Goal: Task Accomplishment & Management: Manage account settings

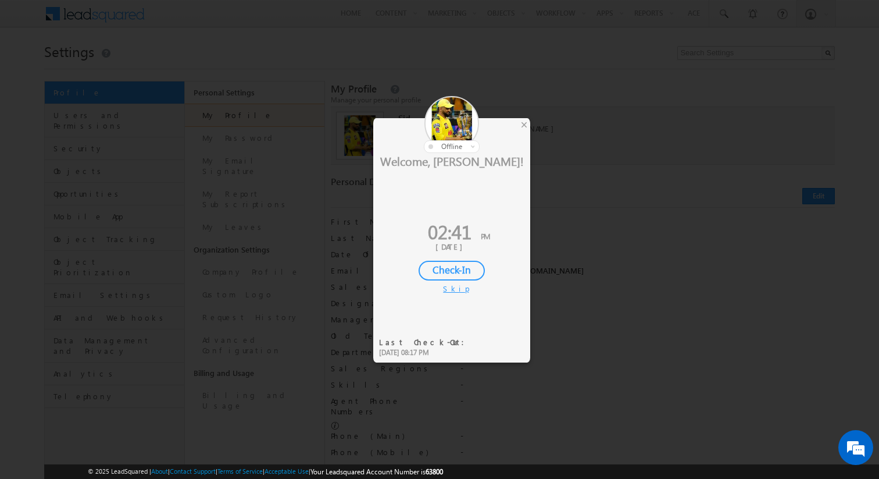
click at [448, 287] on div "Skip" at bounding box center [451, 288] width 17 height 10
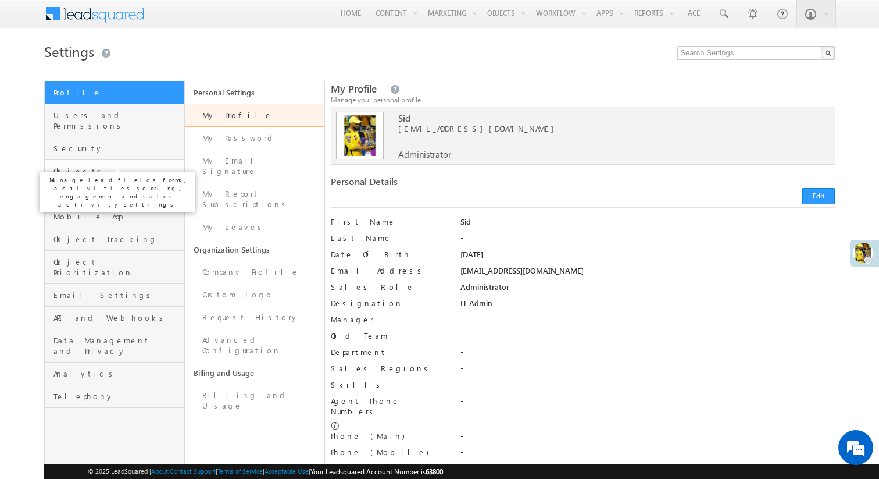
click at [129, 166] on span "Objects" at bounding box center [117, 171] width 128 height 10
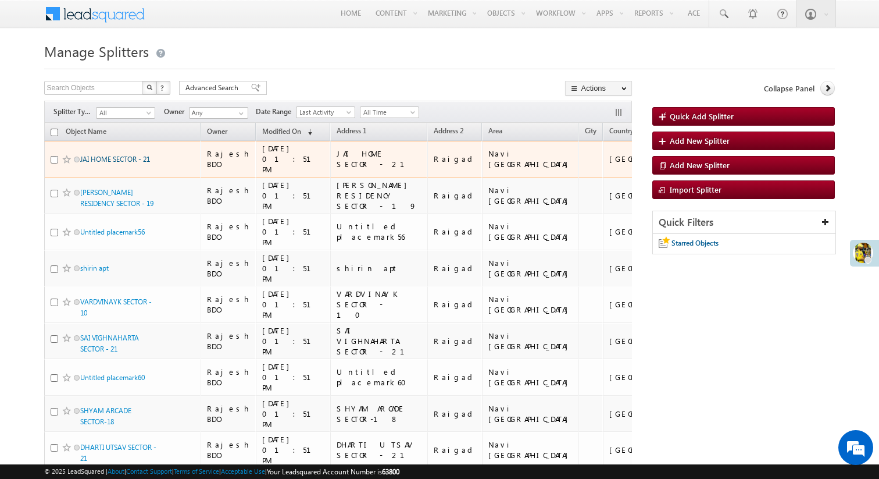
click at [105, 156] on link "JAI HOME SECTOR - 21" at bounding box center [115, 159] width 70 height 9
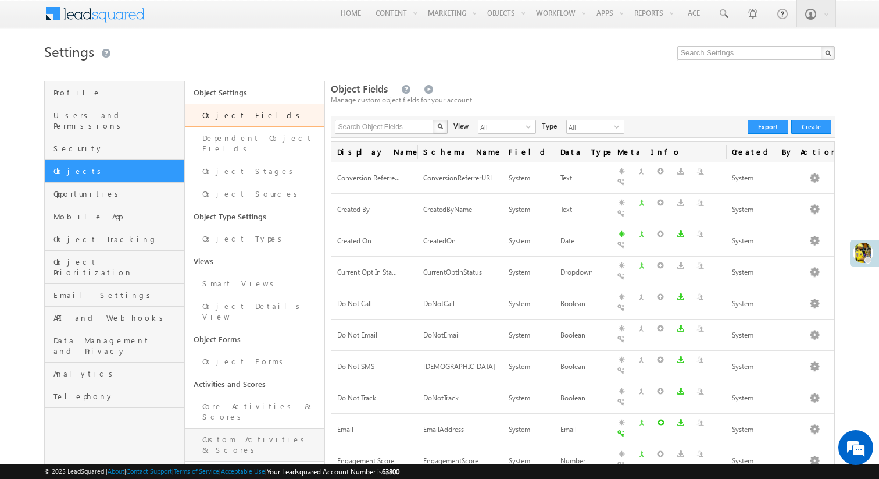
click at [269, 428] on link "Custom Activities & Scores" at bounding box center [255, 444] width 140 height 33
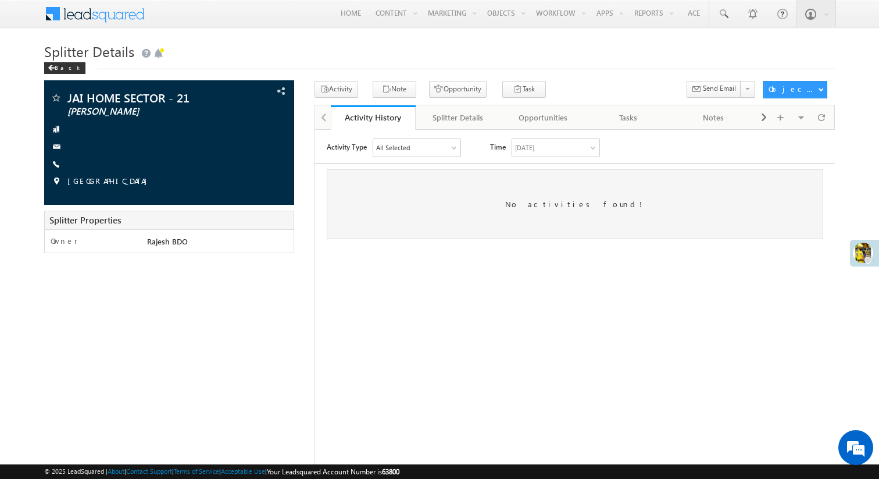
click at [543, 145] on div "Today" at bounding box center [555, 146] width 87 height 17
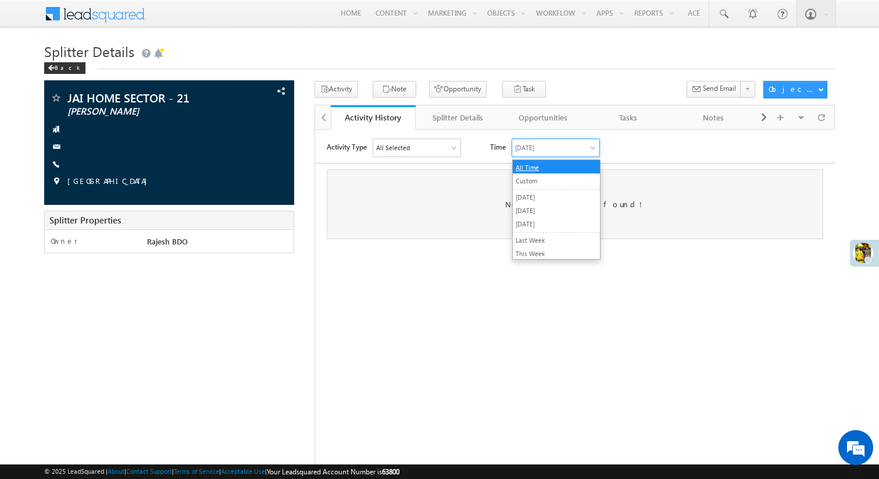
click at [537, 165] on link "All Time" at bounding box center [526, 167] width 23 height 8
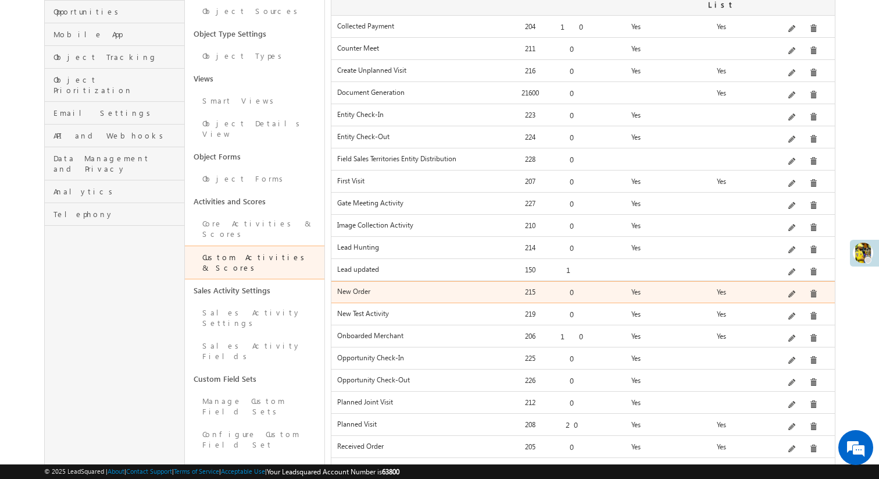
scroll to position [179, 0]
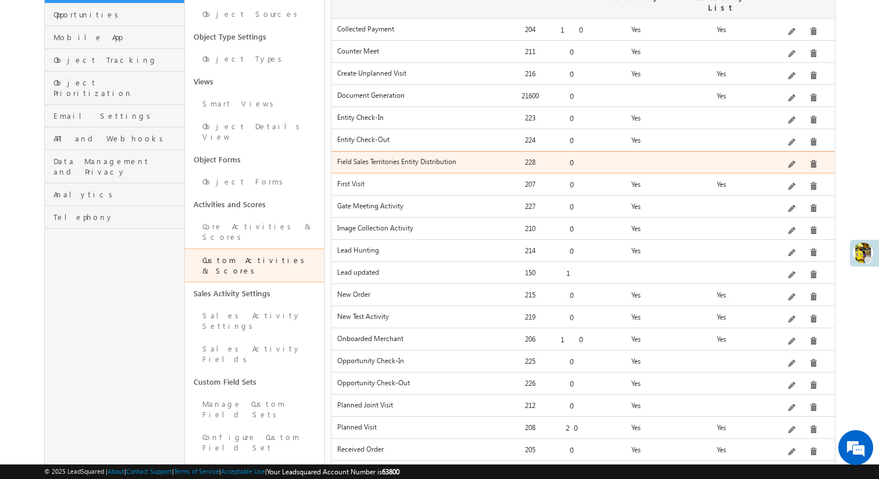
click at [793, 160] on span at bounding box center [793, 164] width 9 height 9
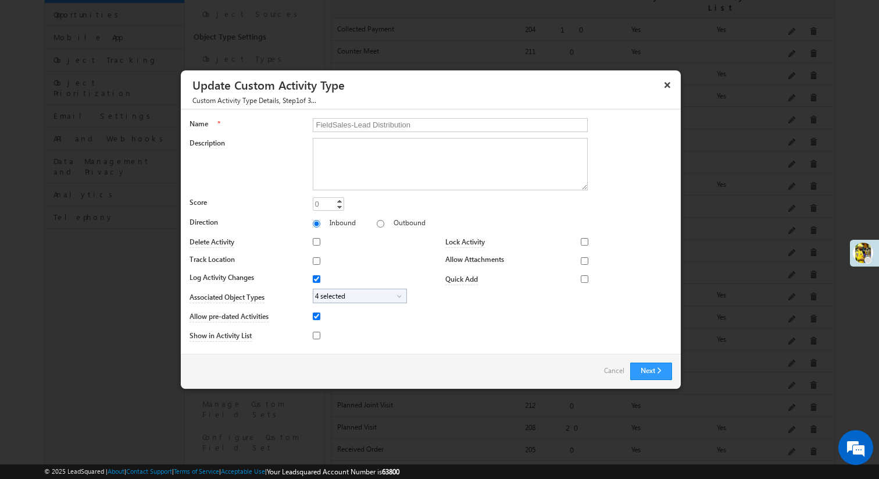
type input "FieldSales-Lead Distribution"
click at [387, 298] on span "4 selected" at bounding box center [355, 295] width 84 height 13
click at [471, 311] on div "Lock Activity Marketing User Sales Manager Sales User None Selected select Mark…" at bounding box center [551, 289] width 241 height 113
click at [644, 369] on button "Next" at bounding box center [651, 370] width 42 height 17
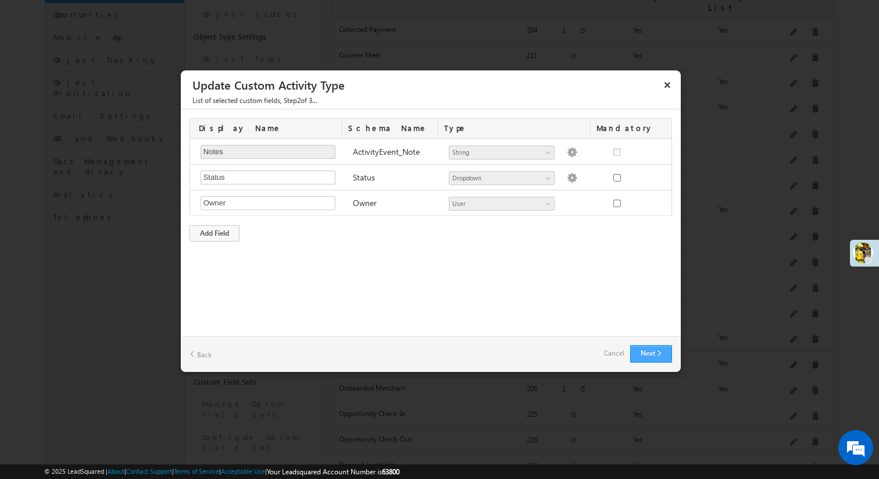
click at [649, 351] on button "Next" at bounding box center [651, 353] width 42 height 17
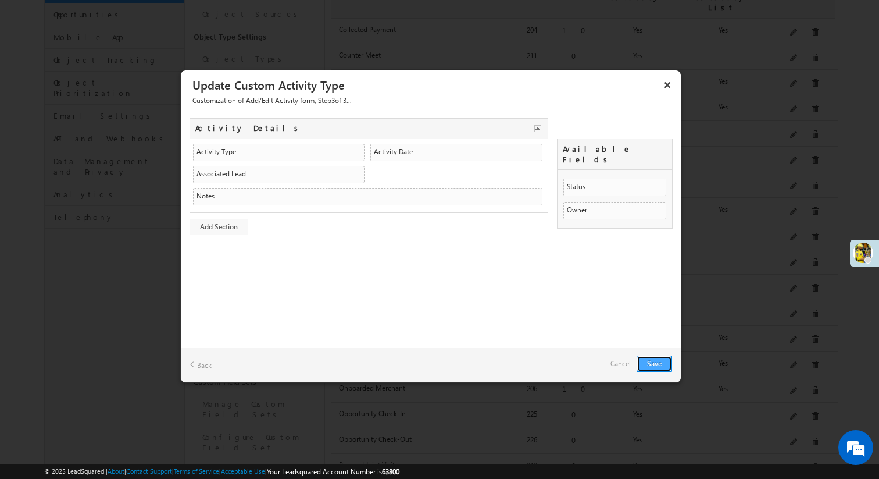
click at [649, 357] on button "Save" at bounding box center [654, 363] width 35 height 16
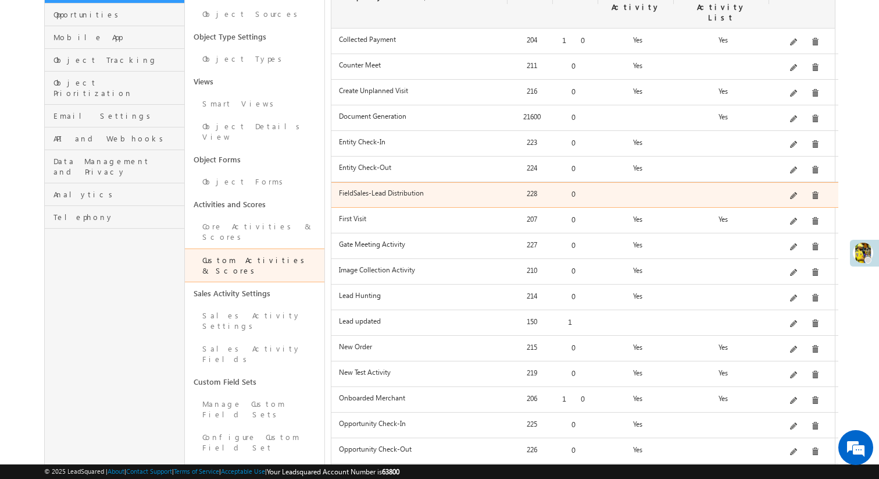
scroll to position [0, 0]
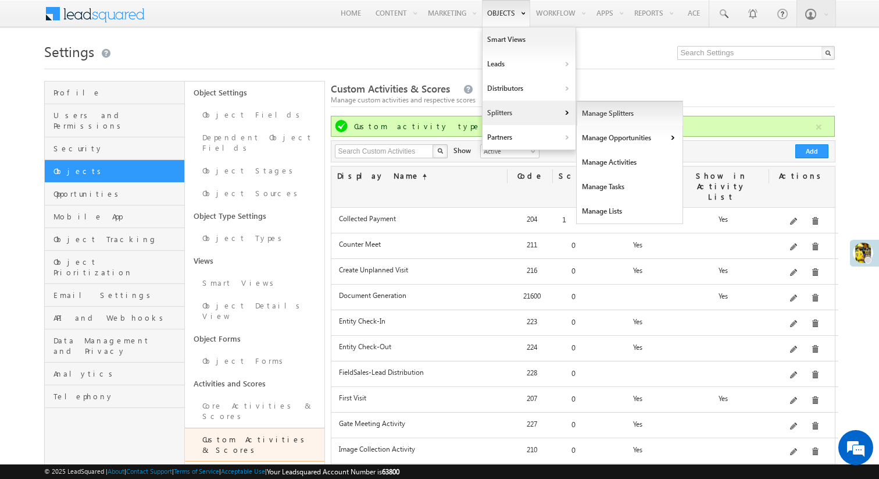
click at [621, 123] on link "Manage Splitters" at bounding box center [630, 113] width 106 height 24
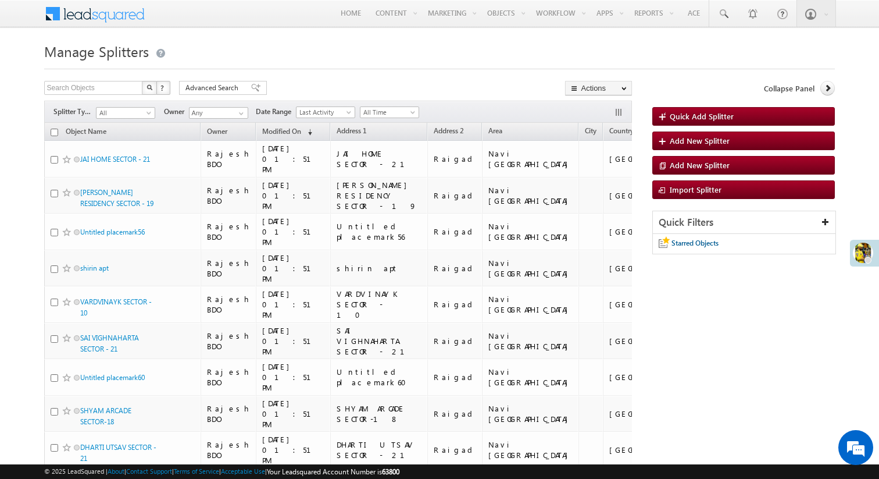
click at [53, 134] on input "checkbox" at bounding box center [55, 133] width 8 height 8
checkbox input "true"
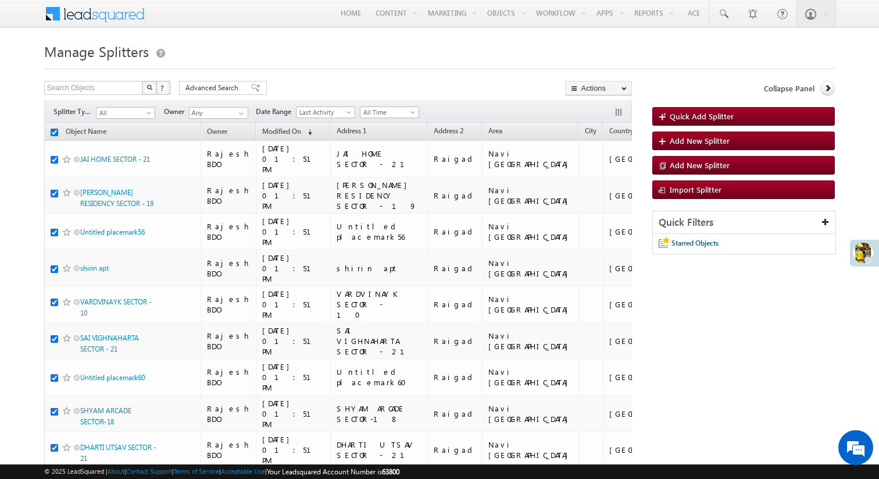
checkbox input "true"
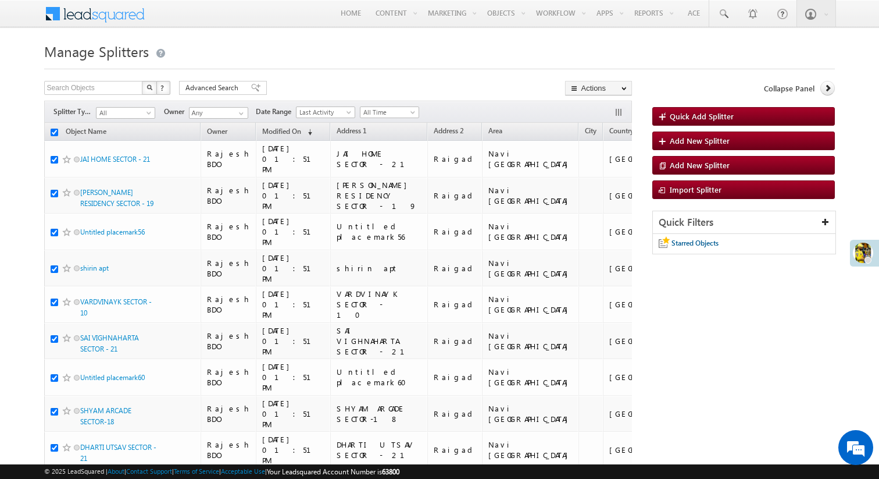
checkbox input "true"
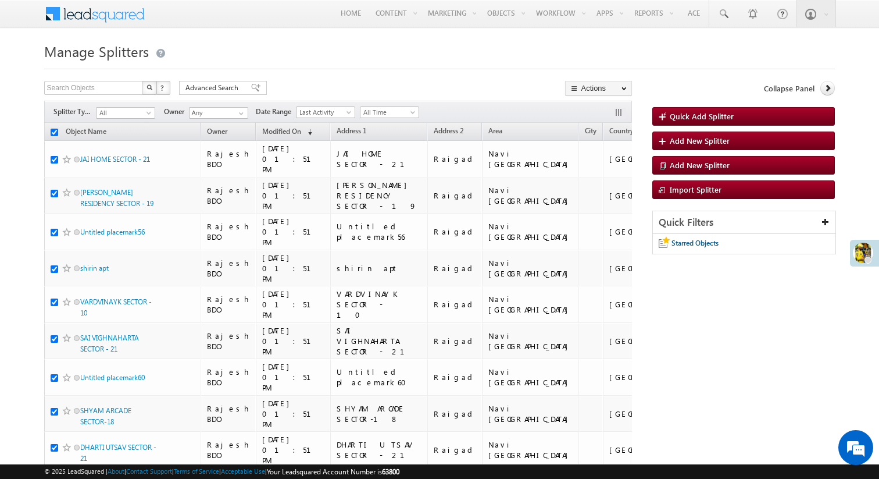
checkbox input "true"
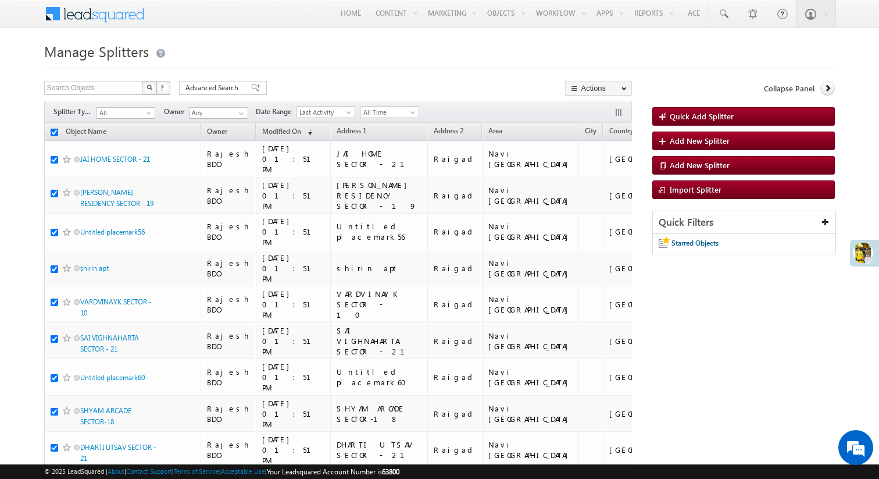
checkbox input "true"
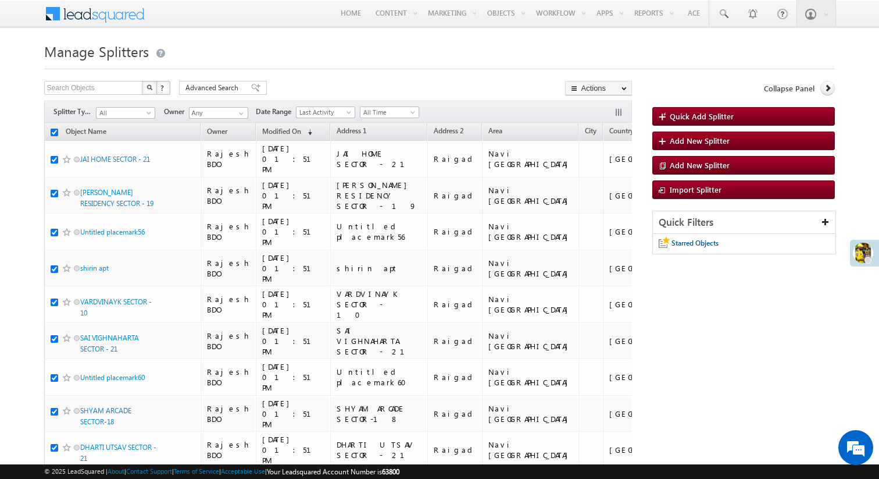
checkbox input "true"
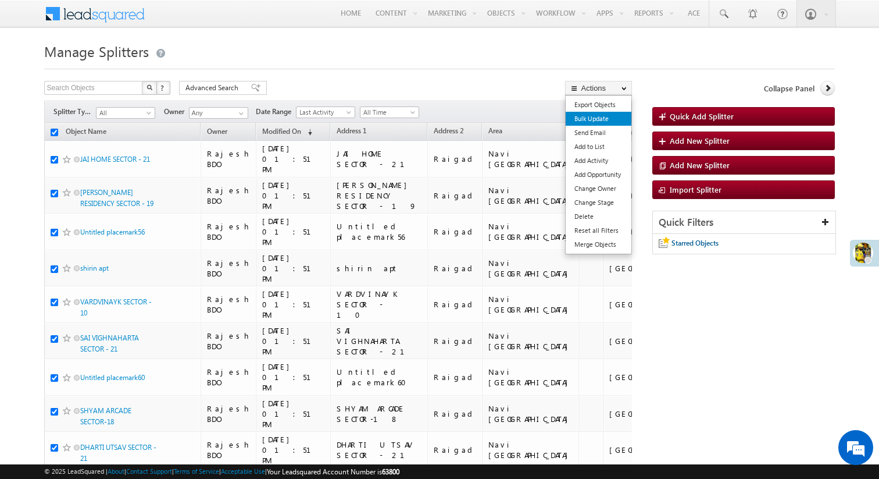
click at [596, 121] on link "Bulk Update" at bounding box center [599, 119] width 66 height 14
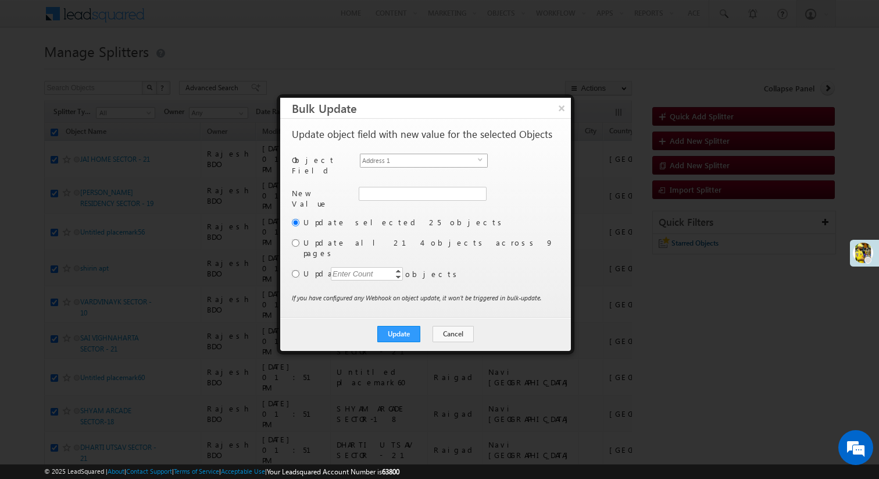
click at [435, 158] on span "Address 1" at bounding box center [419, 160] width 117 height 13
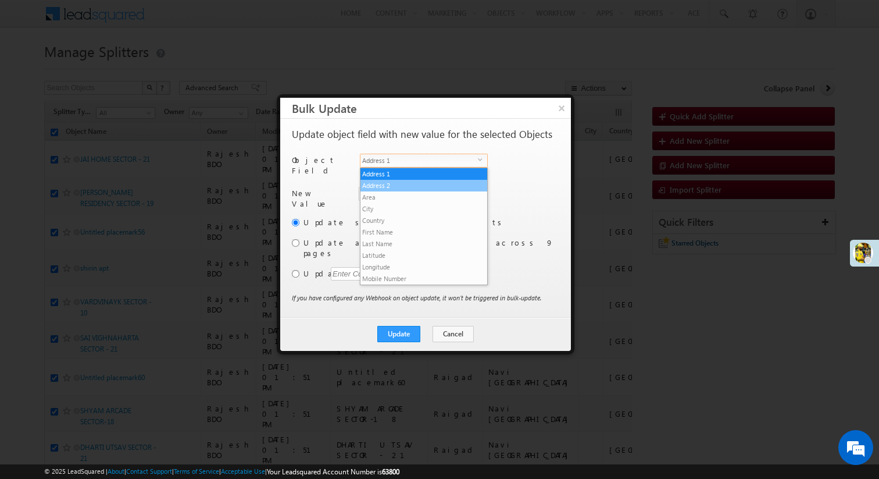
click at [424, 183] on li "Address 2" at bounding box center [424, 186] width 127 height 12
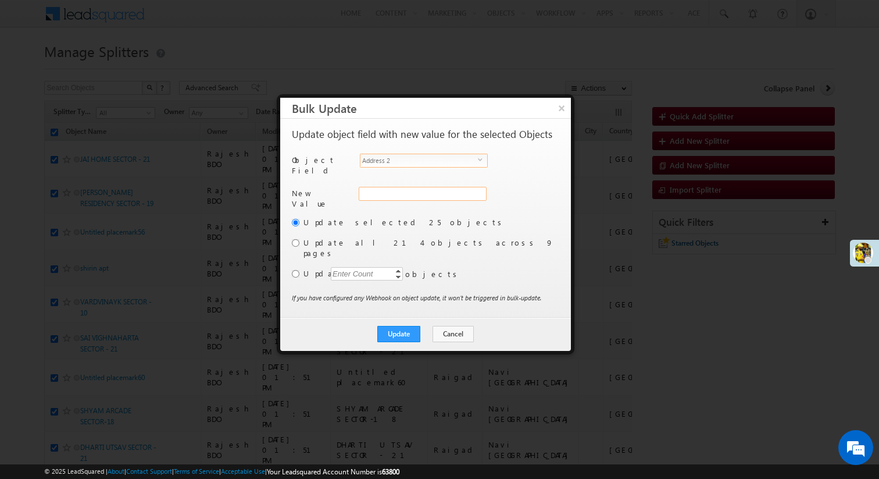
click at [395, 187] on input "Address 2" at bounding box center [423, 194] width 128 height 14
type input "Kamothe"
click at [405, 326] on button "Update" at bounding box center [398, 334] width 43 height 16
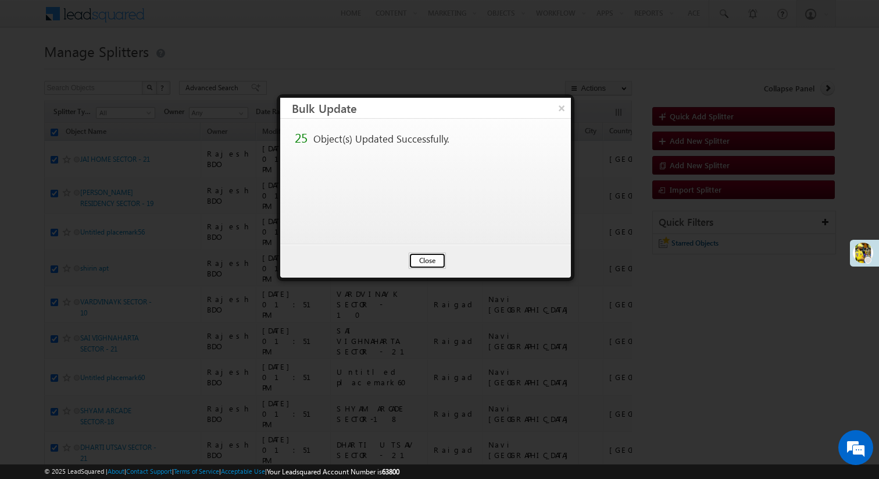
click at [432, 259] on button "Close" at bounding box center [427, 260] width 37 height 16
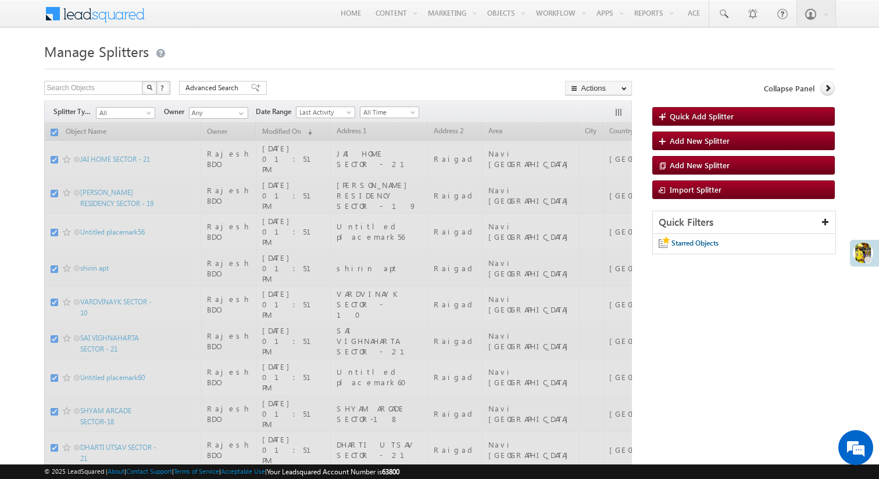
checkbox input "false"
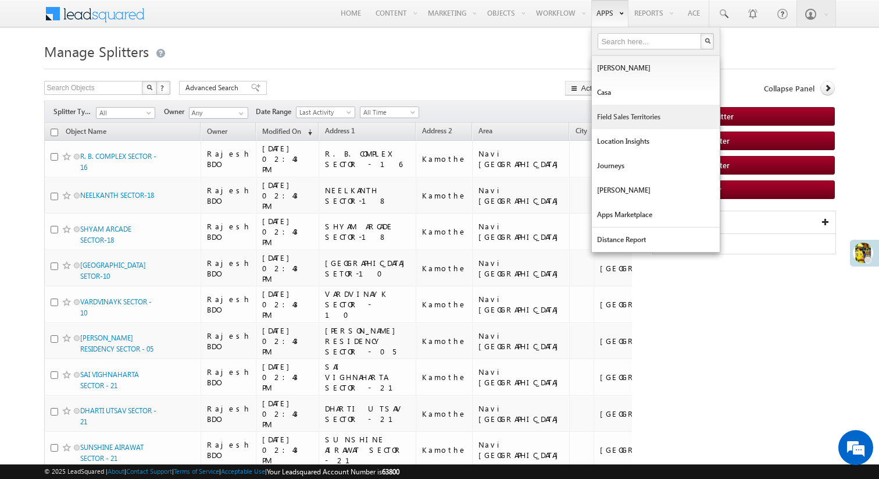
click at [624, 122] on link "Field Sales Territories" at bounding box center [656, 117] width 128 height 24
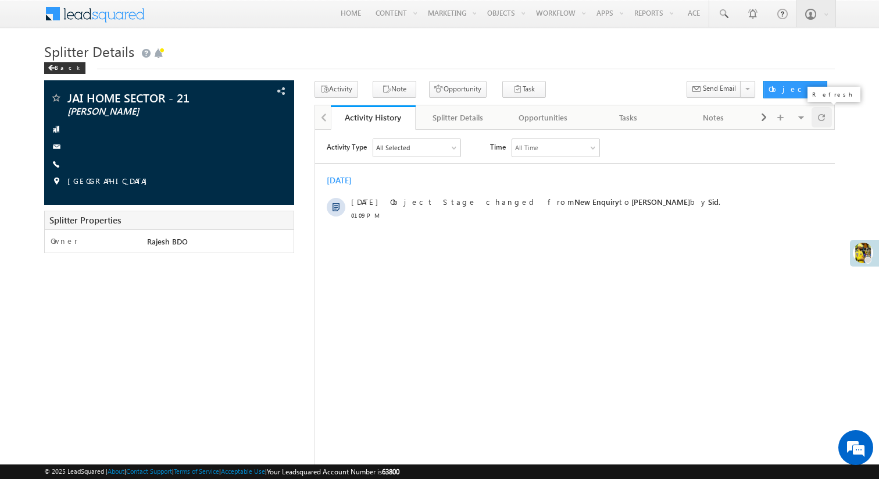
click at [819, 117] on span at bounding box center [821, 117] width 7 height 20
click at [765, 115] on span at bounding box center [764, 117] width 7 height 21
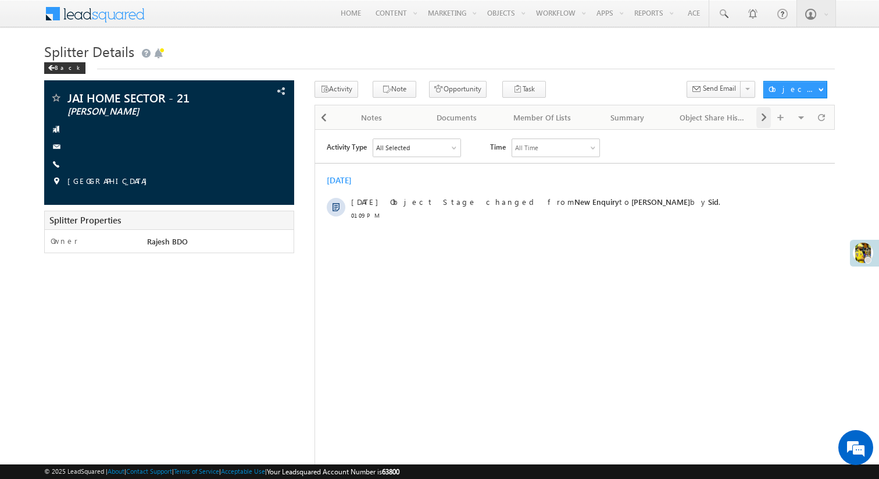
click at [765, 115] on span at bounding box center [764, 117] width 7 height 21
click at [761, 115] on span at bounding box center [764, 117] width 7 height 21
click at [760, 115] on div "Visible Tabs Activity History Default Splitter Details Default Opportunities De…" at bounding box center [795, 116] width 76 height 23
click at [324, 123] on span at bounding box center [323, 117] width 7 height 21
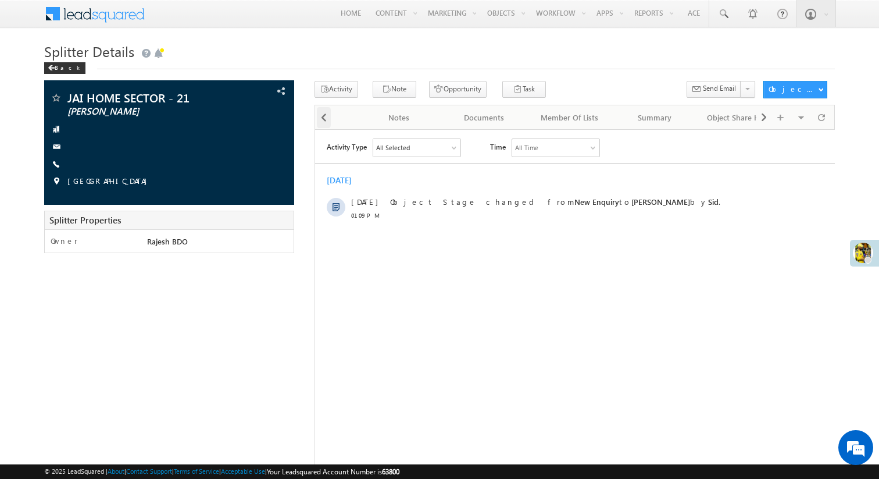
click at [324, 123] on span at bounding box center [323, 117] width 7 height 21
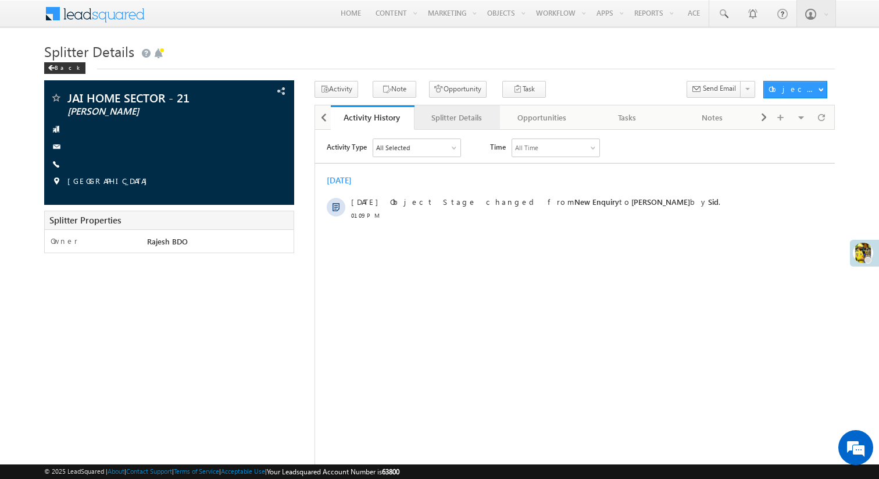
click at [439, 124] on div "Splitter Details" at bounding box center [457, 117] width 66 height 14
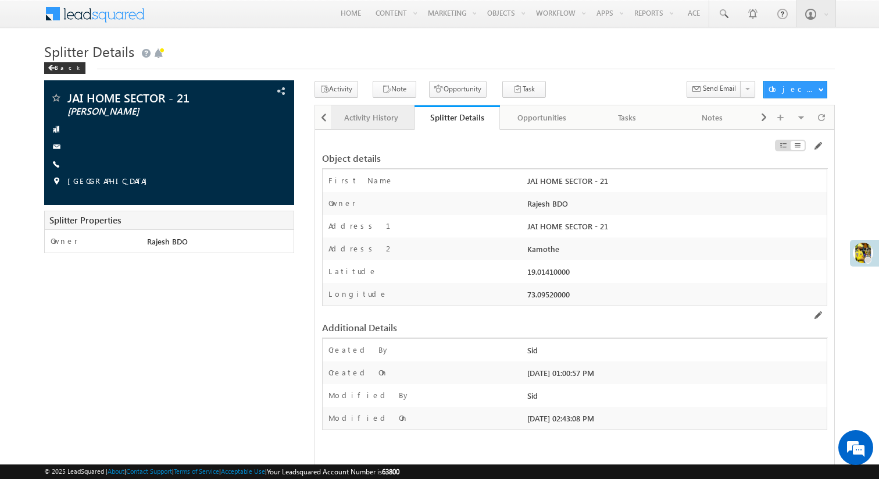
click at [365, 127] on link "Activity History" at bounding box center [372, 117] width 85 height 24
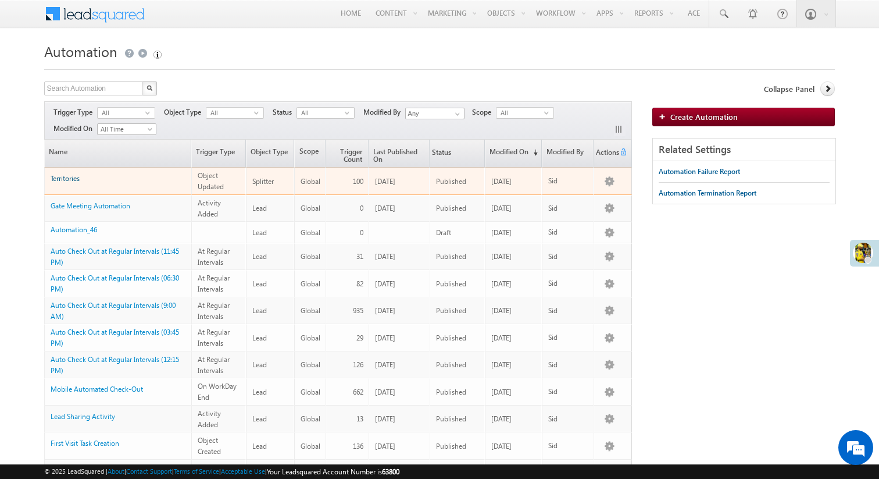
click at [76, 177] on link "Territories" at bounding box center [65, 178] width 29 height 9
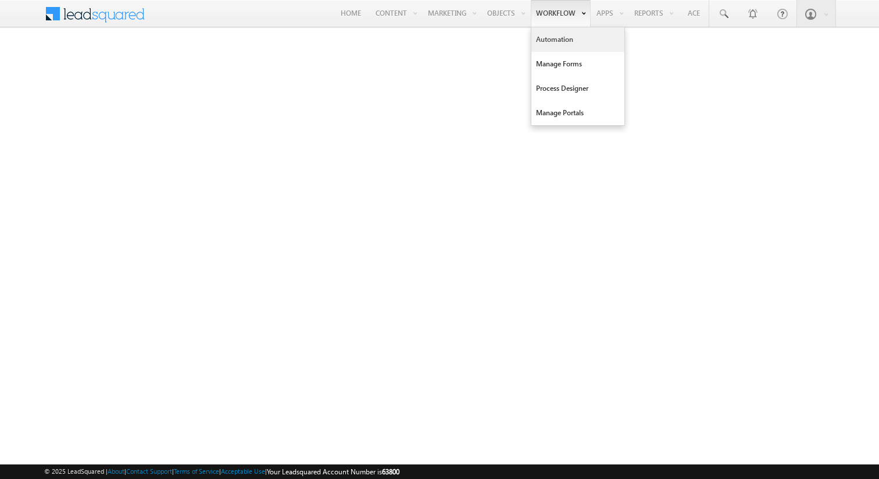
click at [545, 45] on link "Automation" at bounding box center [577, 39] width 93 height 24
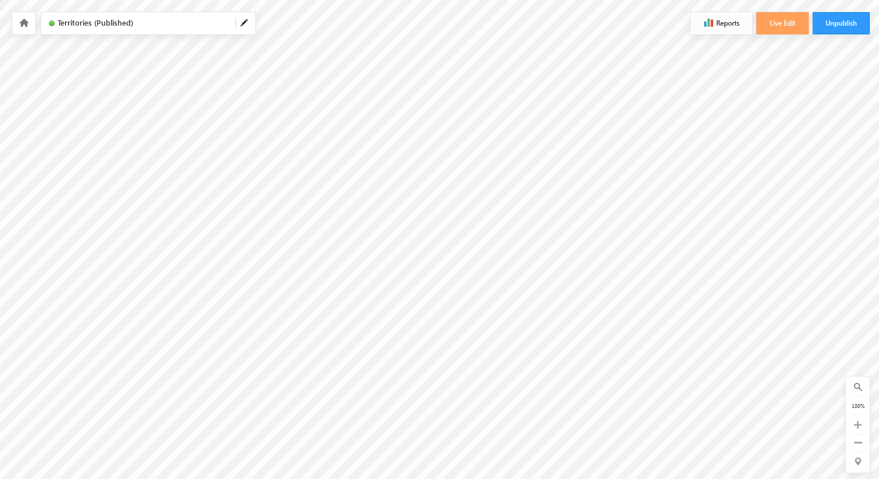
click at [741, 28] on button "Reports" at bounding box center [722, 23] width 62 height 22
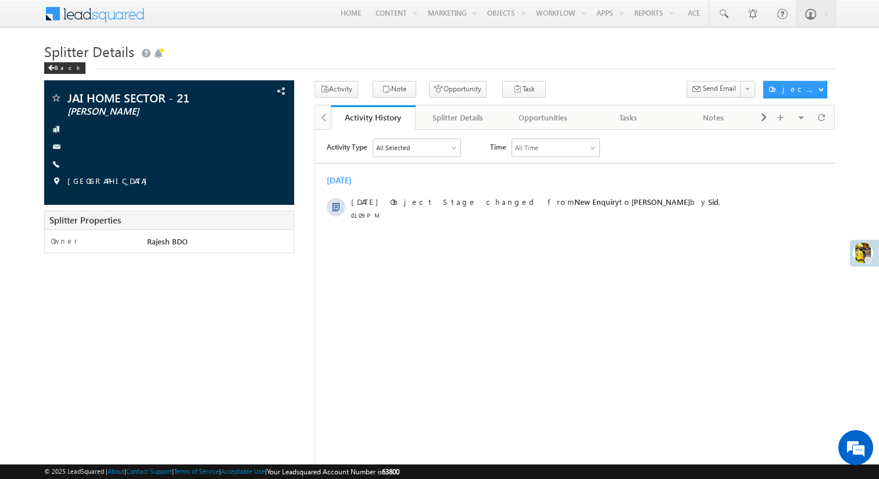
click at [422, 150] on div "All Selected" at bounding box center [416, 146] width 87 height 17
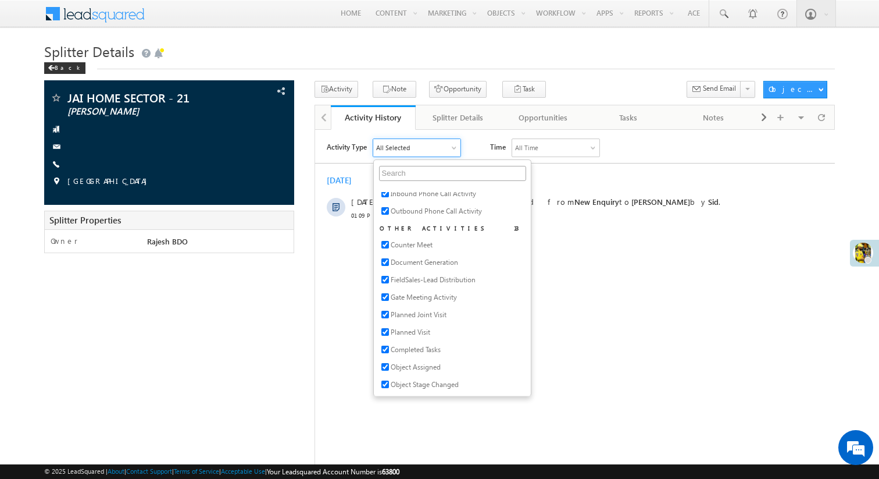
click at [396, 51] on h1 "Splitter Details" at bounding box center [439, 50] width 791 height 23
click at [57, 66] on div "Back" at bounding box center [64, 68] width 41 height 12
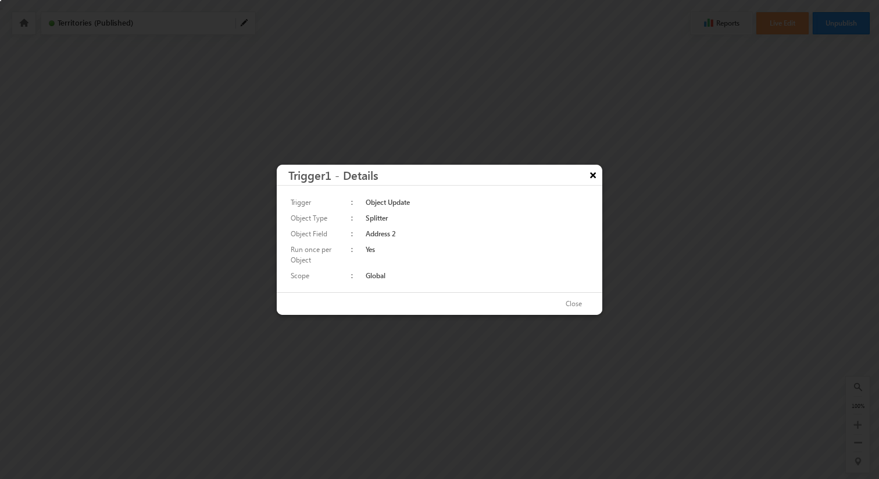
click at [593, 177] on button "×" at bounding box center [593, 175] width 19 height 20
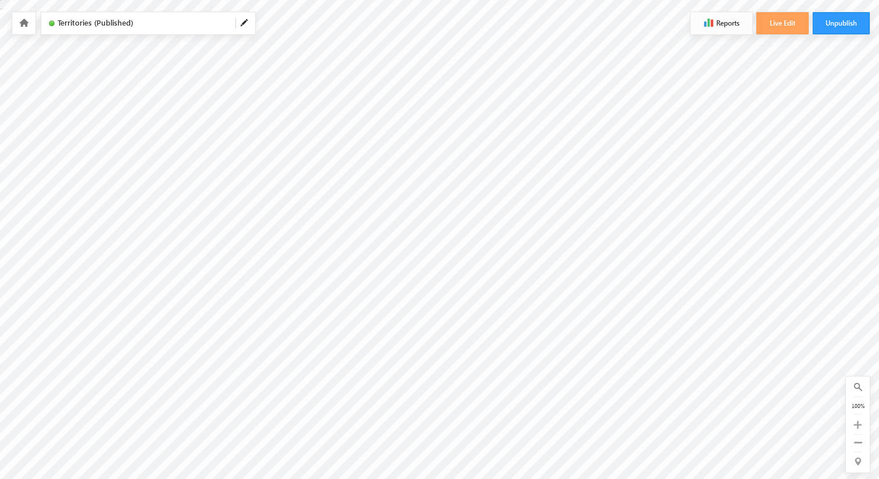
click at [727, 23] on button "Reports" at bounding box center [722, 23] width 62 height 22
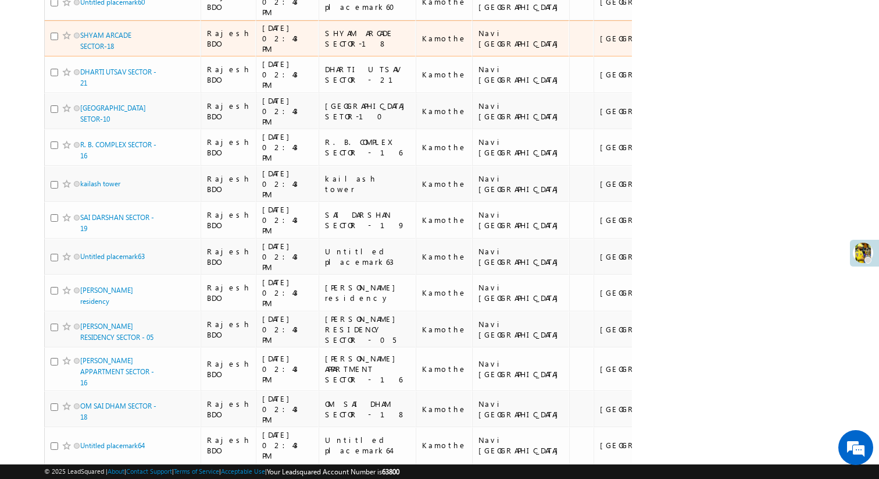
scroll to position [534, 0]
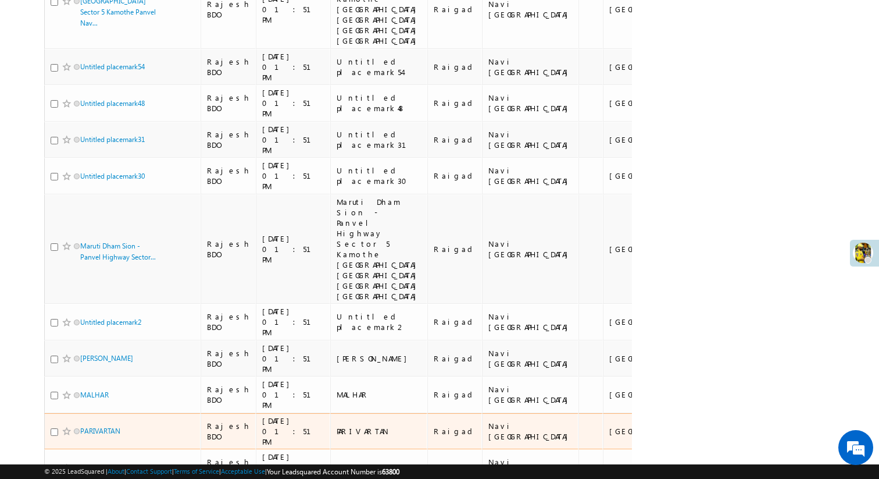
scroll to position [0, 0]
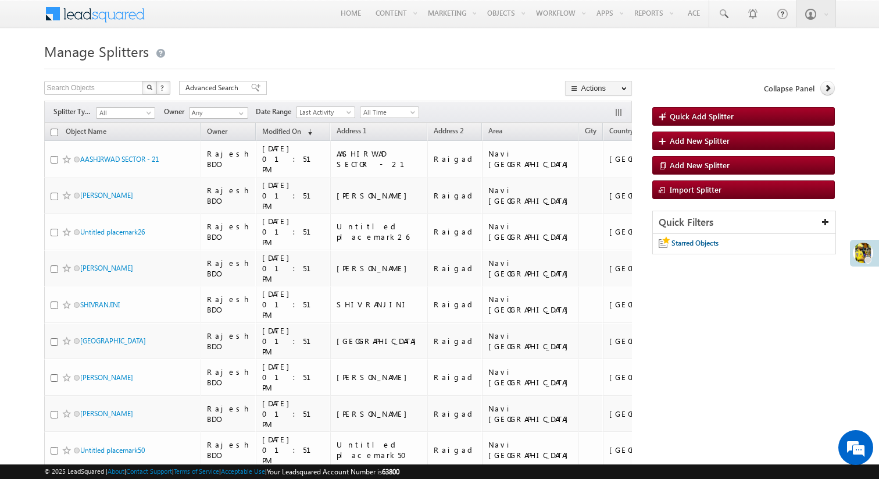
click at [55, 132] on input "checkbox" at bounding box center [55, 133] width 8 height 8
checkbox input "true"
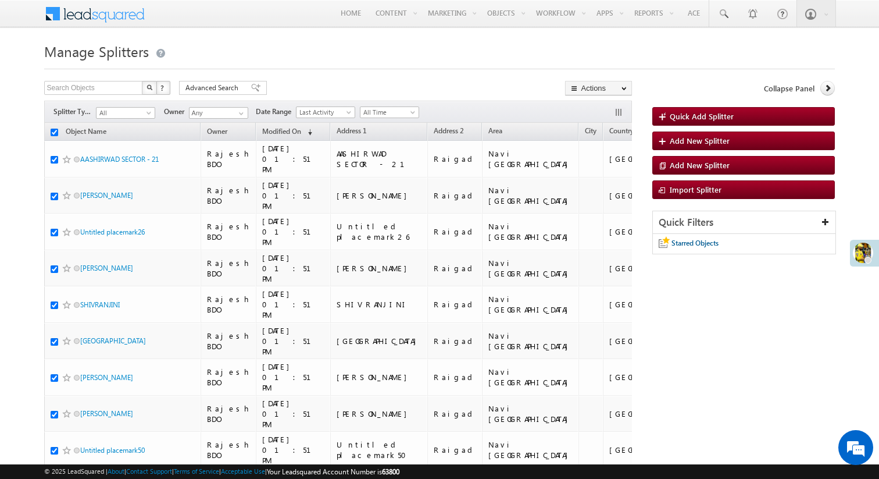
checkbox input "true"
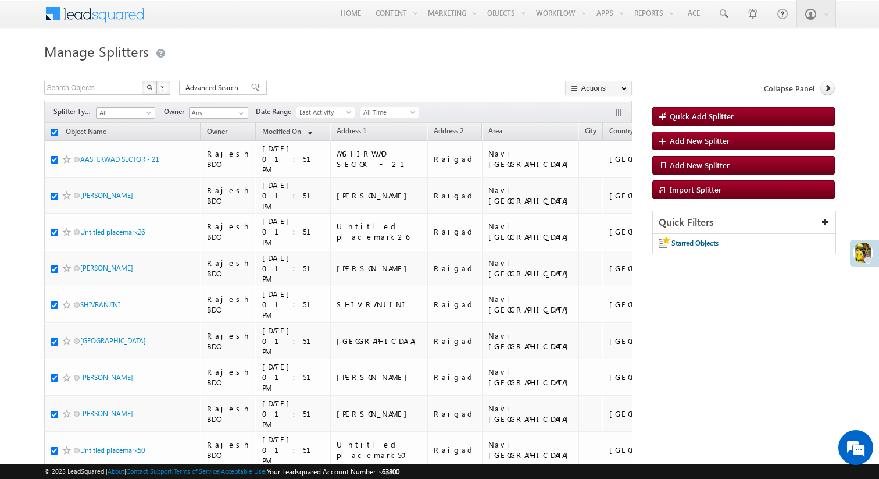
checkbox input "true"
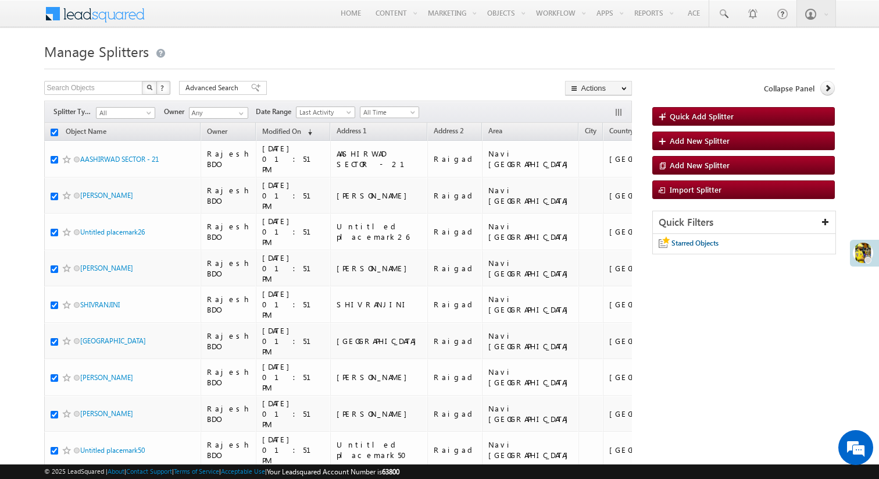
checkbox input "true"
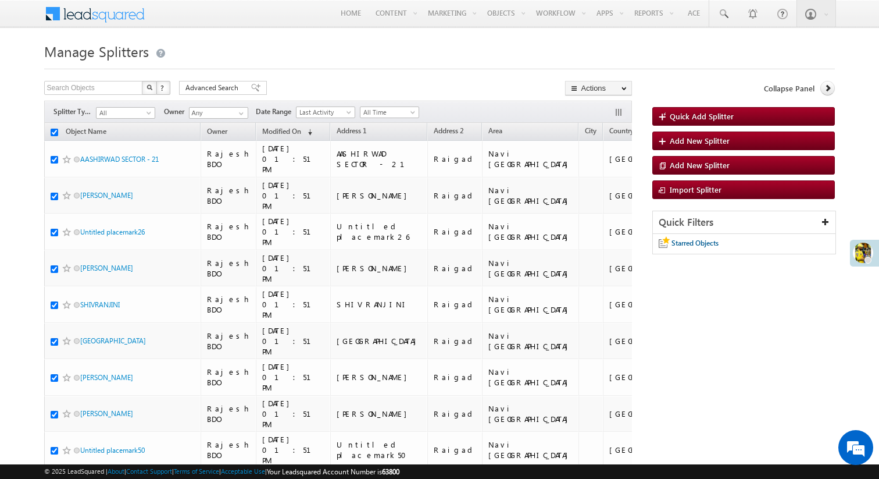
checkbox input "true"
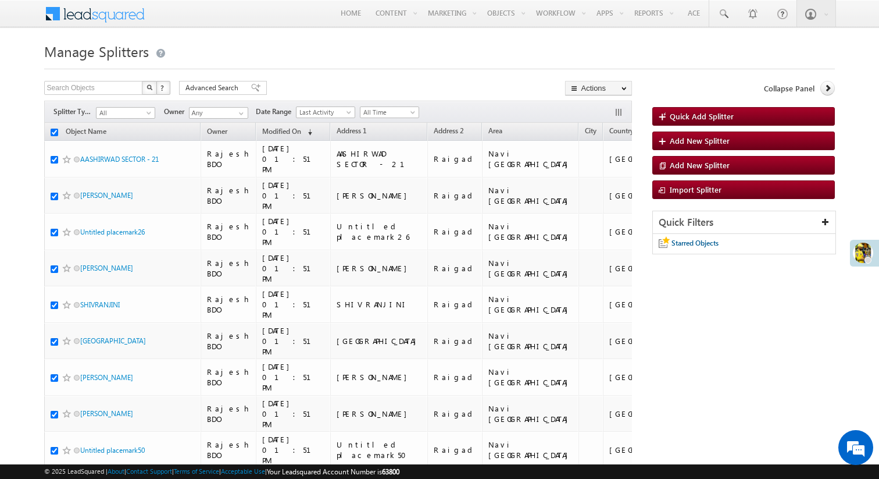
checkbox input "true"
click at [55, 132] on input "checkbox" at bounding box center [55, 133] width 8 height 8
checkbox input "false"
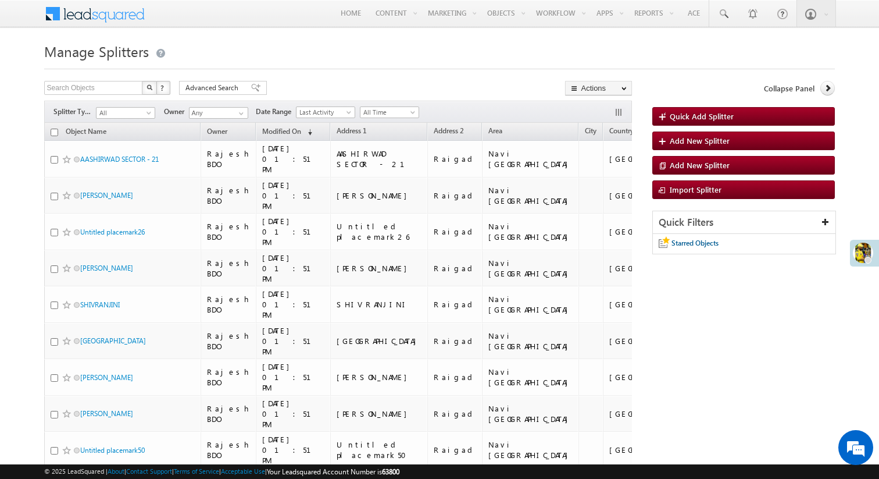
checkbox input "false"
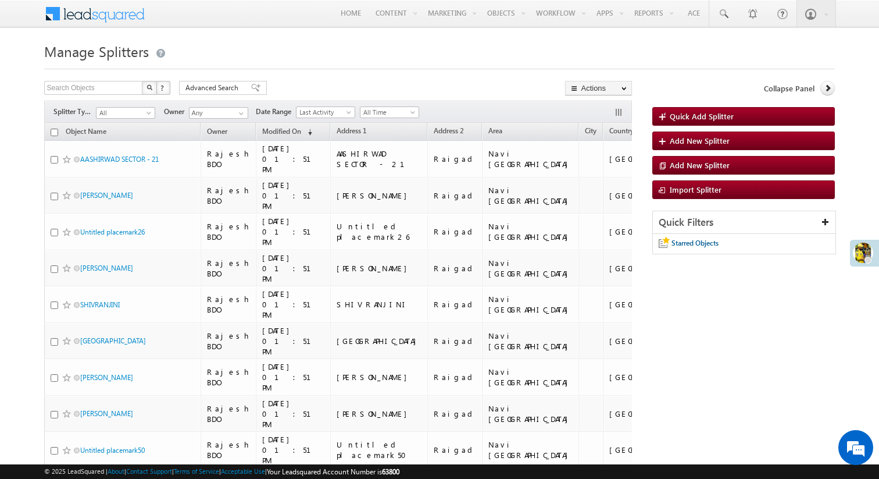
checkbox input "false"
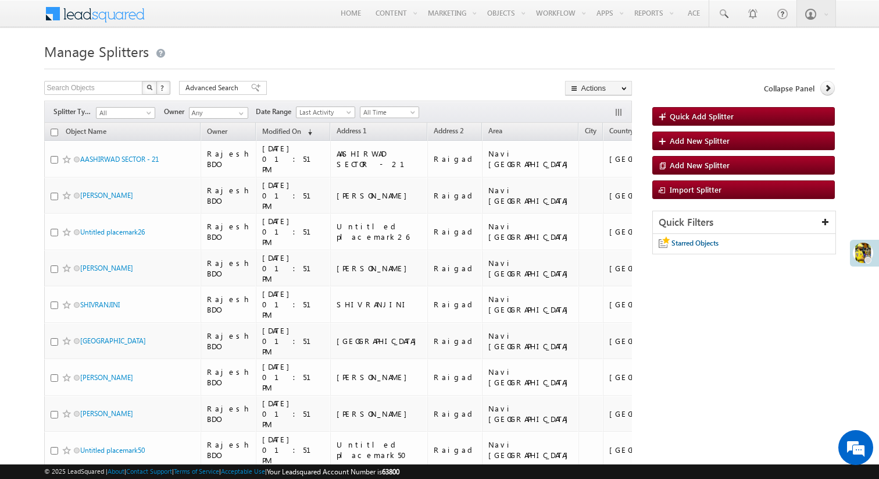
checkbox input "false"
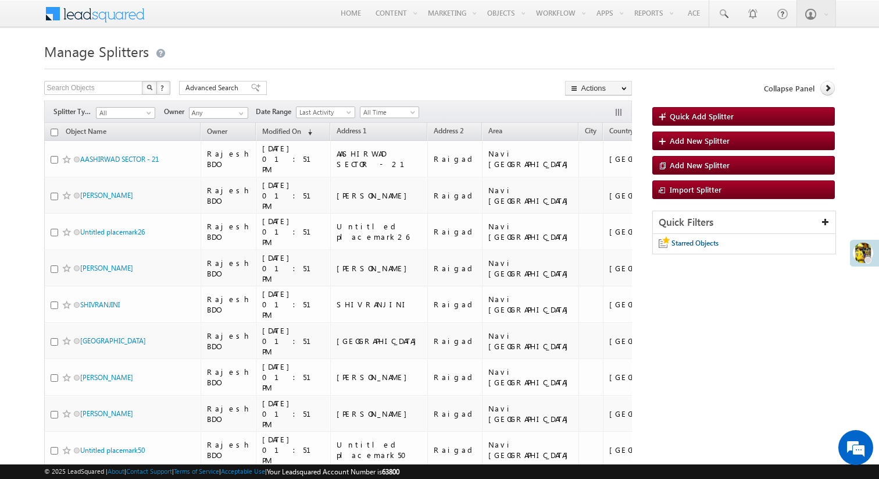
checkbox input "false"
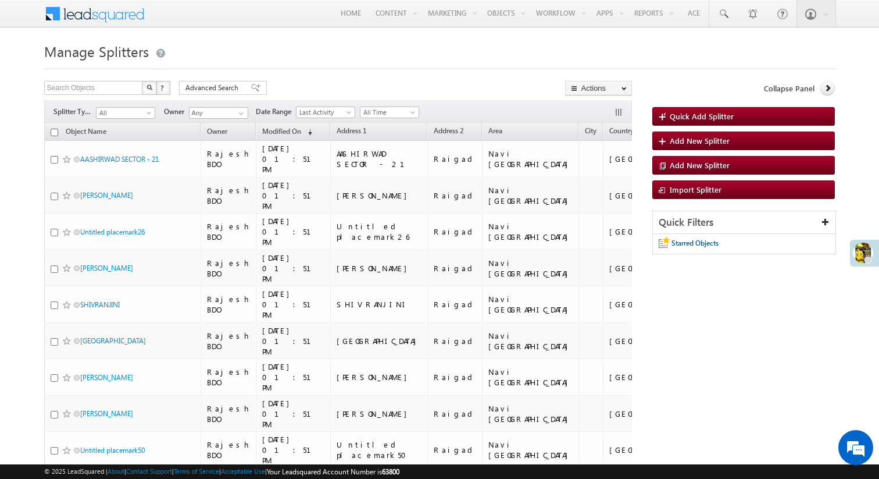
checkbox input "false"
click at [52, 133] on input "checkbox" at bounding box center [55, 133] width 8 height 8
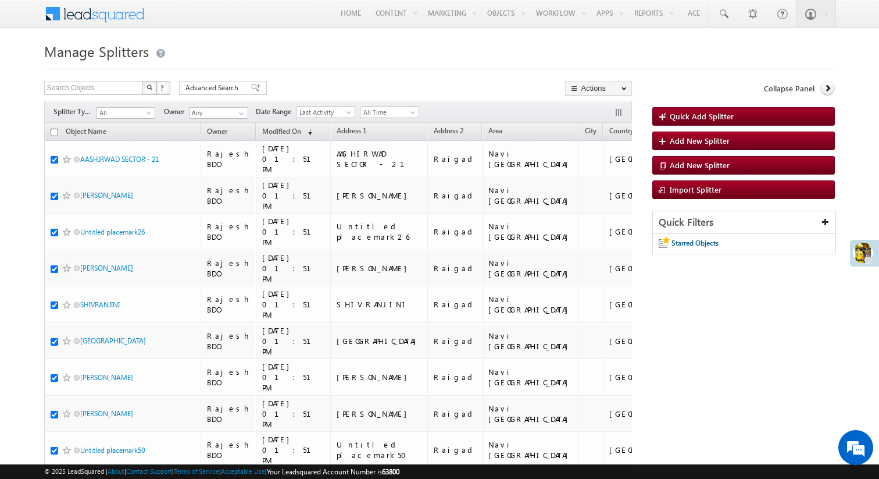
checkbox input "true"
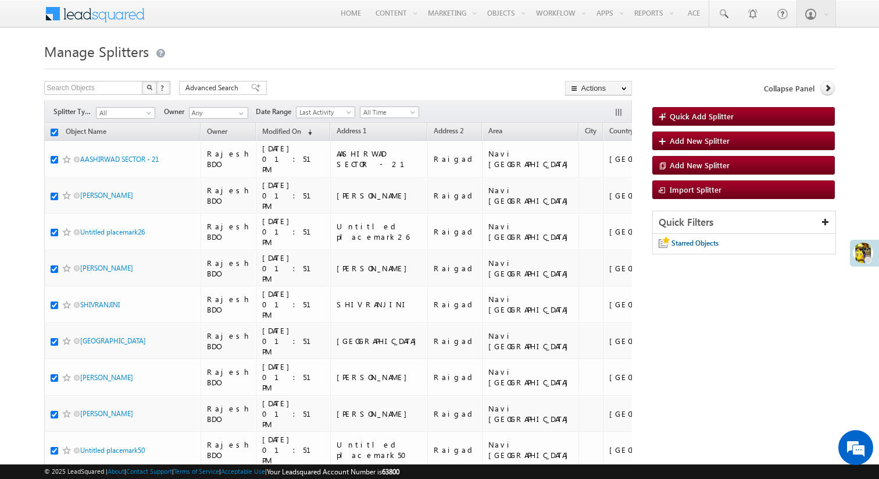
checkbox input "true"
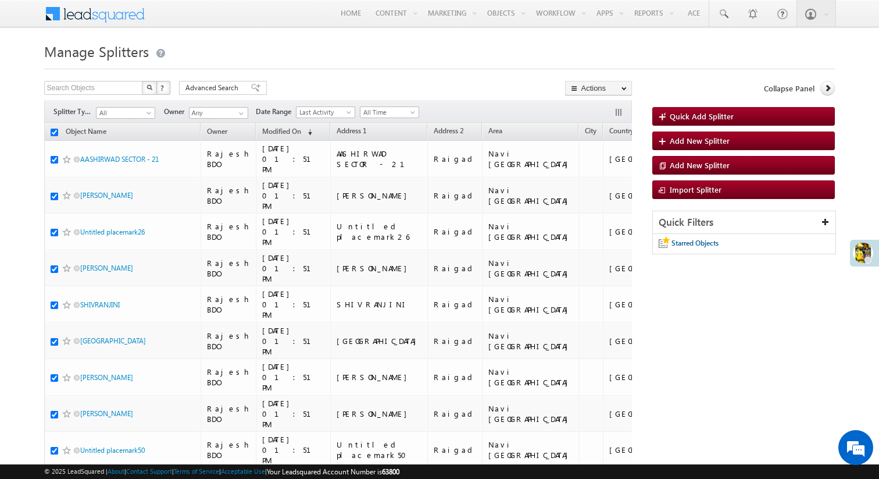
checkbox input "true"
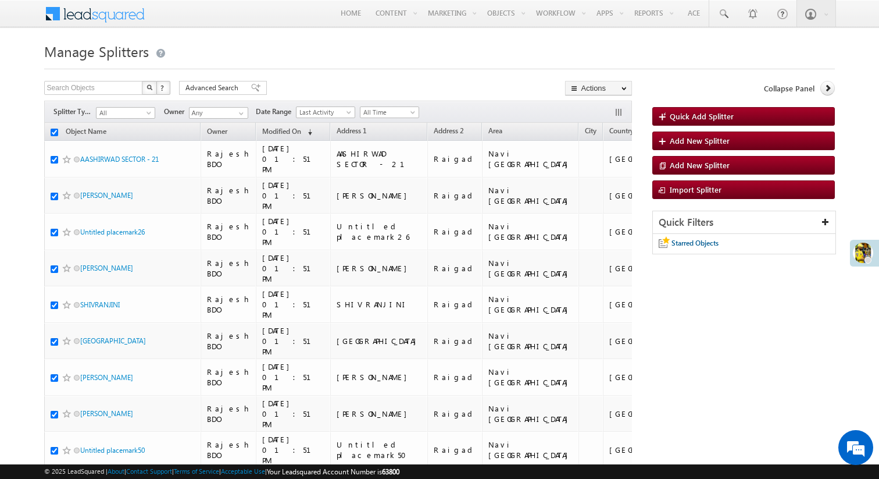
checkbox input "true"
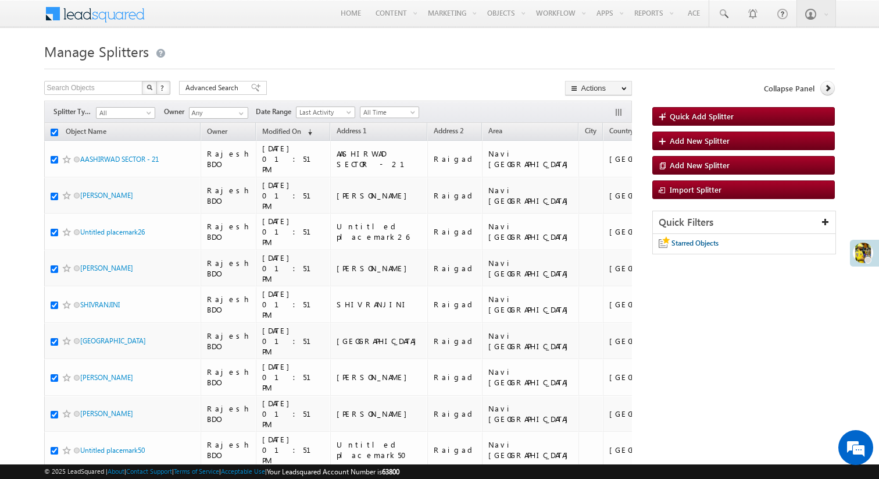
checkbox input "true"
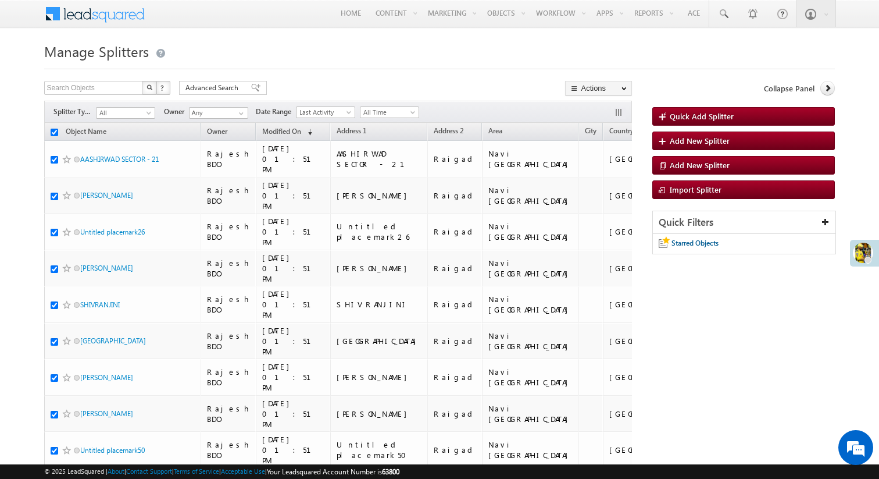
checkbox input "true"
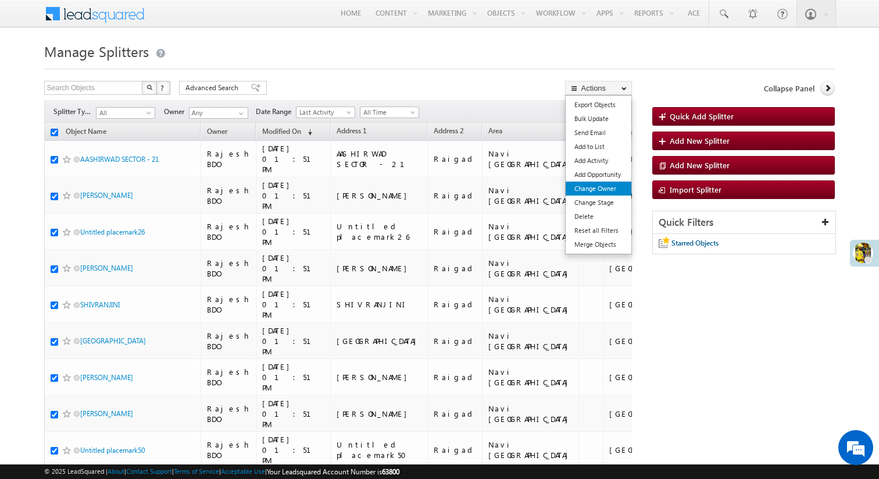
click at [595, 191] on link "Change Owner" at bounding box center [599, 188] width 66 height 14
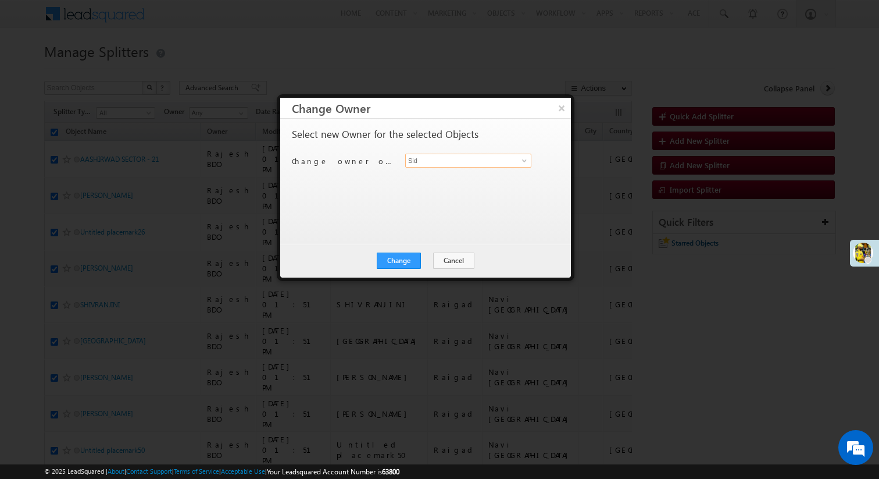
click at [431, 162] on input "Sid" at bounding box center [468, 161] width 126 height 14
click at [521, 162] on span at bounding box center [524, 160] width 9 height 9
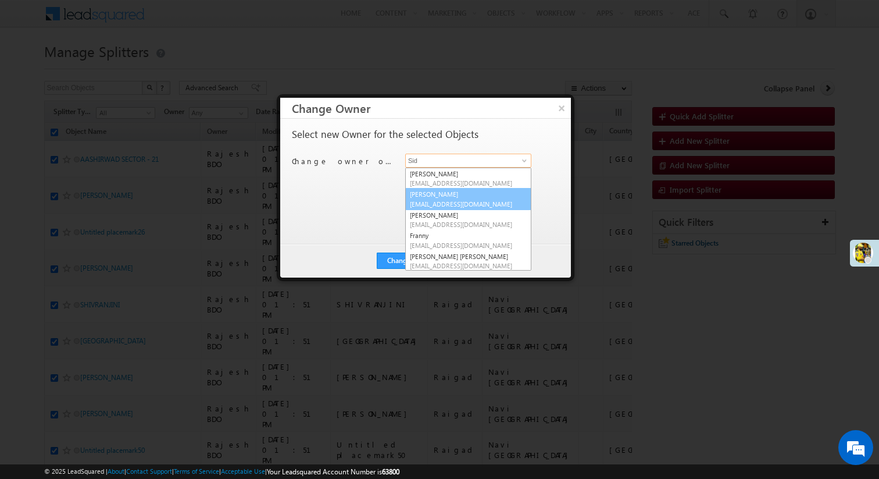
click at [472, 196] on link "Anna James sidrsm2@gmail.com" at bounding box center [468, 199] width 126 height 22
type input "Anna James"
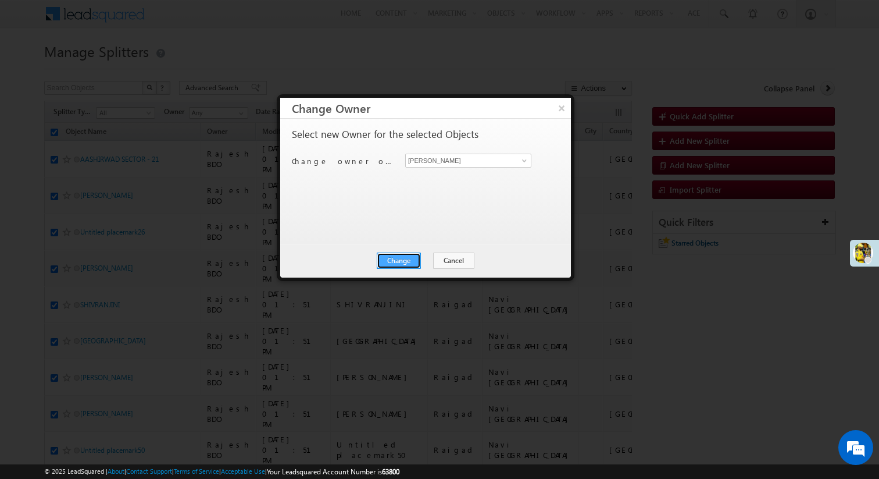
click at [411, 255] on button "Change" at bounding box center [399, 260] width 44 height 16
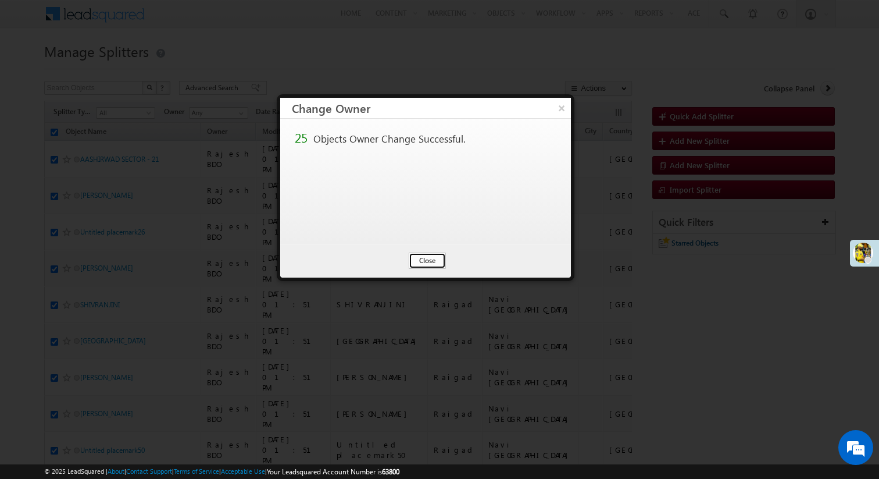
click at [436, 262] on button "Close" at bounding box center [427, 260] width 37 height 16
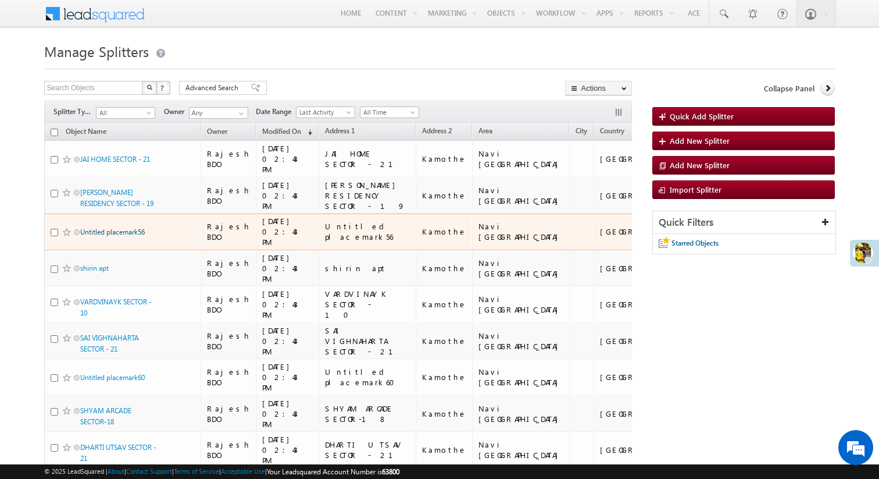
scroll to position [534, 0]
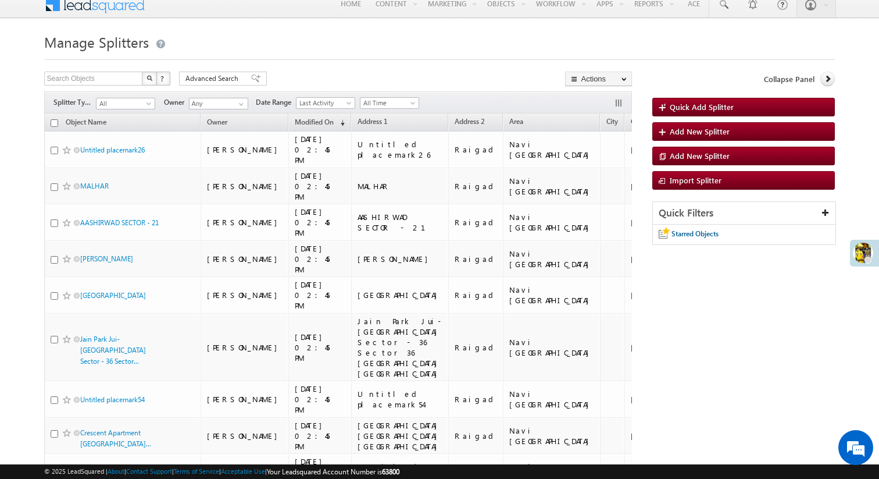
scroll to position [0, 0]
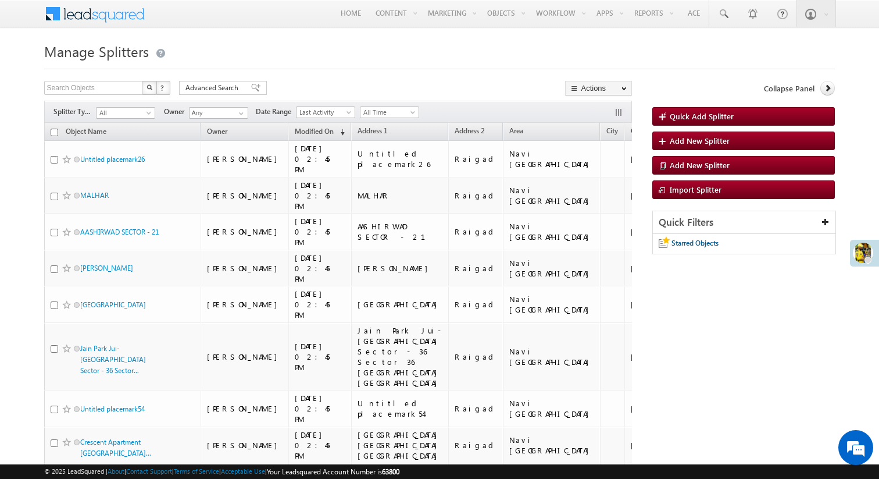
click at [53, 131] on input "checkbox" at bounding box center [55, 133] width 8 height 8
checkbox input "true"
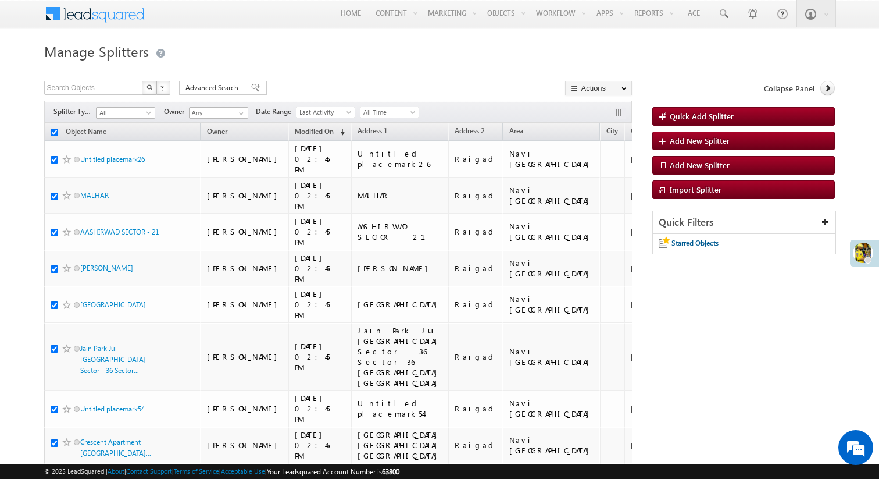
checkbox input "true"
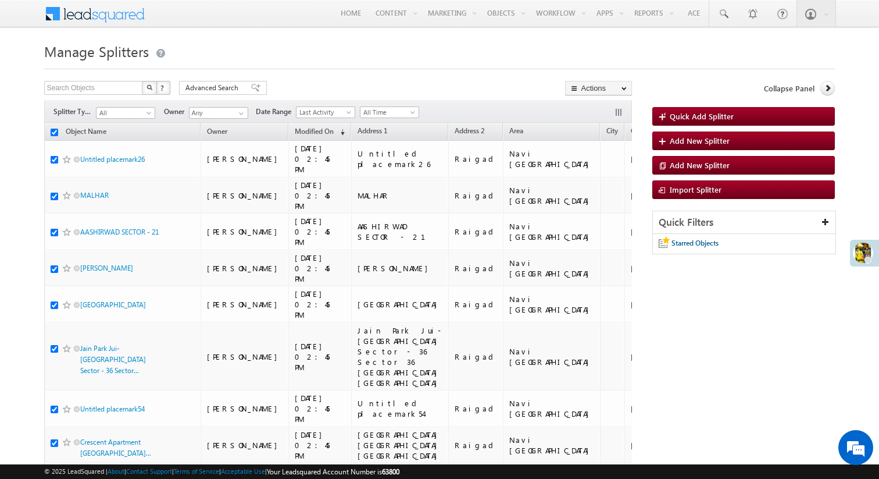
checkbox input "true"
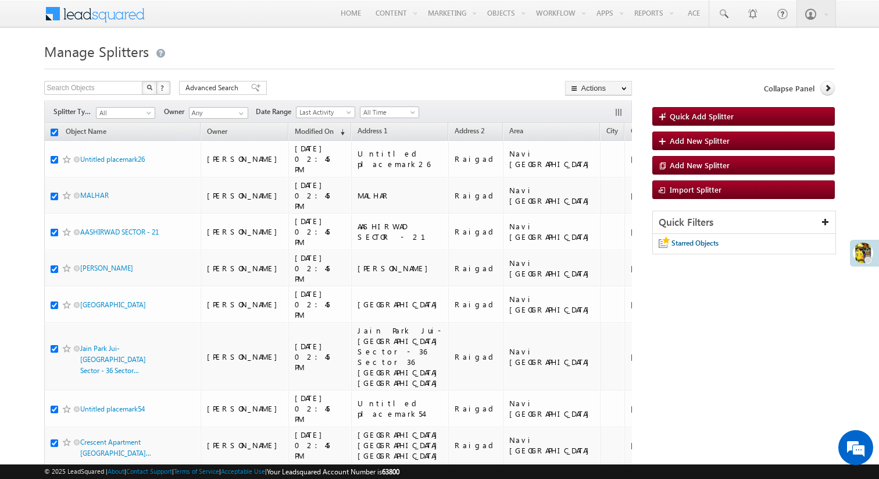
checkbox input "true"
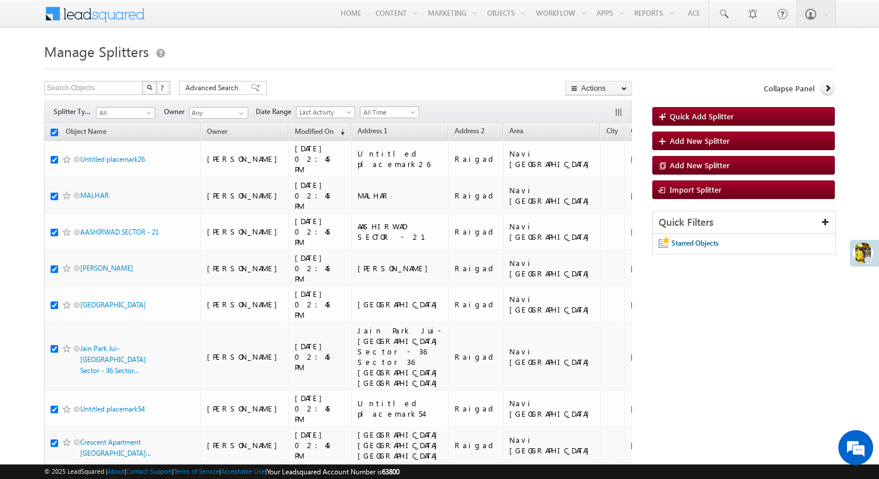
checkbox input "true"
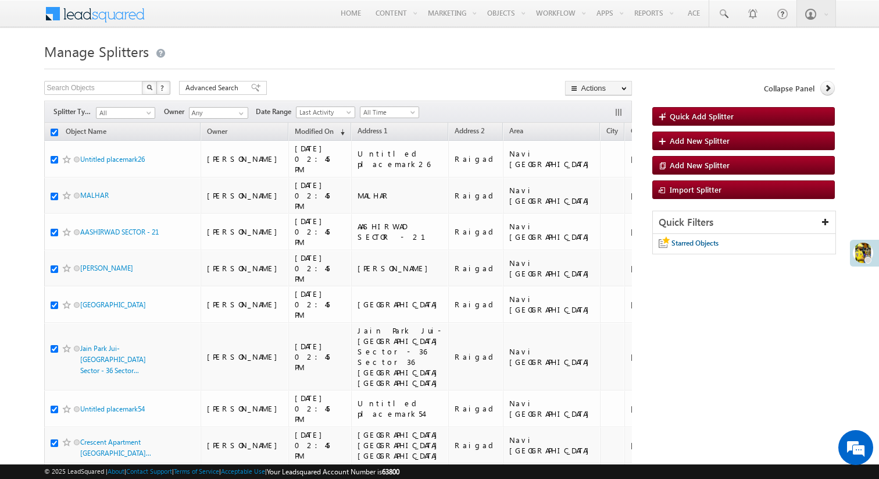
checkbox input "true"
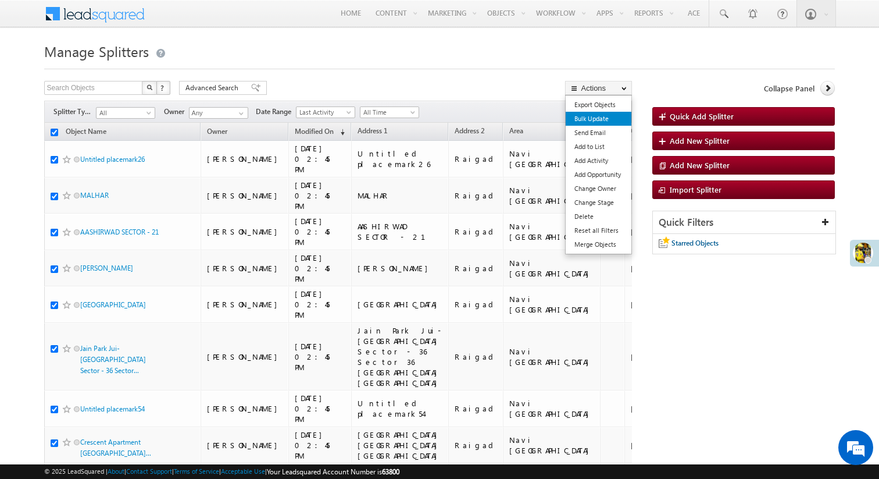
click at [604, 123] on link "Bulk Update" at bounding box center [599, 119] width 66 height 14
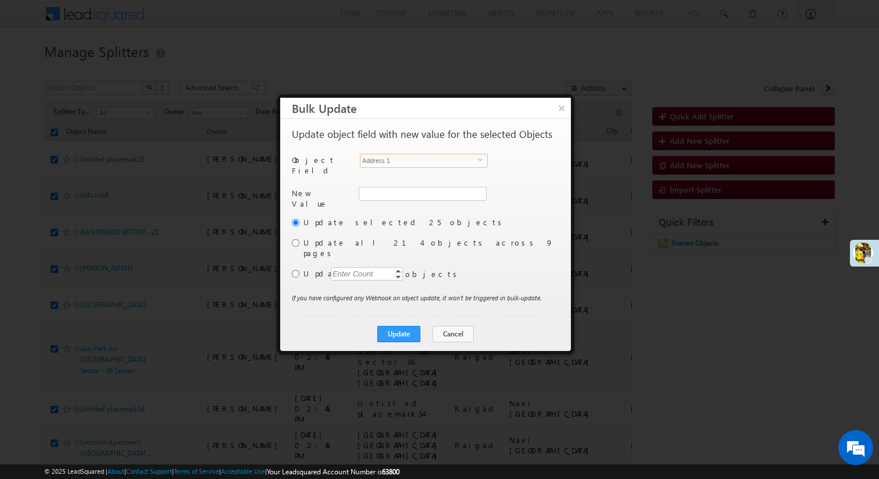
click at [448, 158] on span "Address 1" at bounding box center [419, 160] width 117 height 13
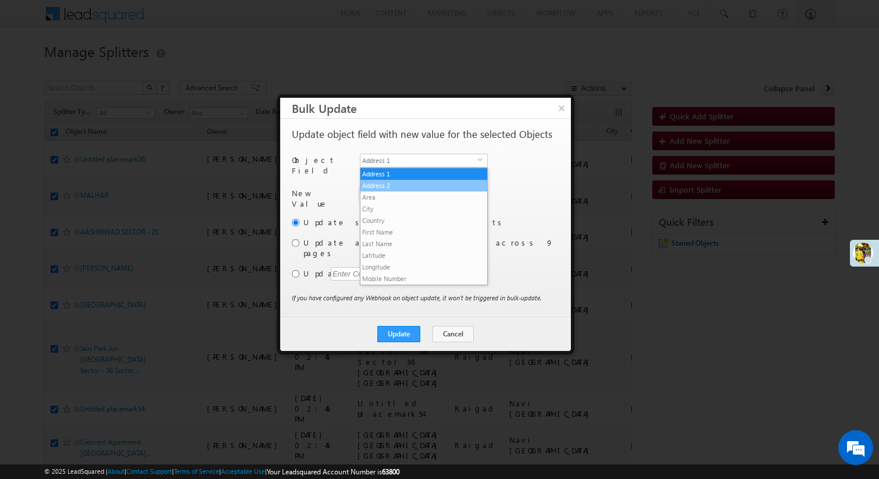
click at [427, 181] on li "Address 2" at bounding box center [424, 186] width 127 height 12
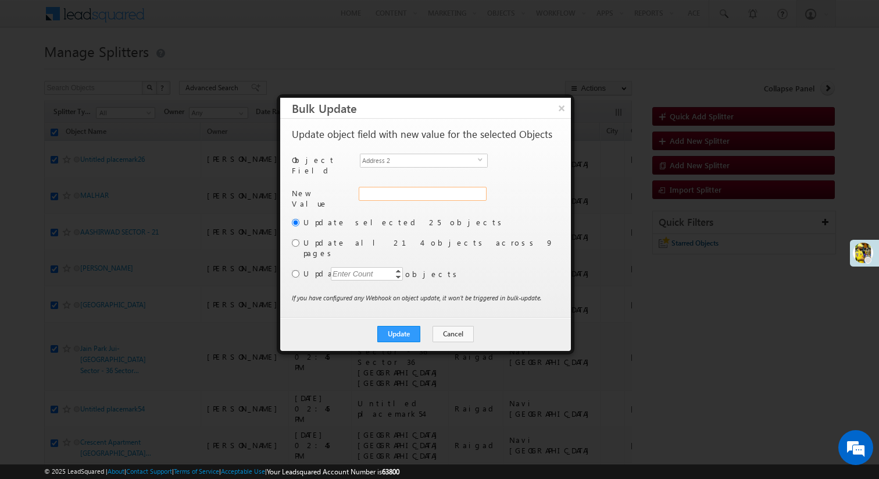
click at [412, 193] on input "Address 2" at bounding box center [423, 194] width 128 height 14
type input "Kamothe"
click at [397, 326] on button "Update" at bounding box center [398, 334] width 43 height 16
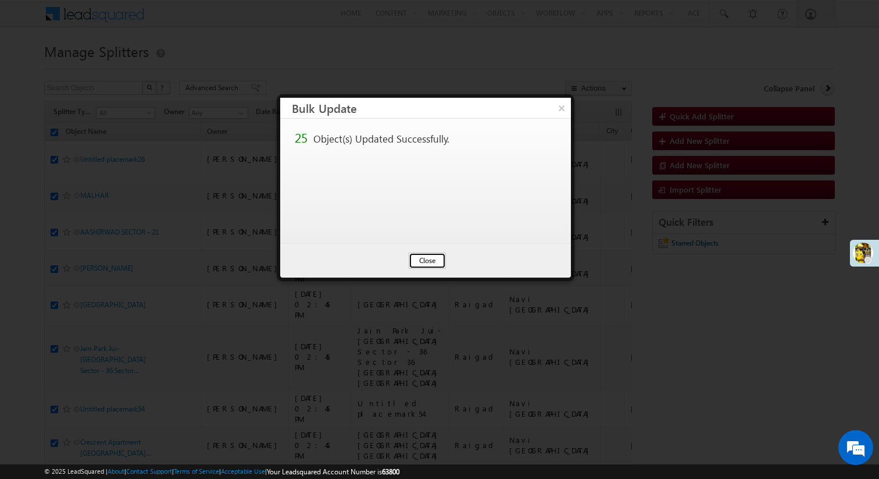
click at [424, 264] on button "Close" at bounding box center [427, 260] width 37 height 16
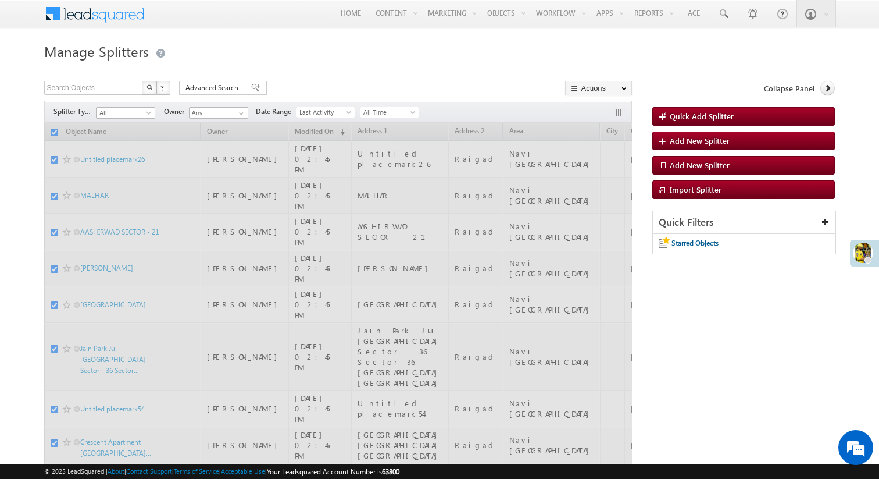
checkbox input "false"
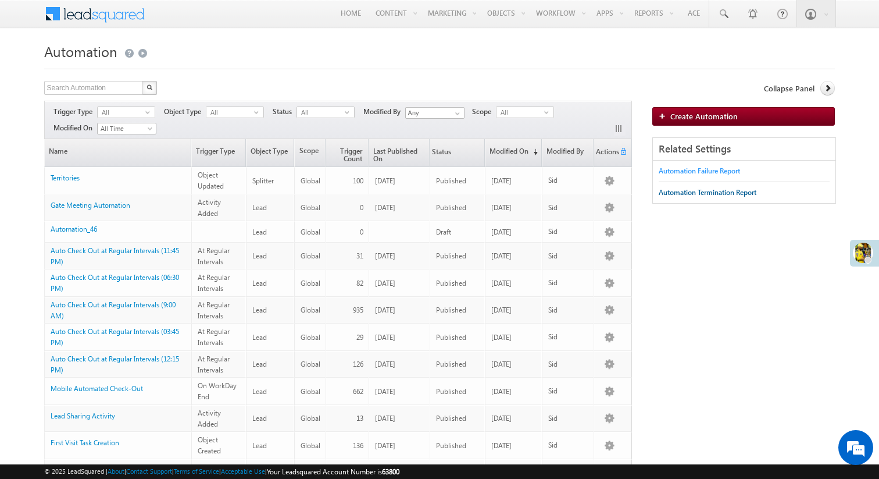
click at [700, 170] on div "Automation Failure Report" at bounding box center [699, 171] width 81 height 10
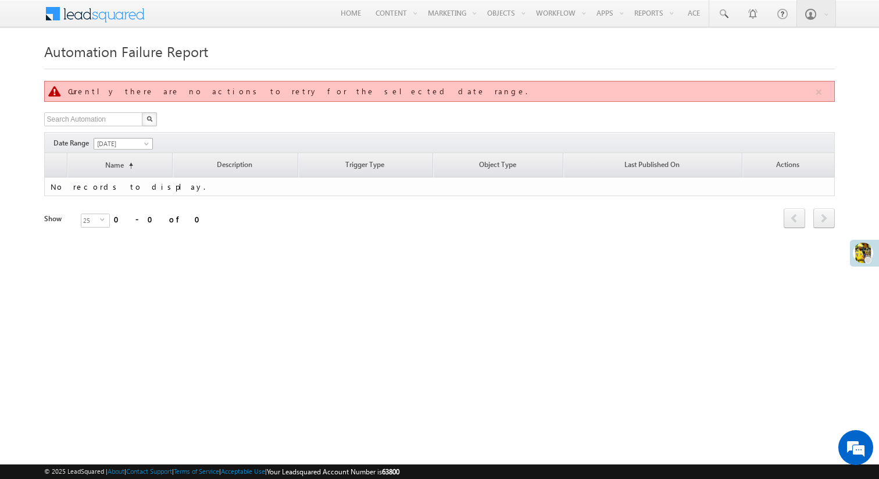
click at [140, 138] on span "[DATE]" at bounding box center [121, 143] width 55 height 10
click at [130, 204] on link "This Week" at bounding box center [124, 207] width 59 height 10
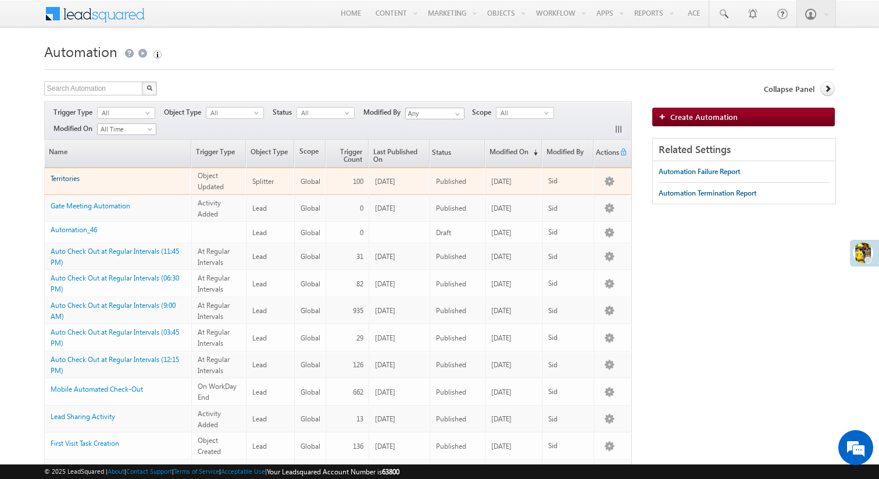
click at [66, 178] on link "Territories" at bounding box center [65, 178] width 29 height 9
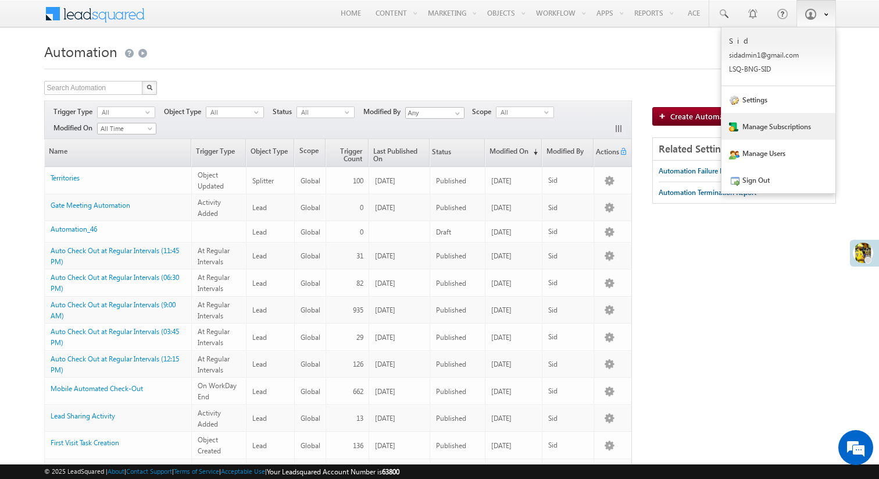
click at [779, 134] on link "Manage Subscriptions" at bounding box center [779, 126] width 114 height 27
click at [786, 103] on link "Settings" at bounding box center [779, 99] width 114 height 27
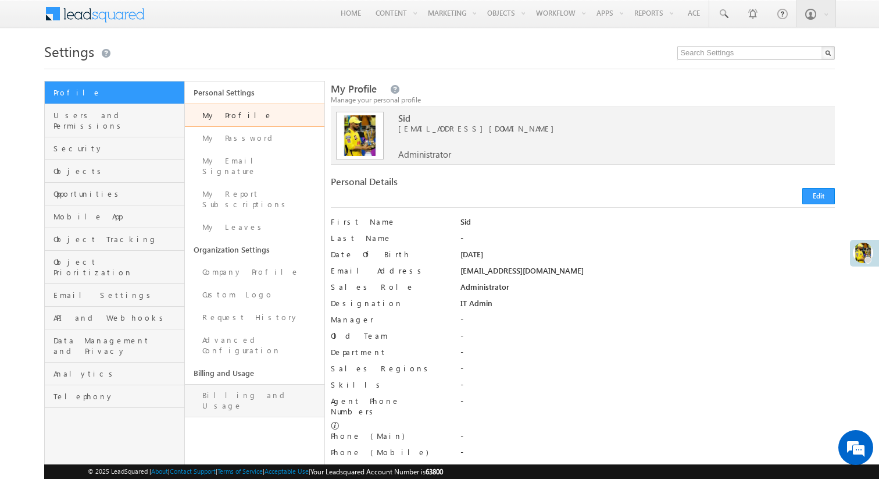
click at [236, 384] on link "Billing and Usage" at bounding box center [255, 400] width 140 height 33
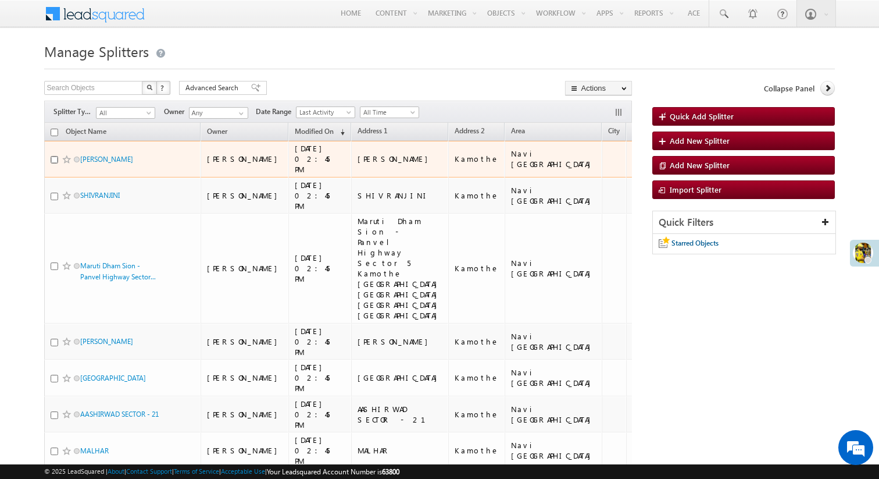
click at [53, 156] on input "checkbox" at bounding box center [55, 160] width 8 height 8
checkbox input "true"
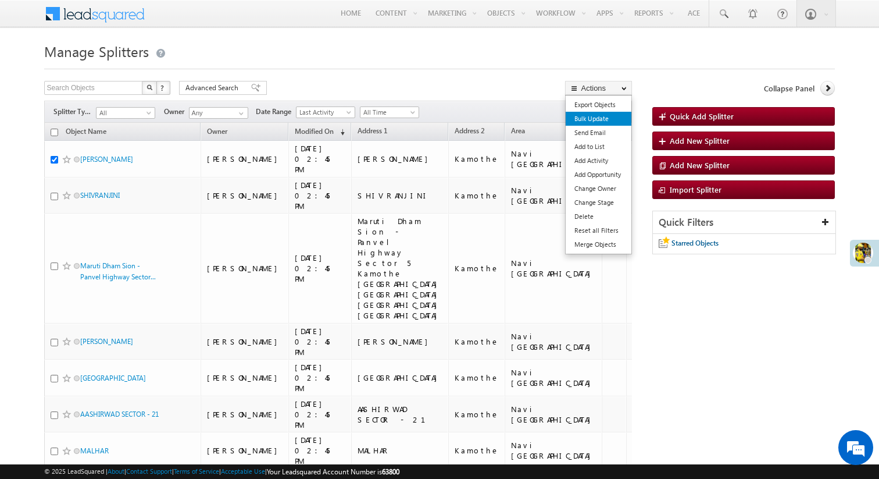
click at [591, 118] on link "Bulk Update" at bounding box center [599, 119] width 66 height 14
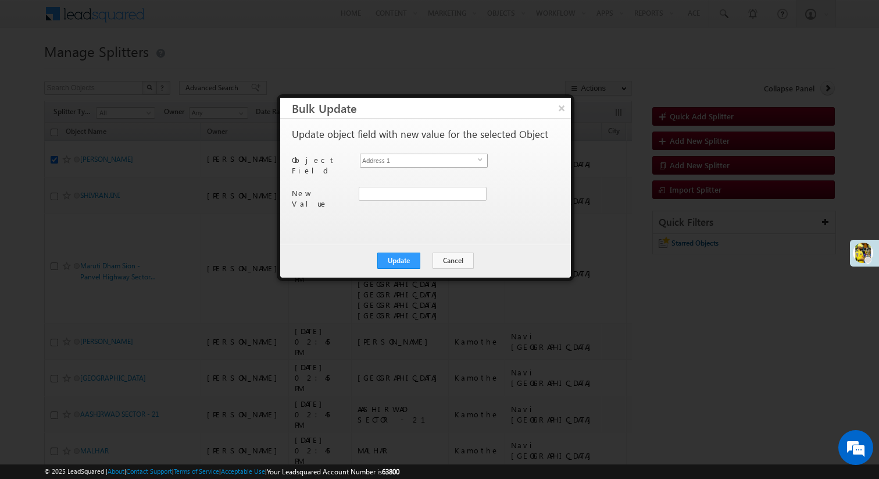
click at [448, 159] on span "Address 1" at bounding box center [419, 160] width 117 height 13
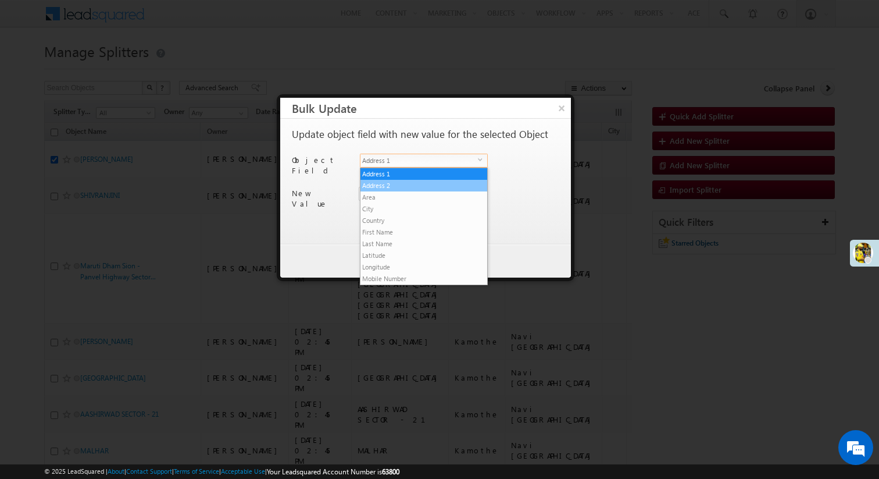
click at [423, 186] on li "Address 2" at bounding box center [424, 186] width 127 height 12
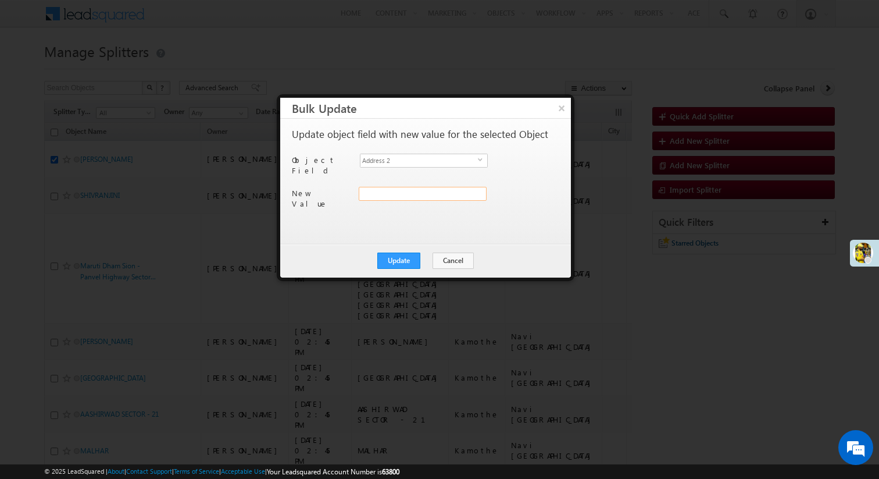
click at [400, 190] on input "Address 2" at bounding box center [423, 194] width 128 height 14
type input "Kamothe Main"
click at [395, 259] on button "Update" at bounding box center [398, 260] width 43 height 16
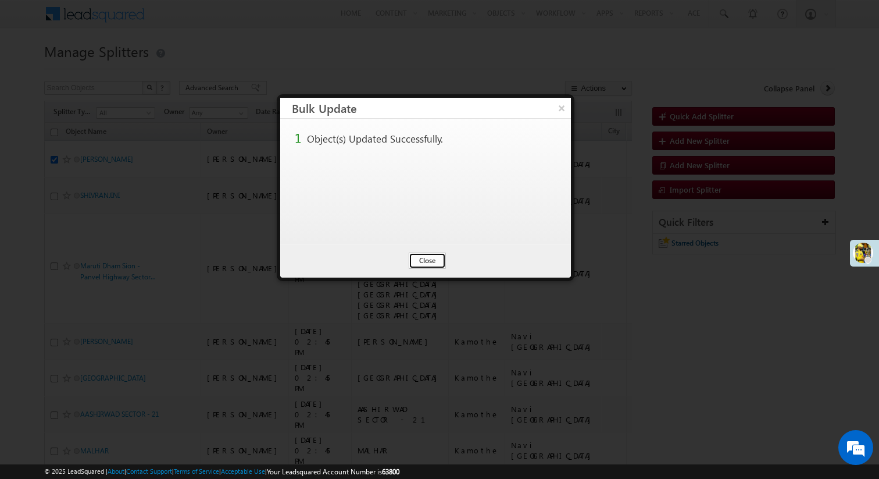
click at [433, 262] on button "Close" at bounding box center [427, 260] width 37 height 16
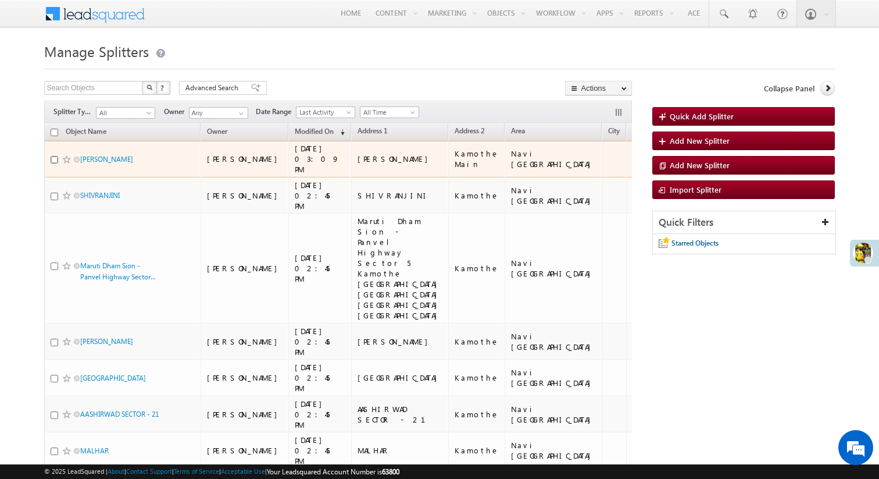
click at [52, 156] on input "checkbox" at bounding box center [55, 160] width 8 height 8
checkbox input "true"
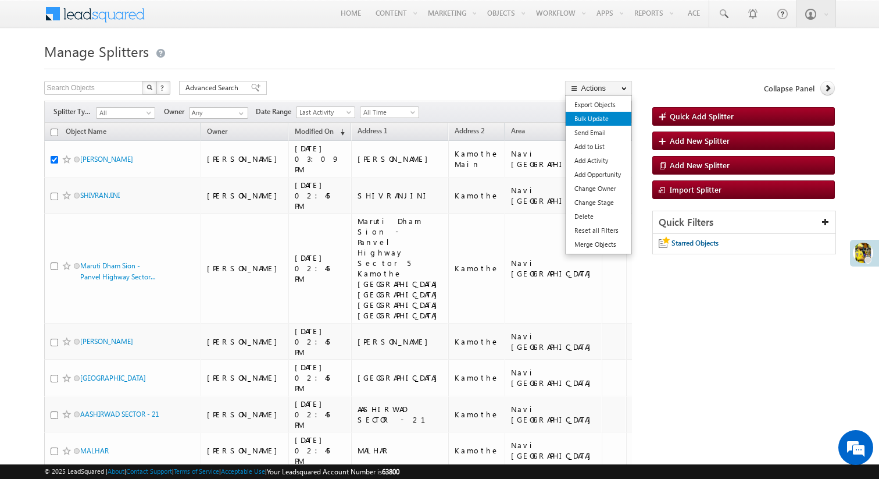
click at [587, 122] on link "Bulk Update" at bounding box center [599, 119] width 66 height 14
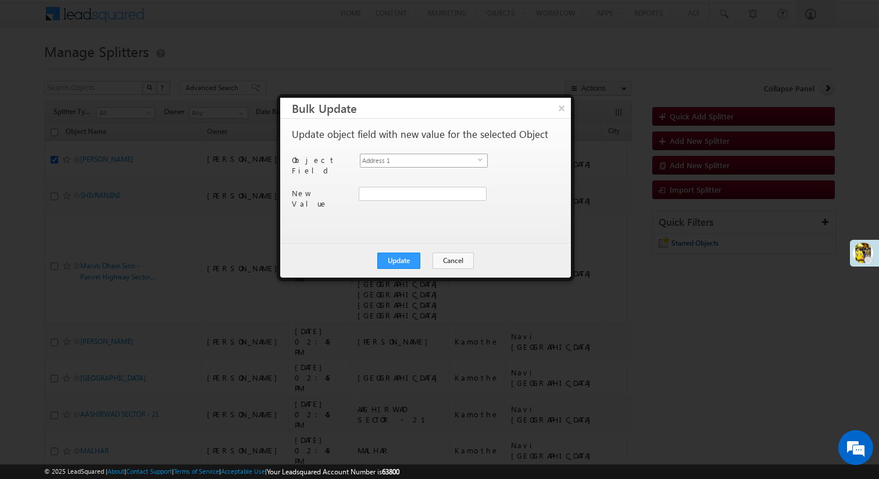
click at [452, 158] on span "Address 1" at bounding box center [419, 160] width 117 height 13
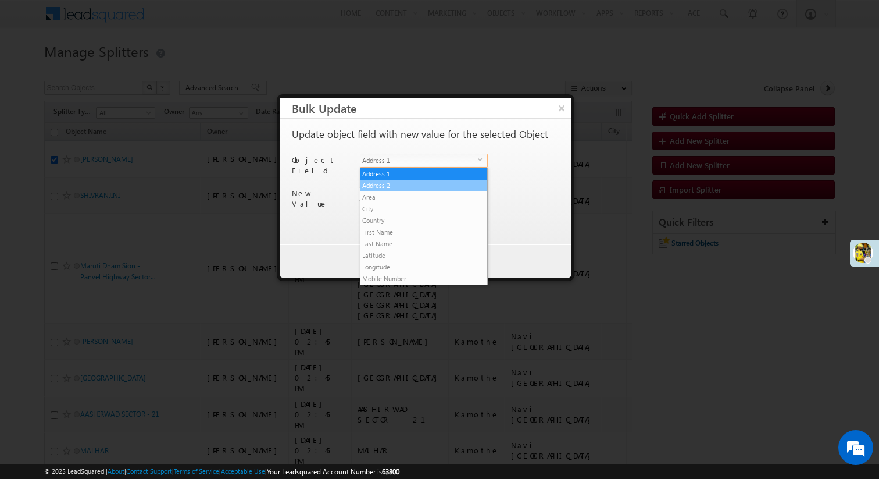
click at [432, 180] on li "Address 2" at bounding box center [424, 186] width 127 height 12
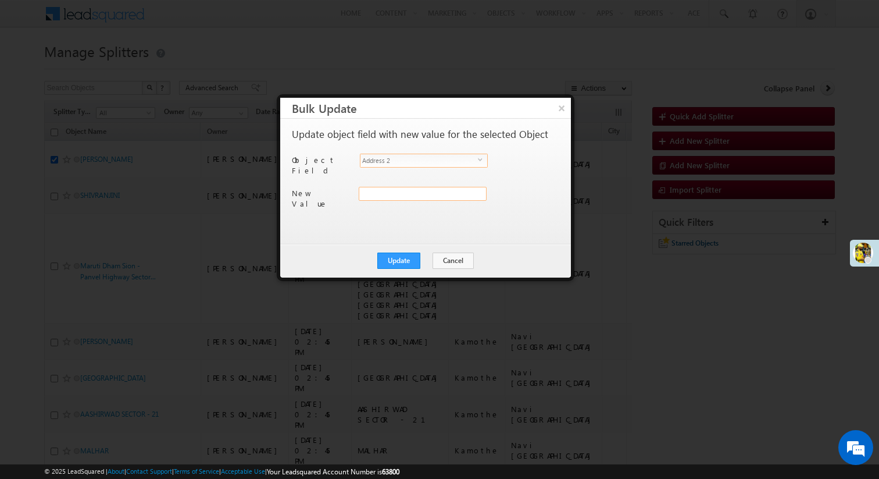
click at [411, 188] on input "Address 2" at bounding box center [423, 194] width 128 height 14
type input "Kamothe Main 2"
click at [395, 259] on button "Update" at bounding box center [398, 260] width 43 height 16
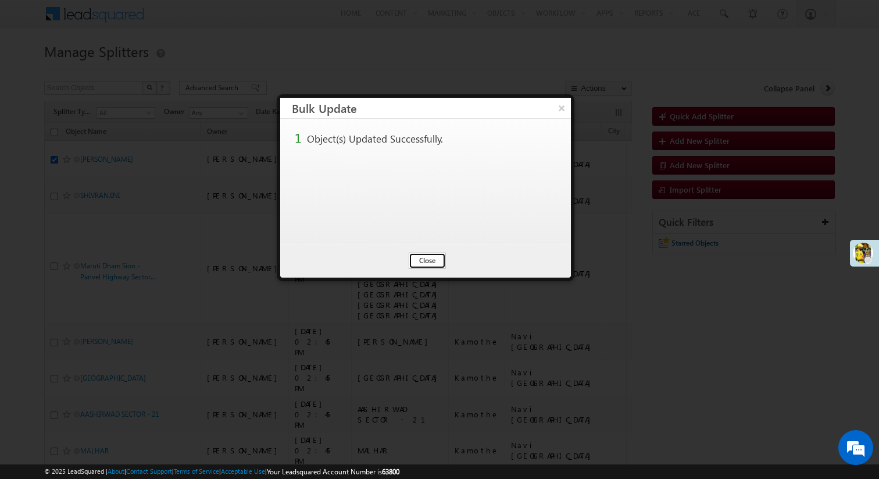
click at [430, 255] on button "Close" at bounding box center [427, 260] width 37 height 16
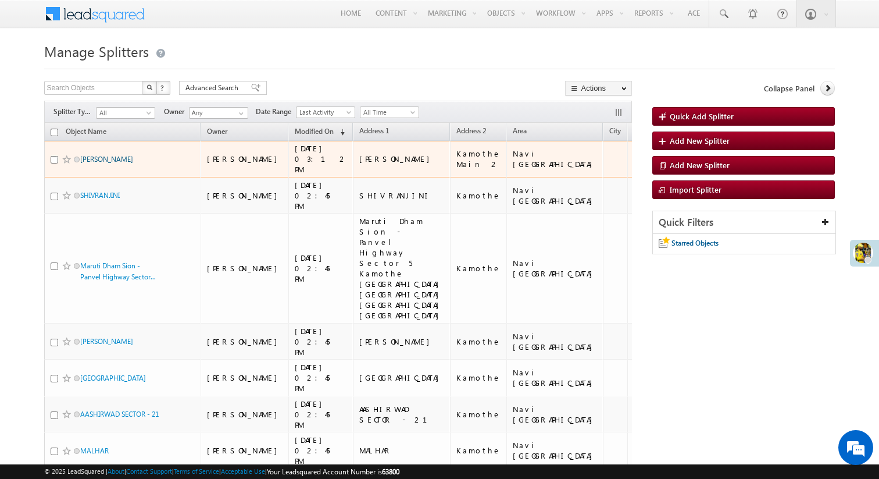
click at [106, 156] on link "mayur park" at bounding box center [106, 159] width 53 height 9
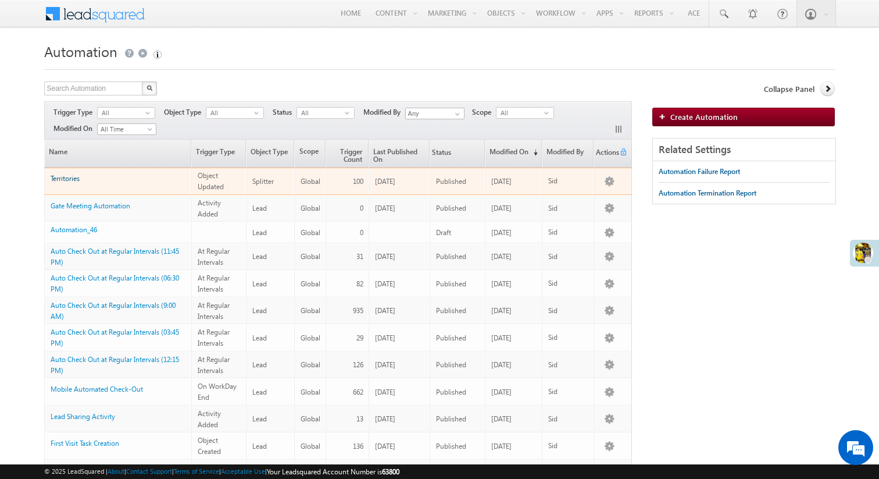
click at [65, 177] on link "Territories" at bounding box center [65, 178] width 29 height 9
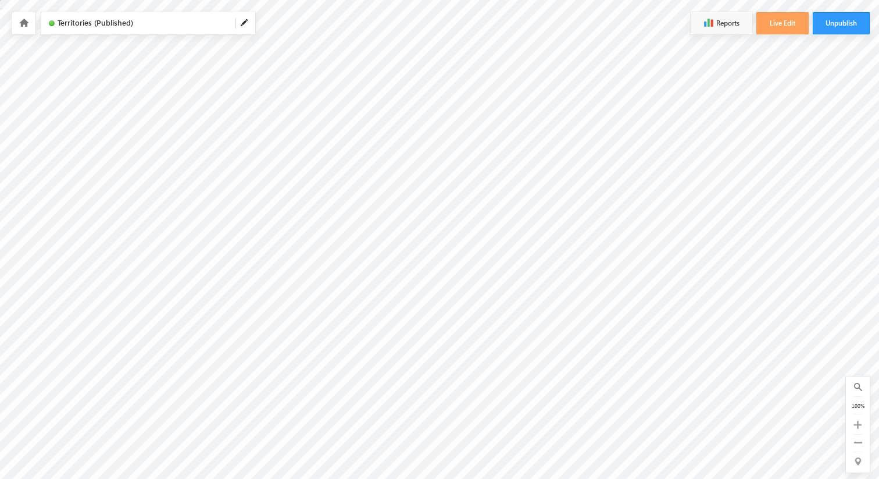
click at [240, 21] on span at bounding box center [244, 23] width 9 height 9
click at [789, 30] on button "Live Edit" at bounding box center [783, 23] width 52 height 22
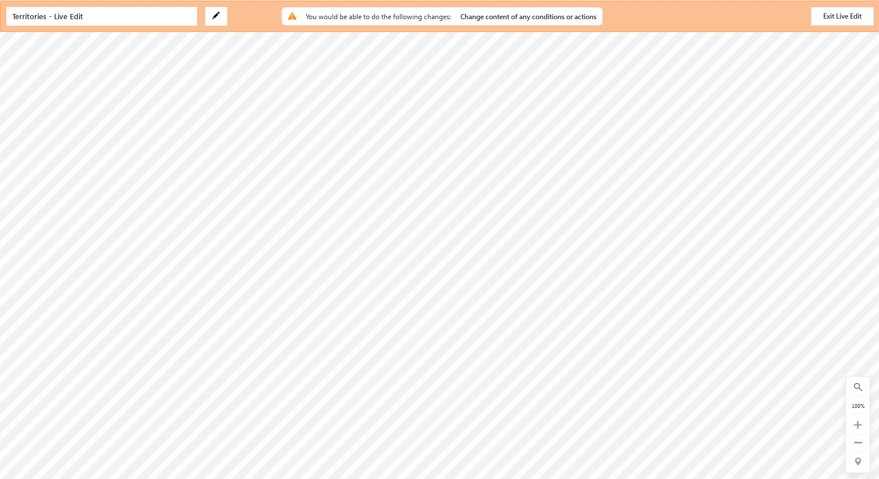
click at [212, 16] on img at bounding box center [216, 16] width 8 height 8
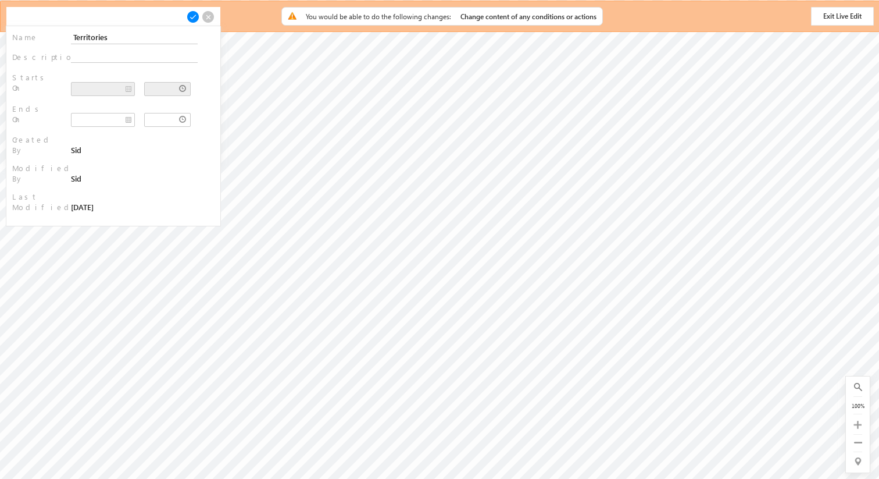
click at [212, 17] on span at bounding box center [208, 16] width 13 height 13
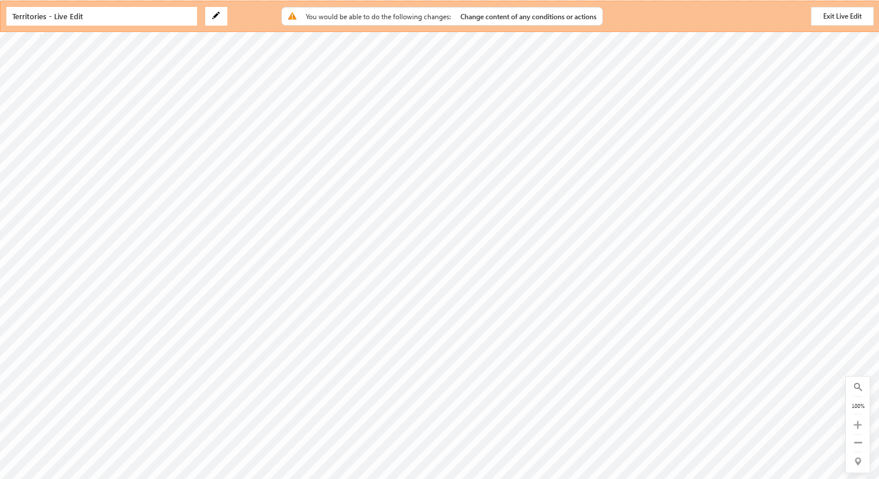
type input "FieldSales LeadDistribution"
type input "[DOMAIN_NAME][URL]"
radio input "true"
type input "2"
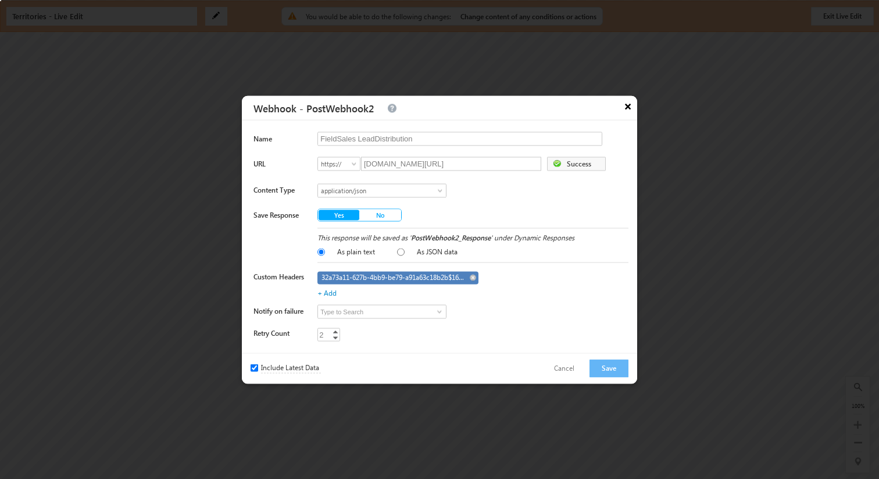
click at [629, 109] on button "×" at bounding box center [628, 105] width 19 height 20
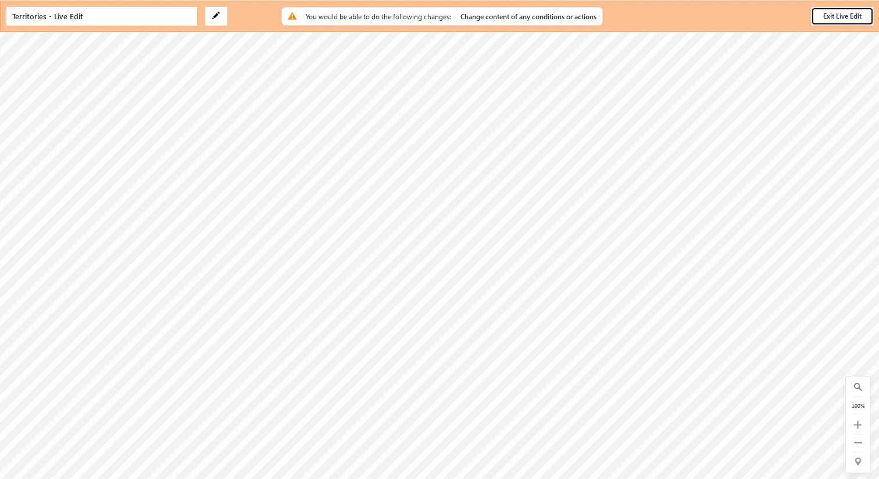
click at [829, 14] on button "Exit Live Edit" at bounding box center [842, 16] width 63 height 19
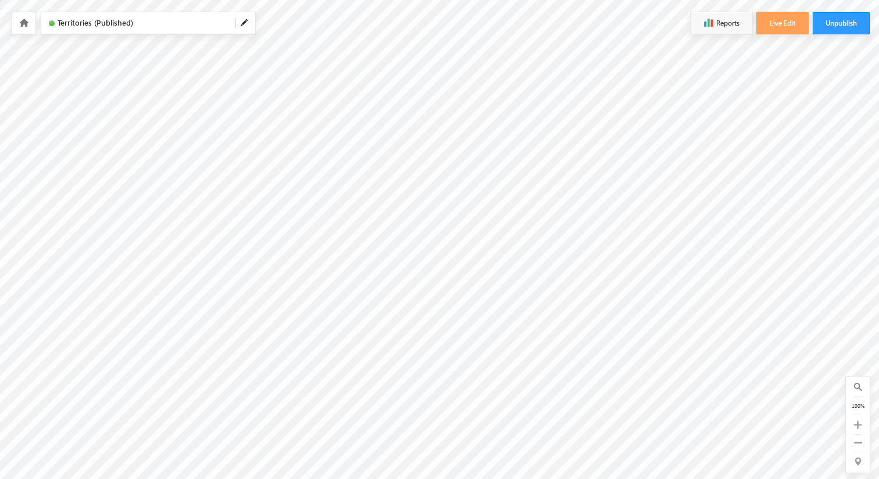
click at [25, 28] on div at bounding box center [23, 23] width 23 height 22
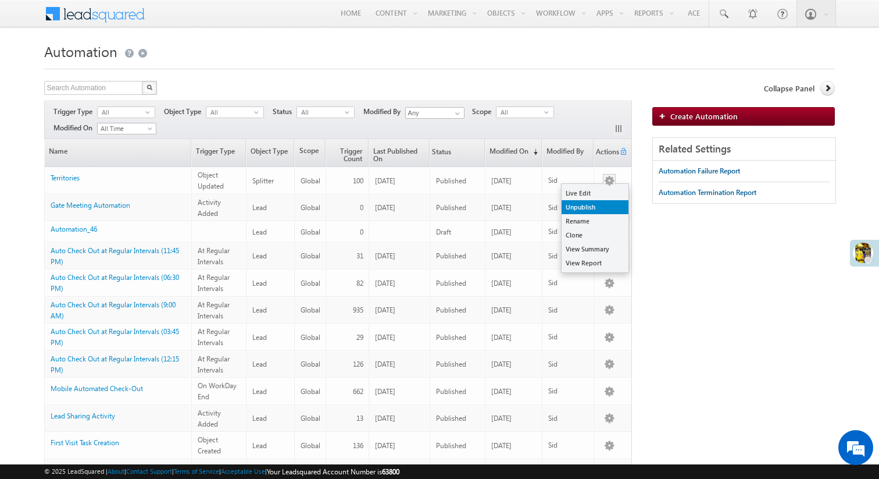
click at [599, 211] on link "Unpublish" at bounding box center [595, 207] width 67 height 14
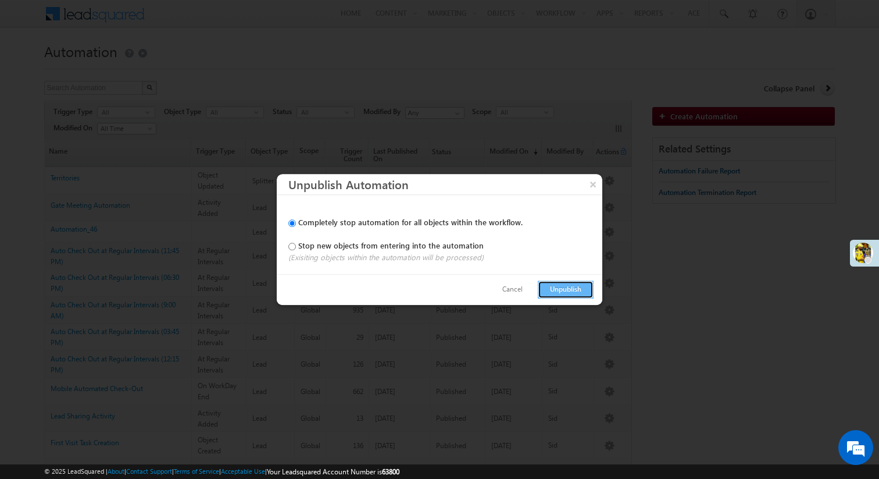
click at [556, 289] on button "Unpublish" at bounding box center [566, 289] width 56 height 18
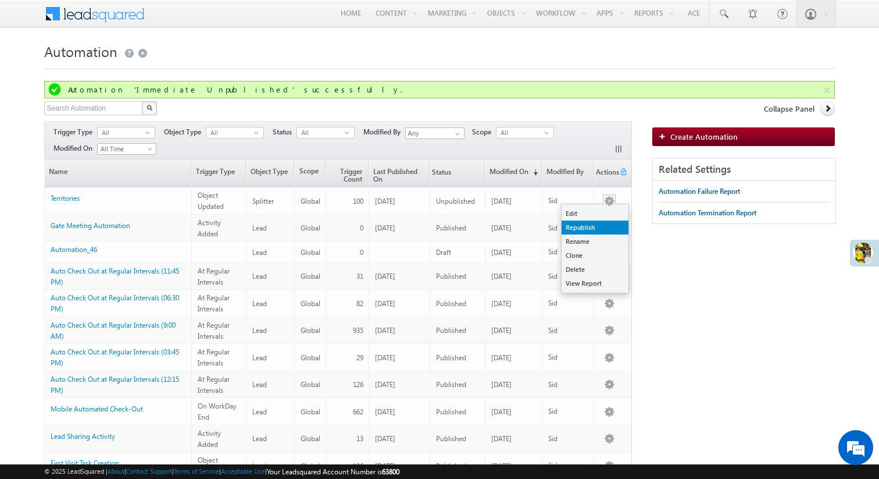
click at [599, 227] on link "Republish" at bounding box center [595, 227] width 67 height 14
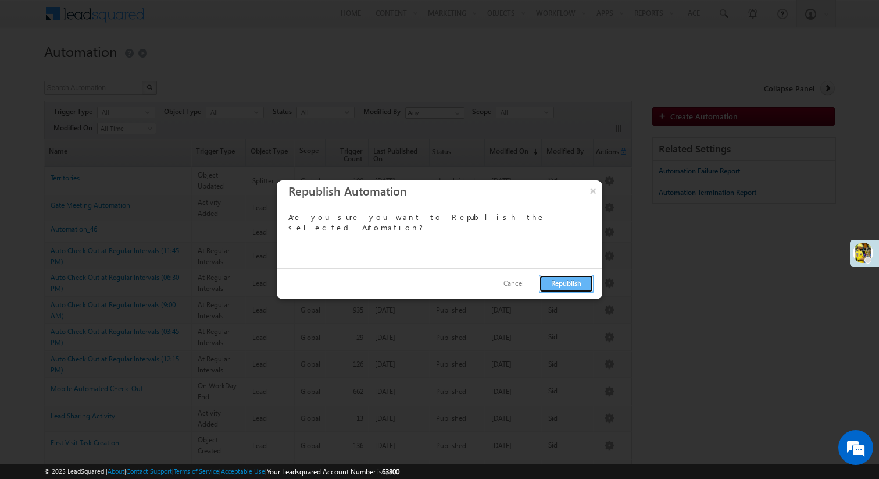
click at [550, 283] on button "Republish" at bounding box center [566, 283] width 55 height 18
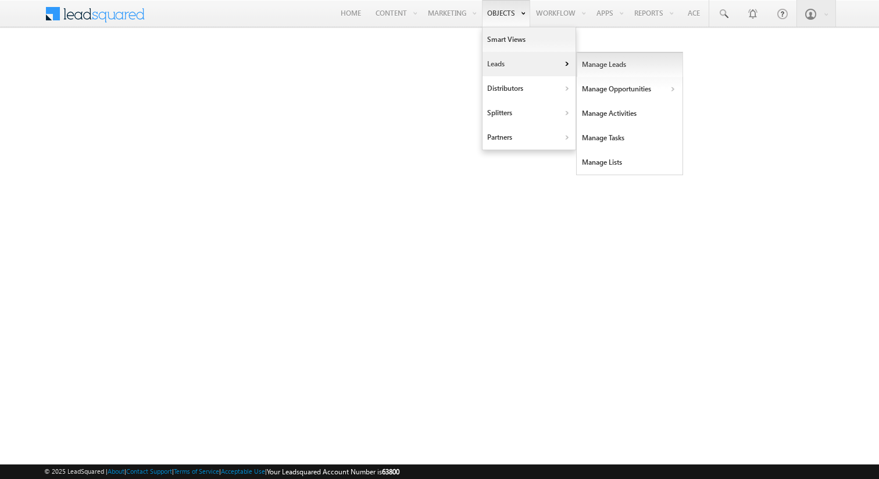
click at [610, 68] on link "Manage Leads" at bounding box center [630, 64] width 106 height 24
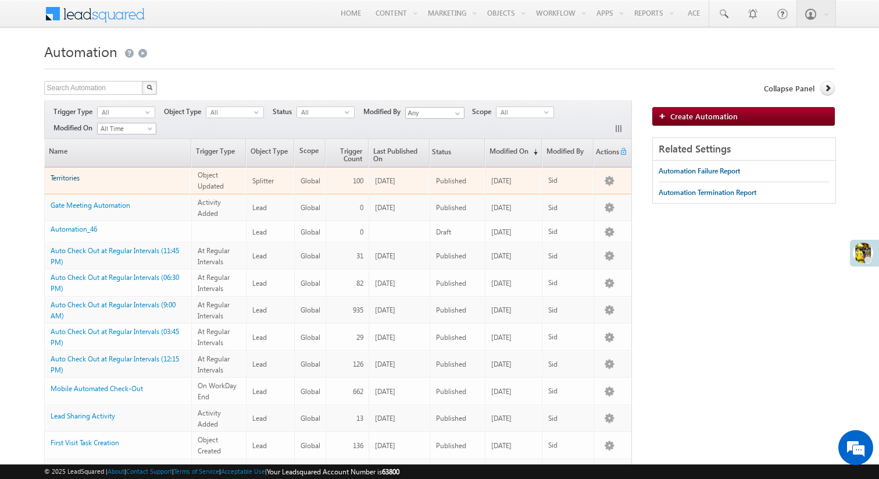
click at [74, 178] on link "Territories" at bounding box center [65, 177] width 29 height 9
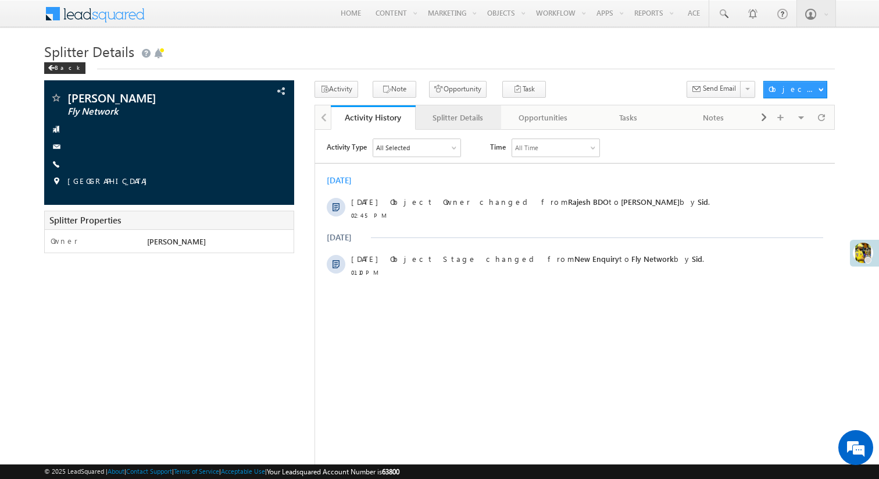
click at [419, 117] on link "Splitter Details" at bounding box center [458, 117] width 85 height 24
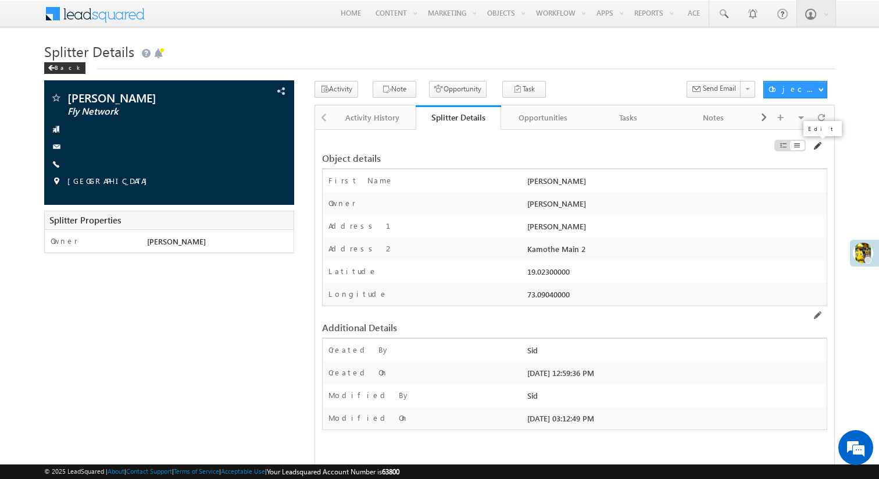
click at [817, 147] on span at bounding box center [816, 145] width 9 height 9
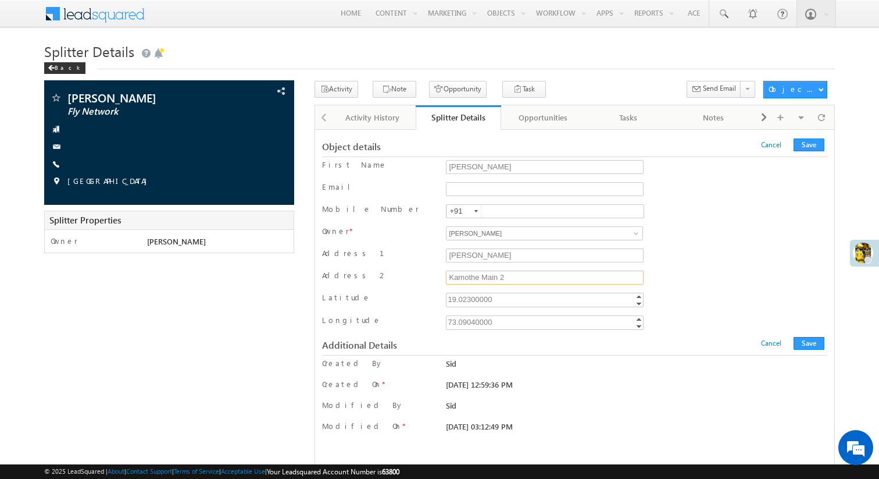
click at [512, 279] on input "Kamothe Main 2" at bounding box center [544, 277] width 197 height 14
type input "Kamothe Main Area"
click at [810, 142] on button "Save" at bounding box center [809, 144] width 31 height 13
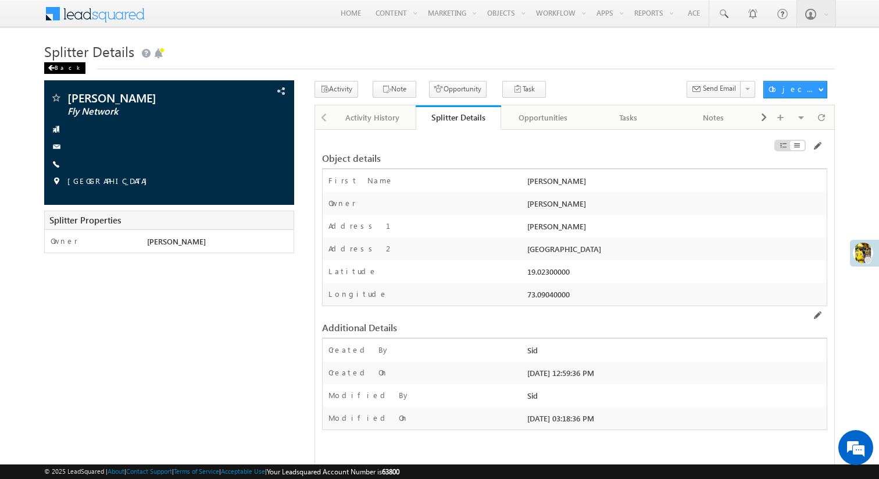
click at [48, 66] on span at bounding box center [51, 68] width 7 height 6
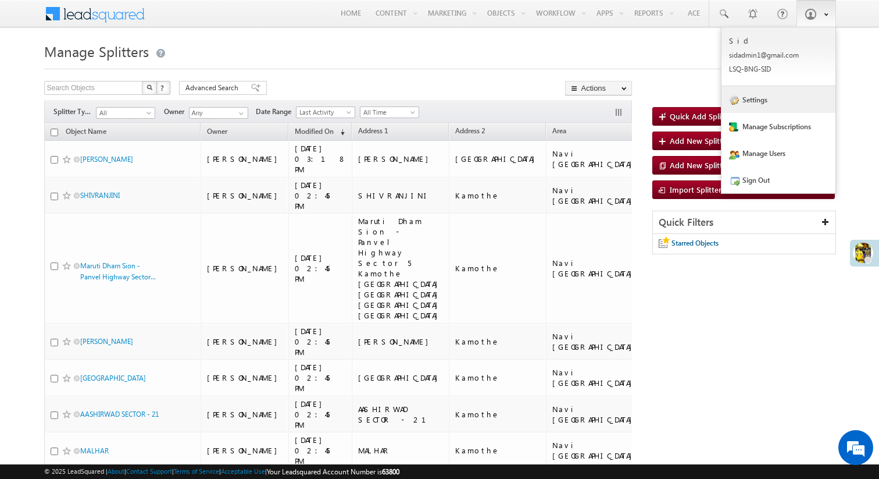
click at [787, 95] on link "Settings" at bounding box center [779, 99] width 114 height 27
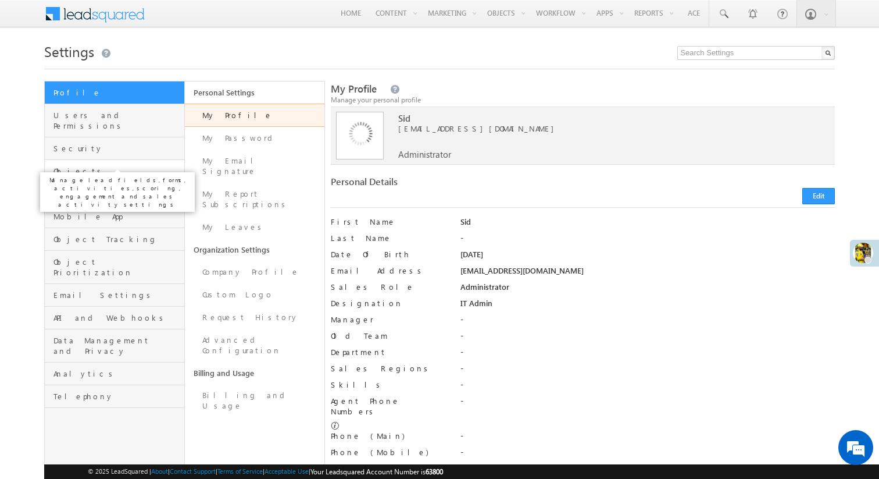
click at [90, 166] on span "Objects" at bounding box center [117, 171] width 128 height 10
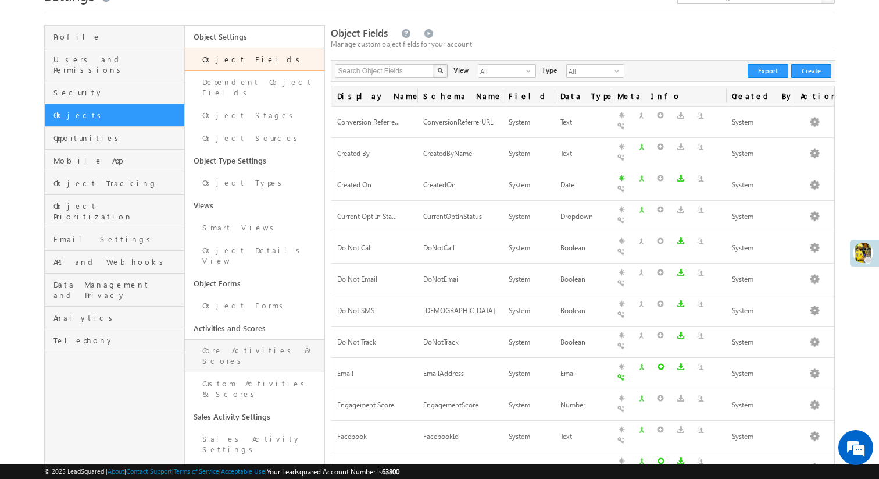
scroll to position [59, 0]
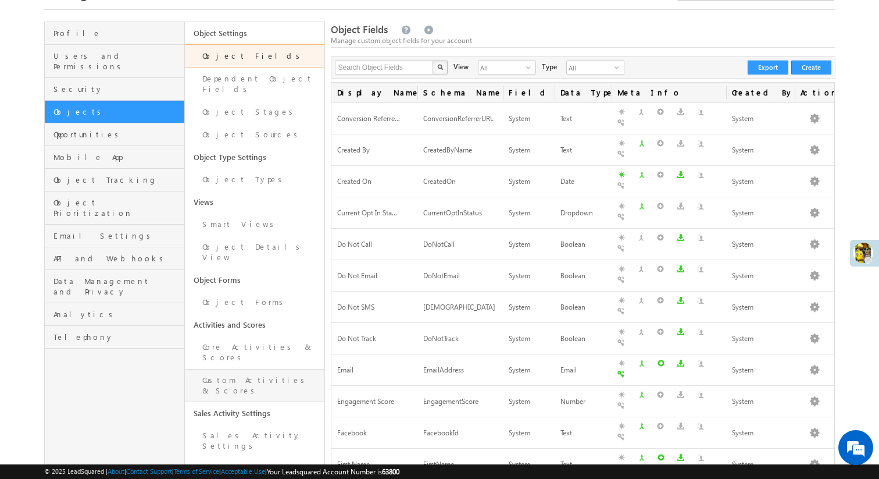
click at [240, 369] on link "Custom Activities & Scores" at bounding box center [255, 385] width 140 height 33
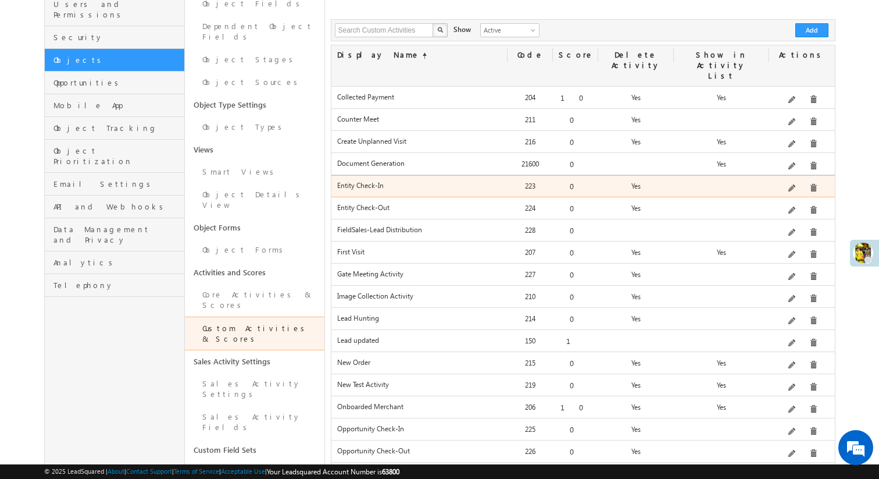
scroll to position [122, 0]
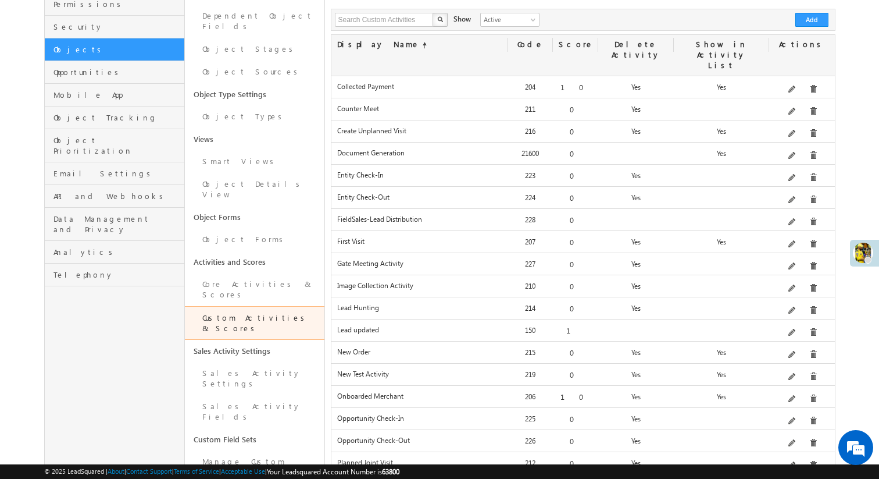
click at [794, 200] on div "Edit" at bounding box center [808, 191] width 47 height 20
click at [794, 218] on span at bounding box center [793, 222] width 9 height 9
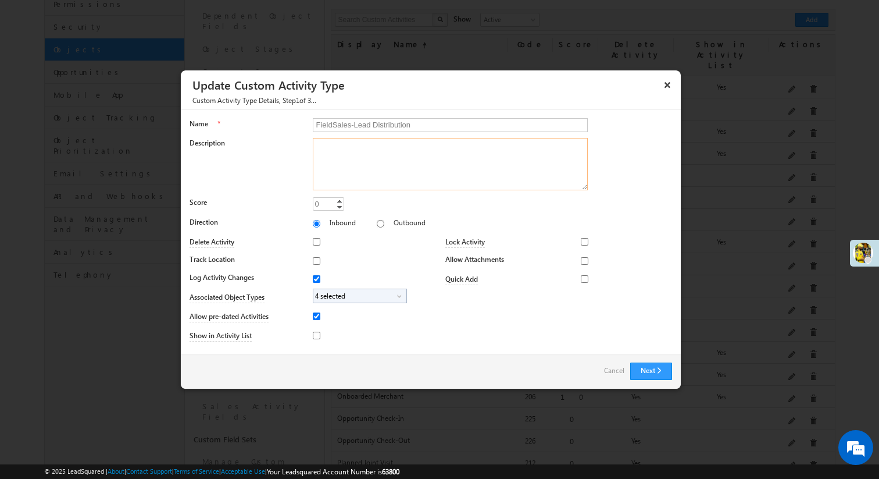
click at [386, 158] on textarea "Description" at bounding box center [450, 164] width 275 height 52
paste textarea "Field Sales Lead Distribution activity type"
type textarea "Field Sales Lead Distribution activity type"
click at [642, 371] on button "Next" at bounding box center [651, 370] width 42 height 17
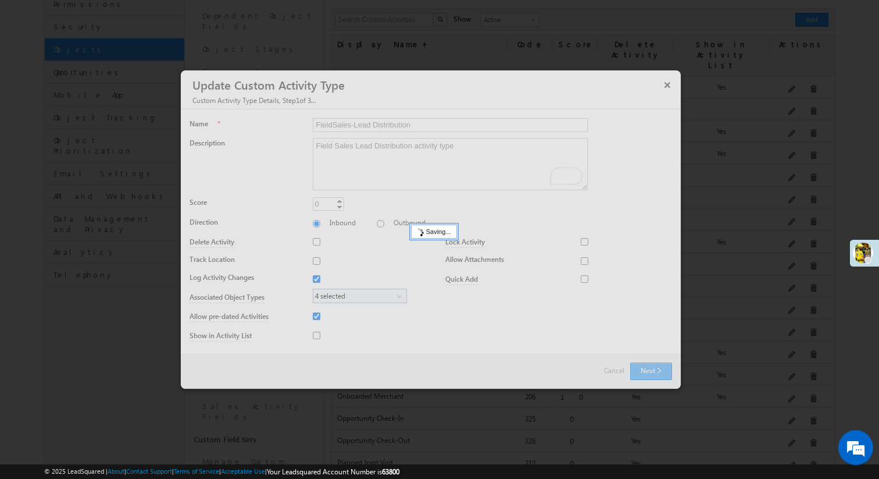
scroll to position [0, 0]
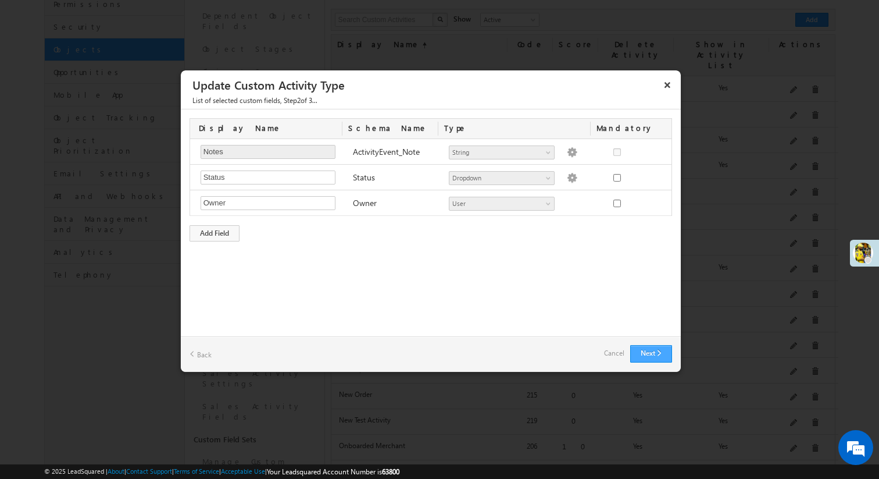
click at [645, 350] on button "Next" at bounding box center [651, 353] width 42 height 17
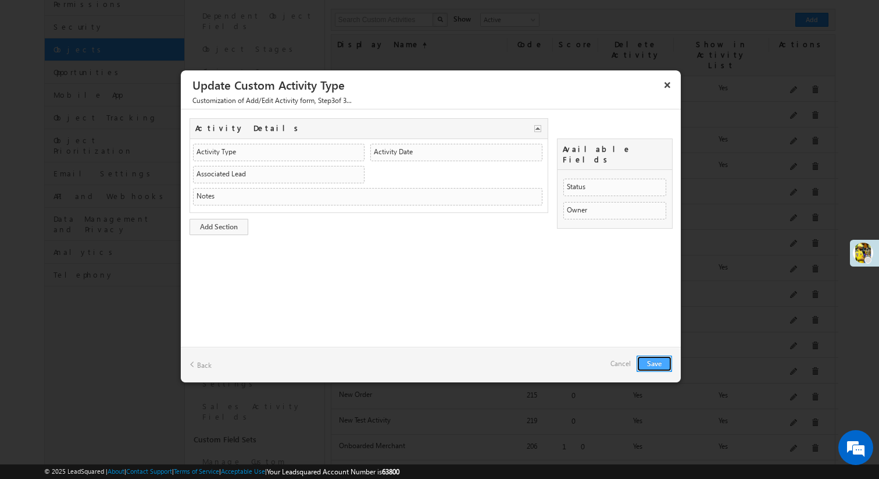
click at [650, 361] on button "Save" at bounding box center [654, 363] width 35 height 16
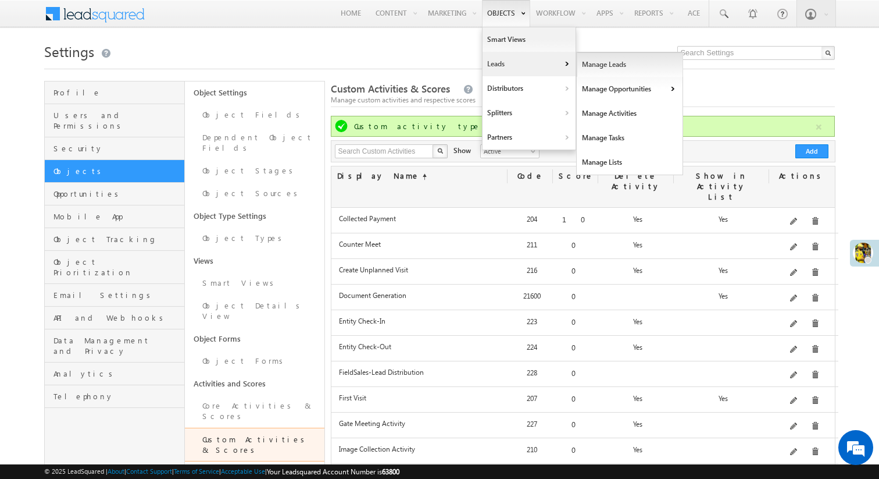
click at [632, 71] on link "Manage Leads" at bounding box center [630, 64] width 106 height 24
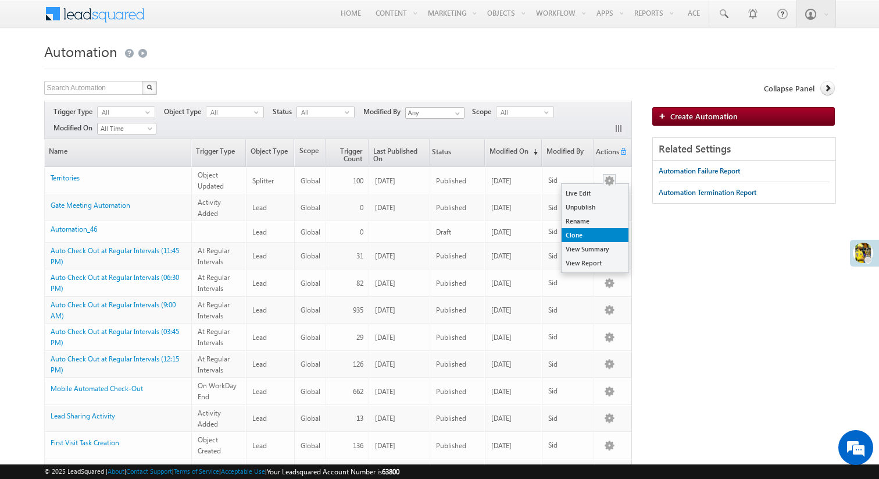
click at [601, 233] on link "Clone" at bounding box center [595, 235] width 67 height 14
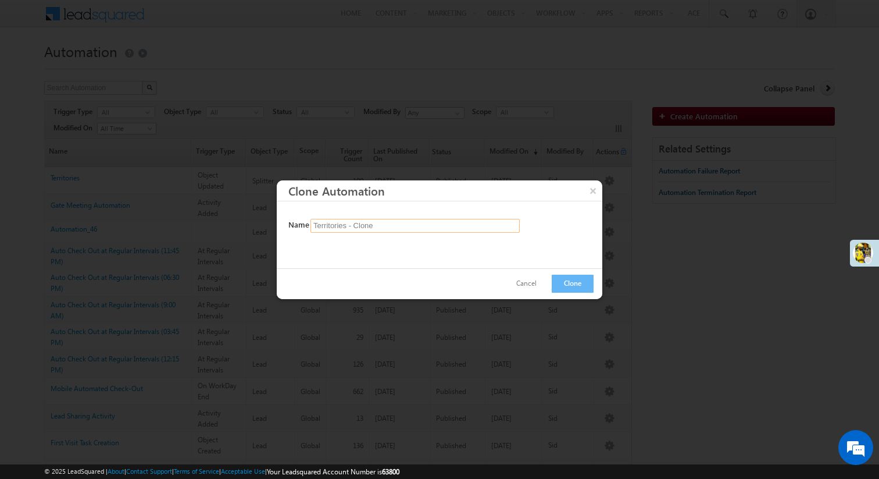
click at [487, 226] on input "Territories - Clone" at bounding box center [415, 226] width 209 height 14
click at [590, 190] on button "×" at bounding box center [593, 190] width 19 height 20
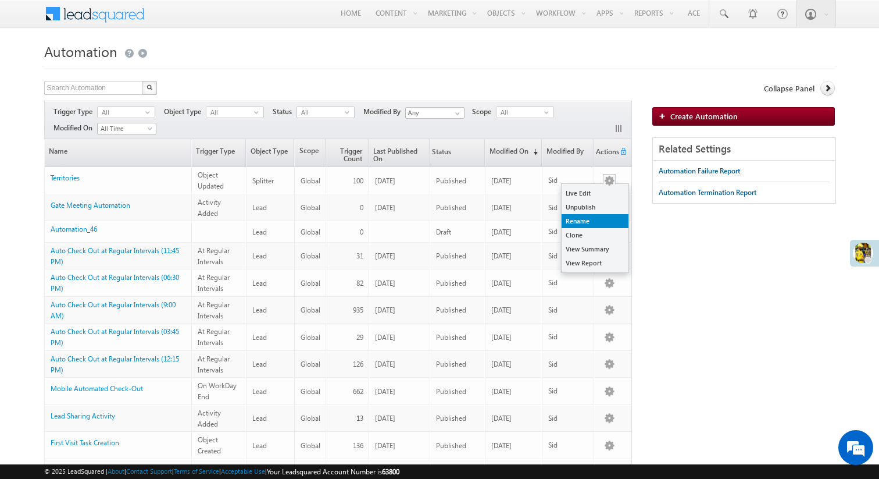
click at [604, 222] on link "Rename" at bounding box center [595, 221] width 67 height 14
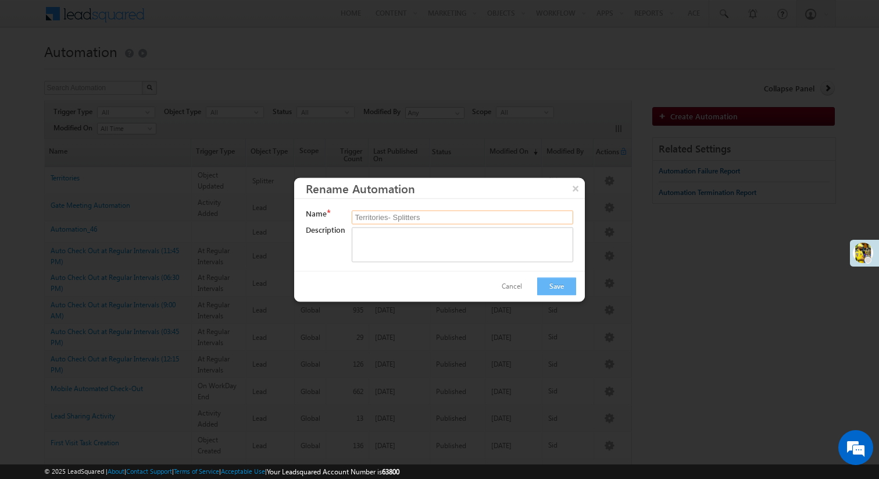
type input "Territories- Splitters"
click at [554, 283] on button "Save" at bounding box center [556, 286] width 39 height 18
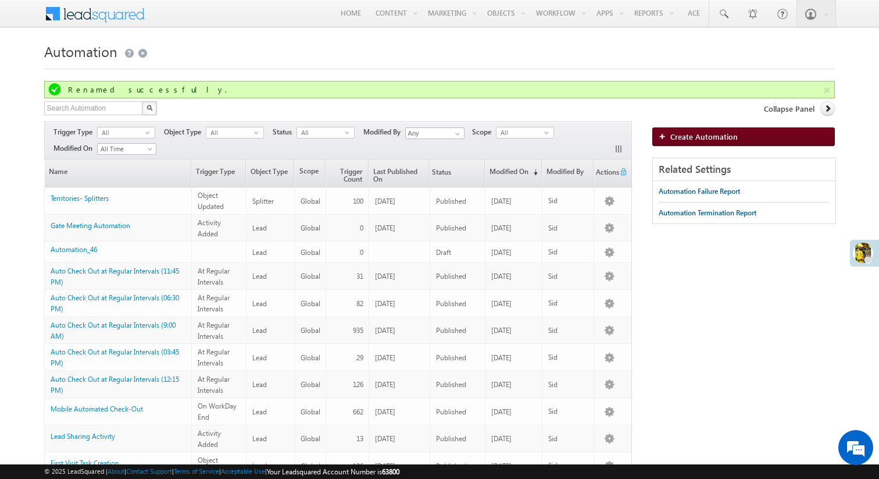
click at [682, 142] on link "Create Automation" at bounding box center [743, 136] width 183 height 19
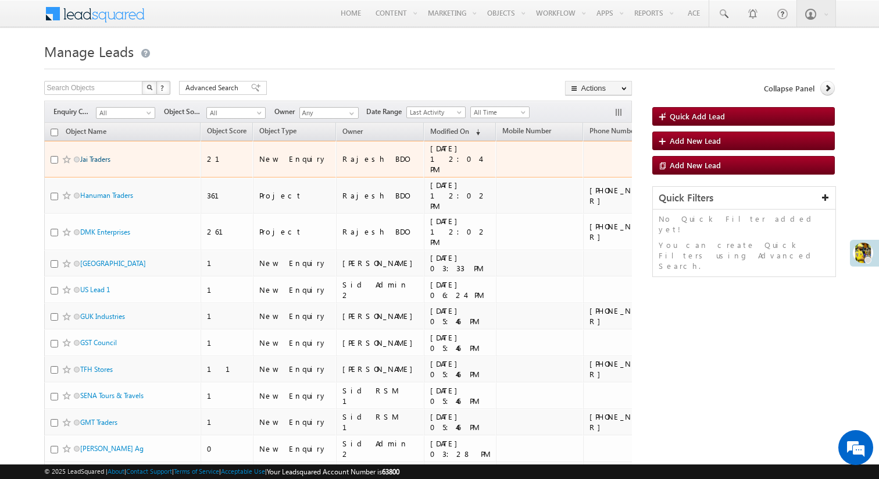
click at [98, 155] on link "Jai Traders" at bounding box center [95, 159] width 30 height 9
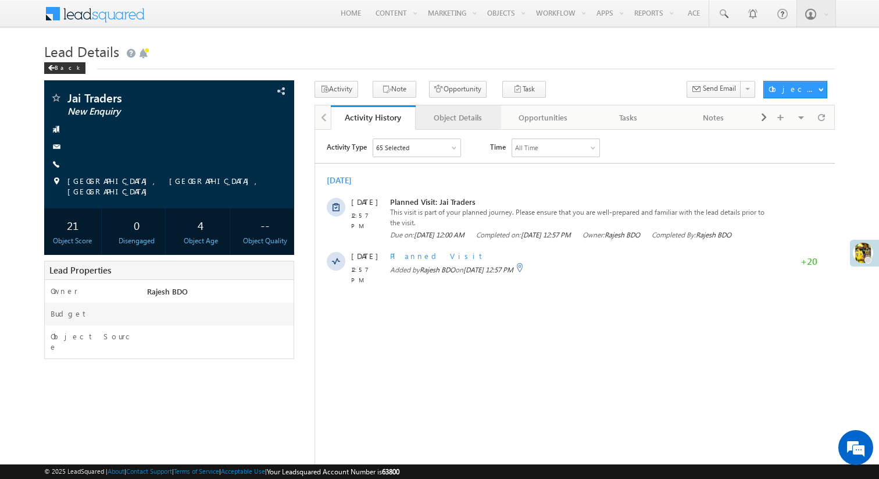
click at [455, 116] on div "Object Details" at bounding box center [458, 117] width 66 height 14
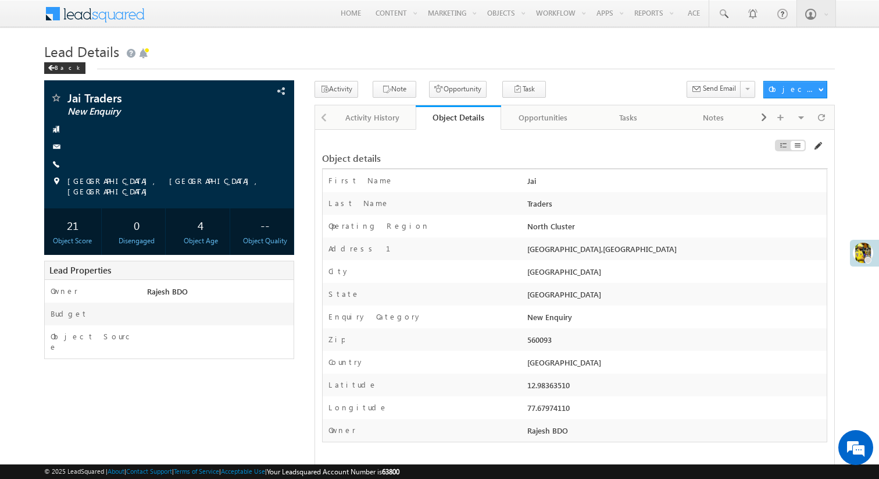
click at [820, 144] on span at bounding box center [817, 145] width 9 height 9
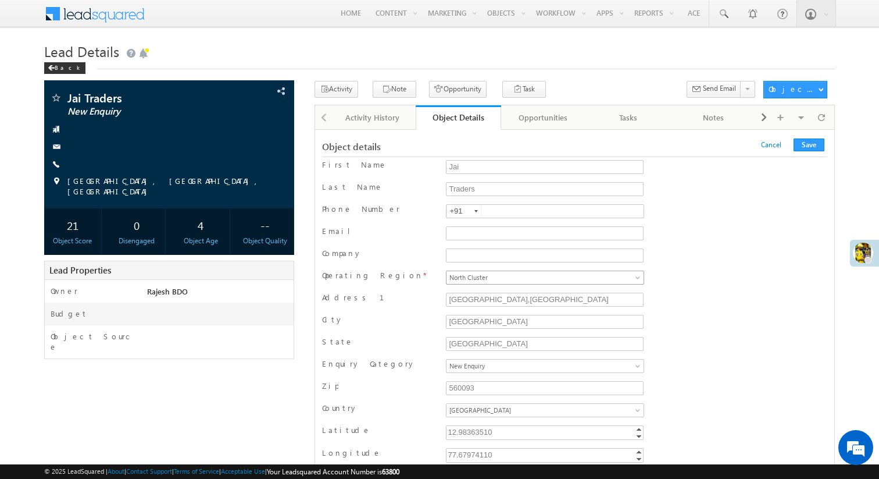
click at [634, 278] on span at bounding box center [638, 279] width 9 height 9
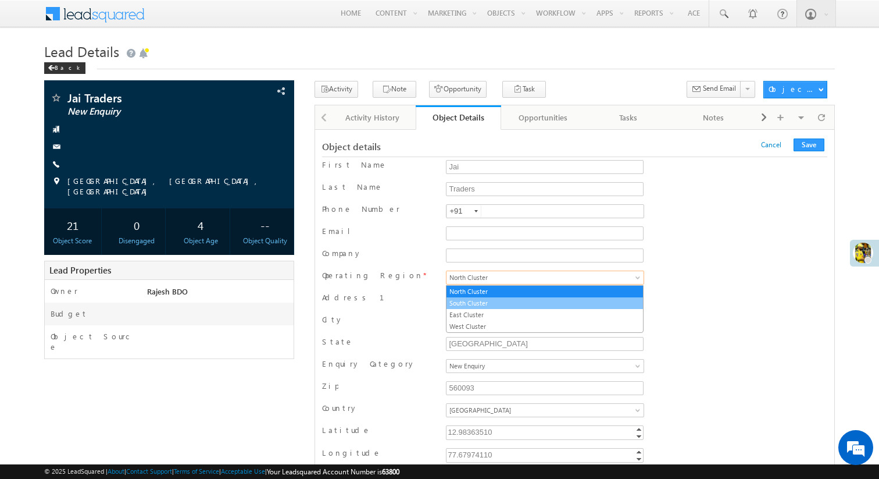
click at [610, 299] on link "South Cluster" at bounding box center [545, 303] width 197 height 10
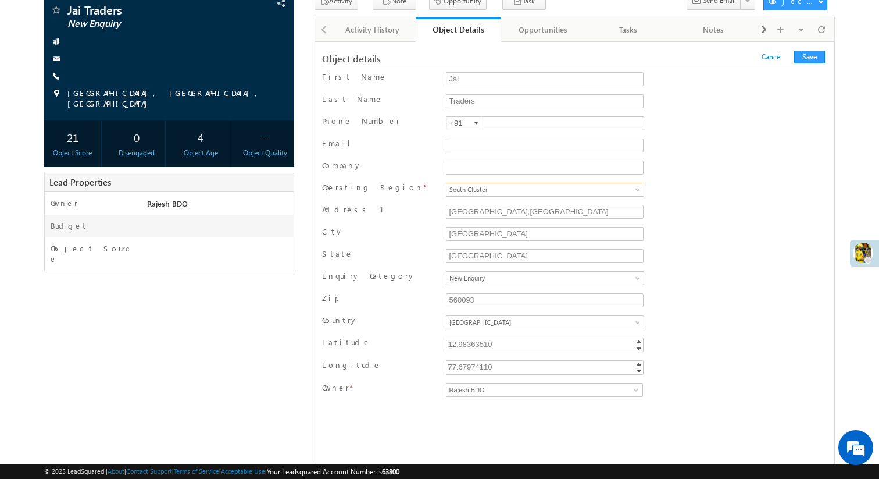
scroll to position [92, 0]
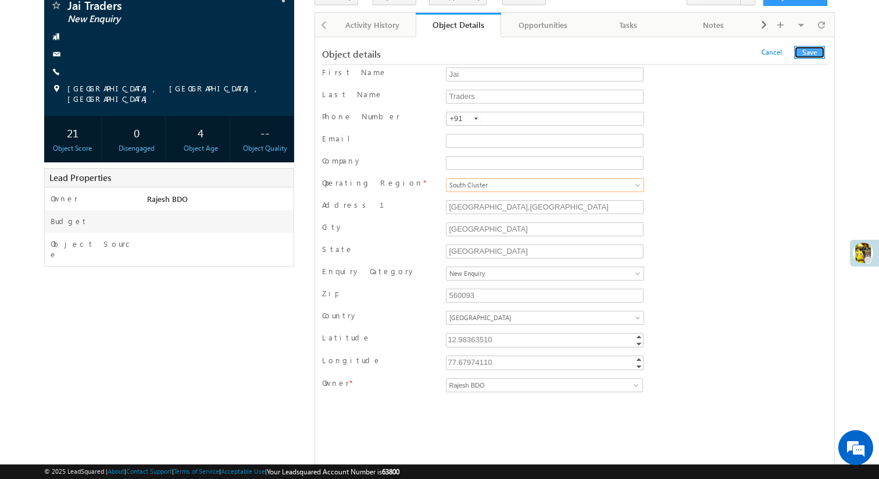
click at [810, 52] on button "Save" at bounding box center [809, 52] width 31 height 13
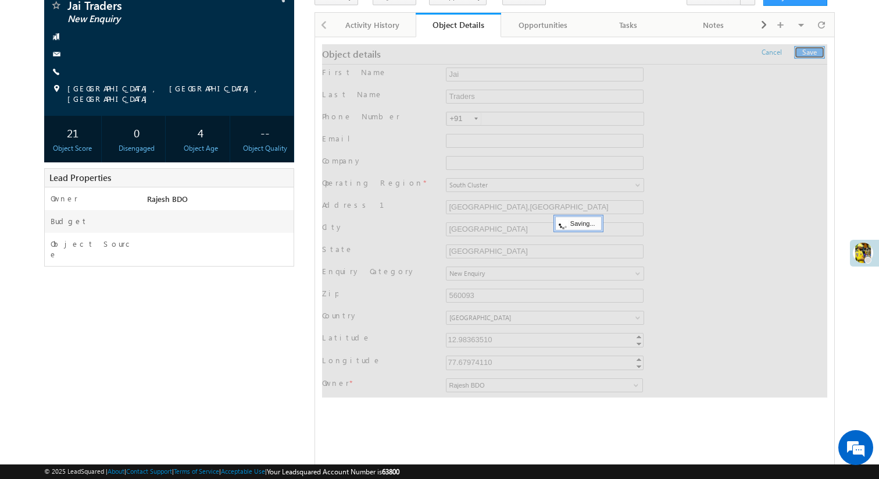
scroll to position [0, 0]
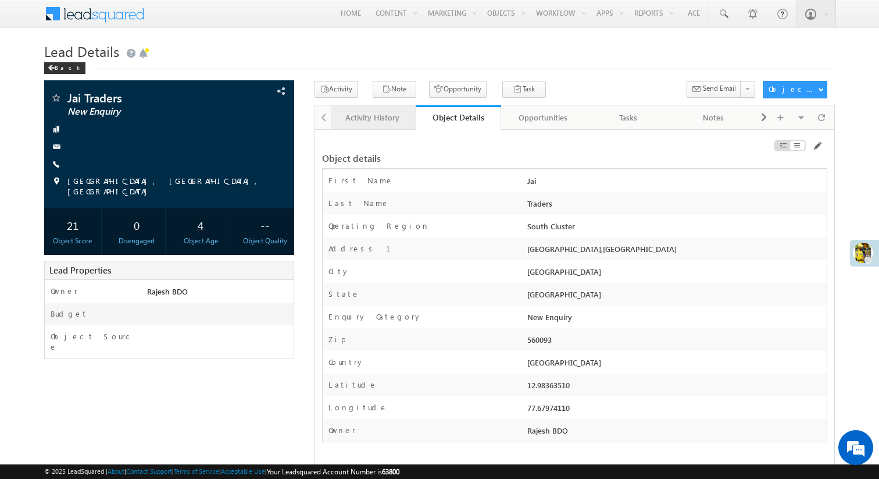
click at [372, 122] on div "Activity History" at bounding box center [373, 117] width 66 height 14
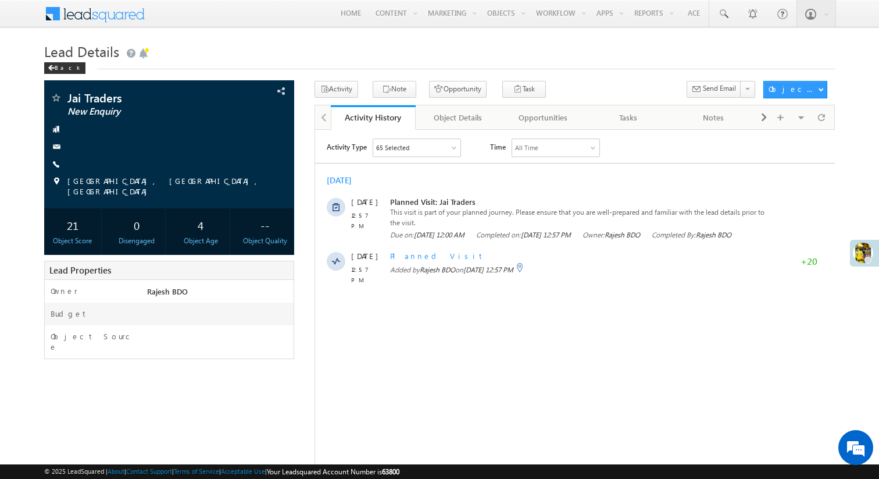
click at [411, 142] on div "65 Selected" at bounding box center [416, 146] width 87 height 17
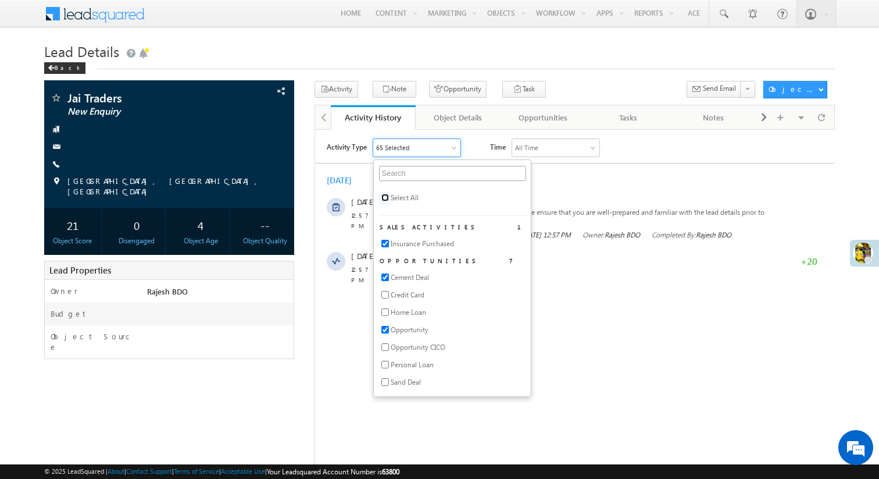
click at [386, 194] on input "checkbox" at bounding box center [385, 197] width 8 height 8
checkbox input "true"
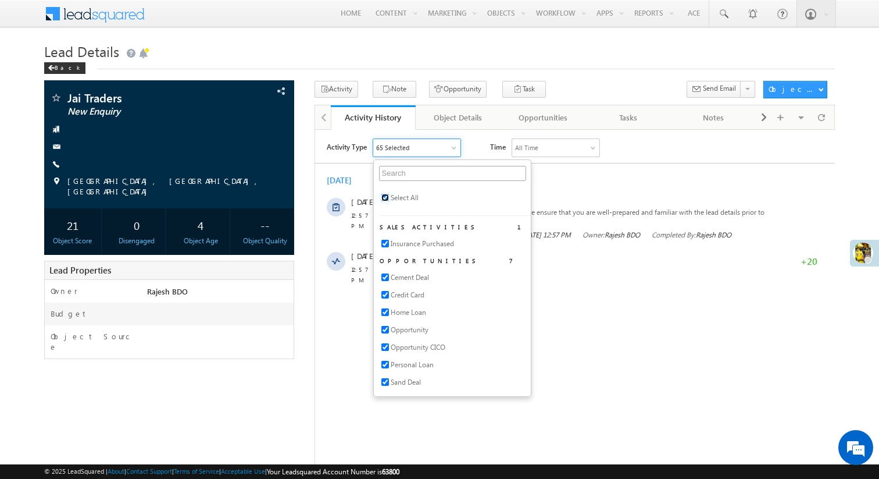
checkbox input "true"
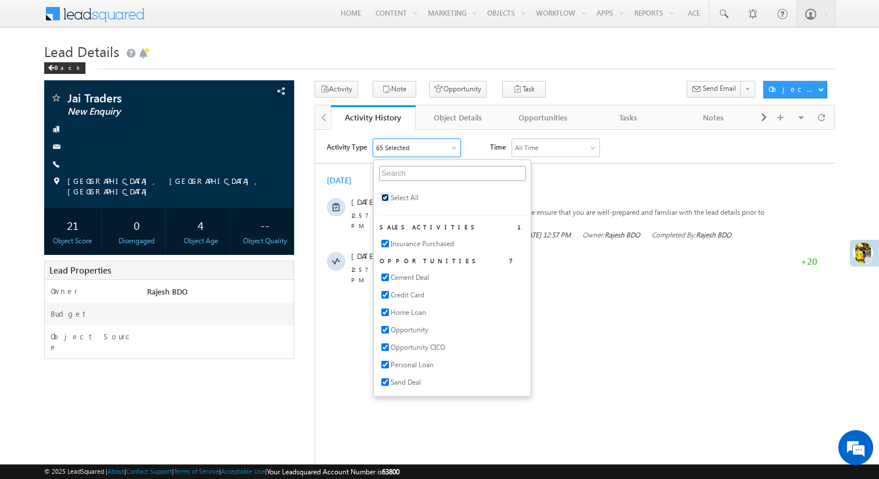
checkbox input "true"
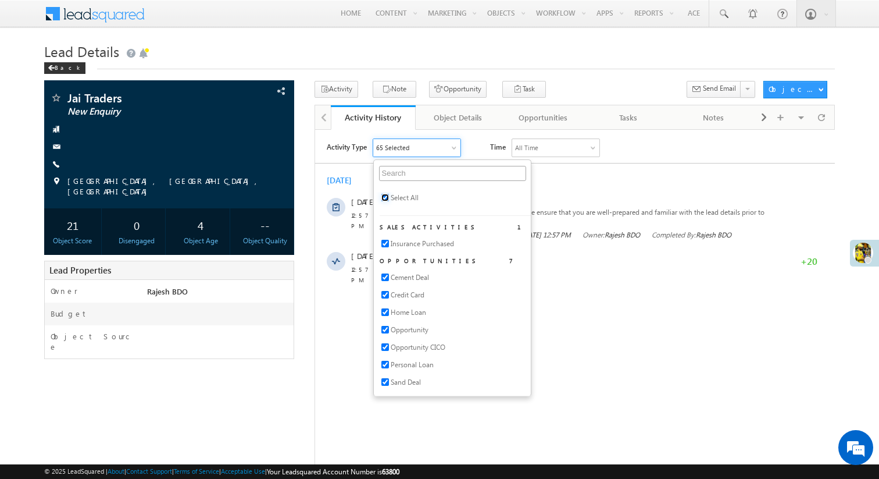
checkbox input "true"
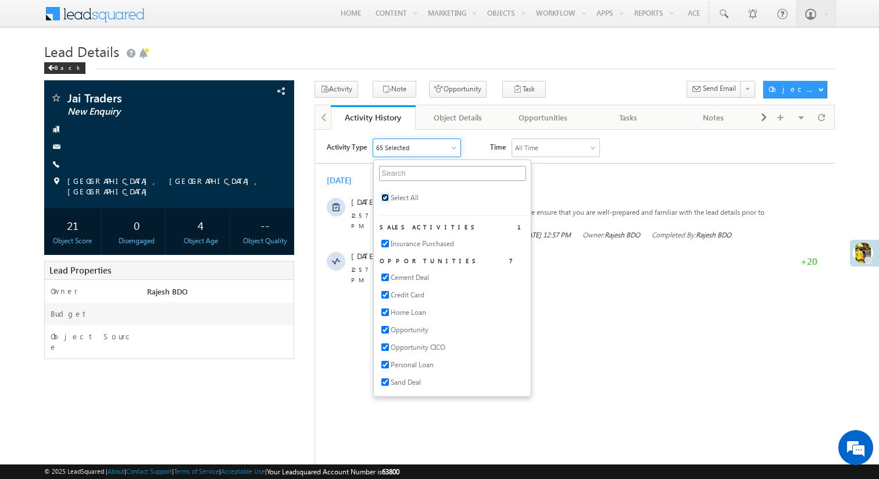
checkbox input "true"
click at [679, 163] on div "Activity Type All Selected Select All Sales Activities 1 Insurance Purchased Op…" at bounding box center [575, 211] width 520 height 147
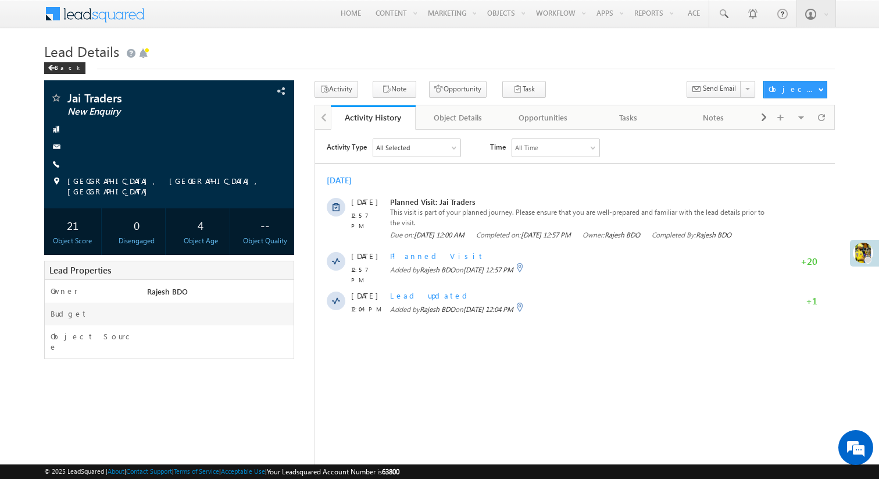
click at [557, 145] on div "All Time" at bounding box center [555, 146] width 87 height 17
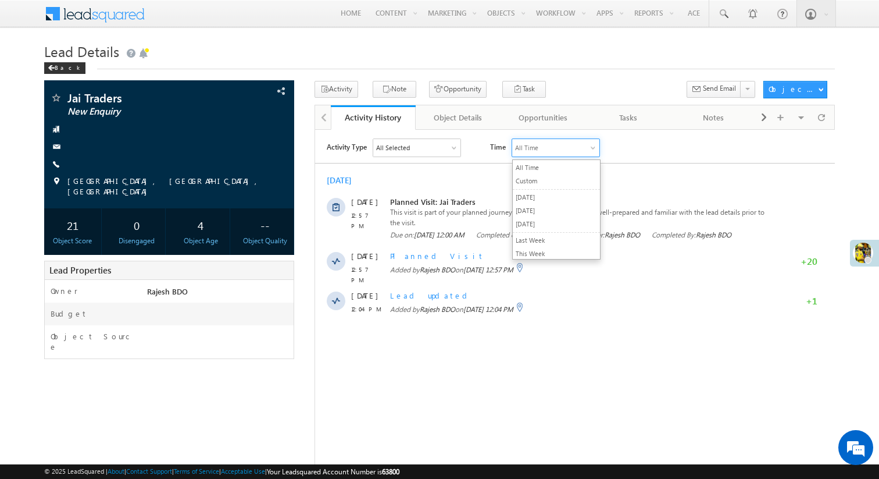
click at [754, 132] on div "Activity Type All Selected Select All Sales Activities 1 Insurance Purchased Op…" at bounding box center [575, 228] width 520 height 193
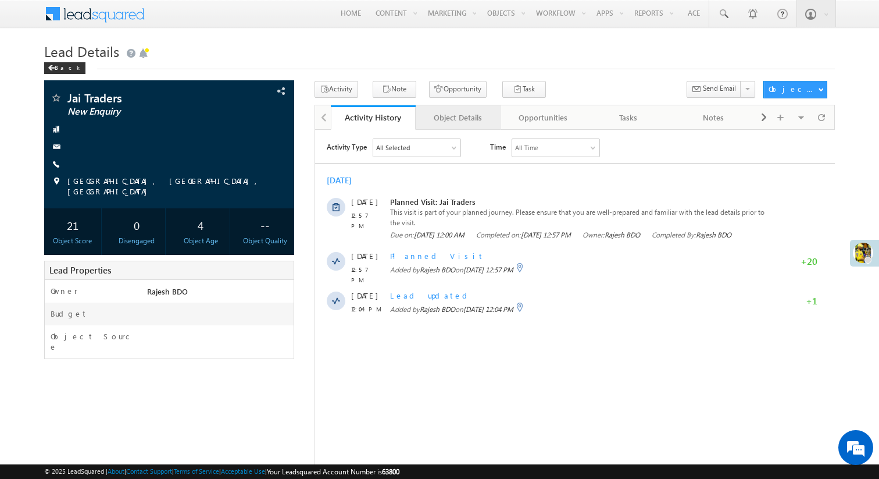
click at [454, 119] on div "Object Details" at bounding box center [458, 117] width 66 height 14
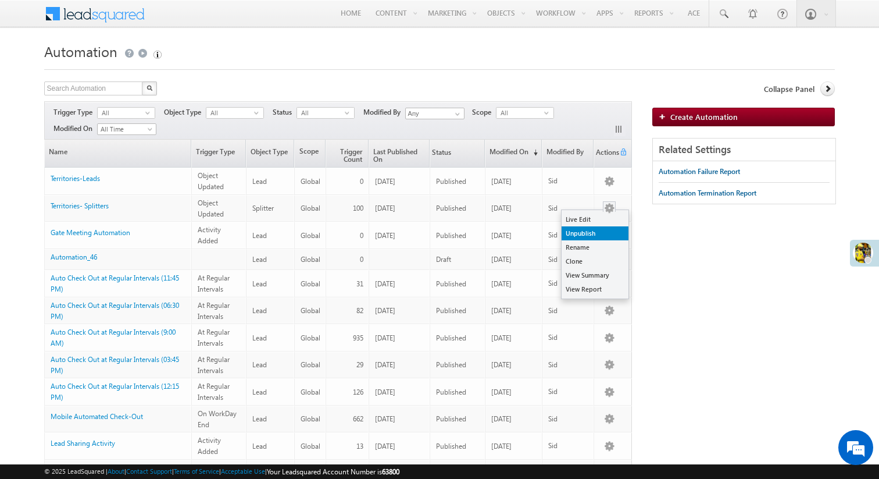
click at [595, 232] on link "Unpublish" at bounding box center [595, 233] width 67 height 14
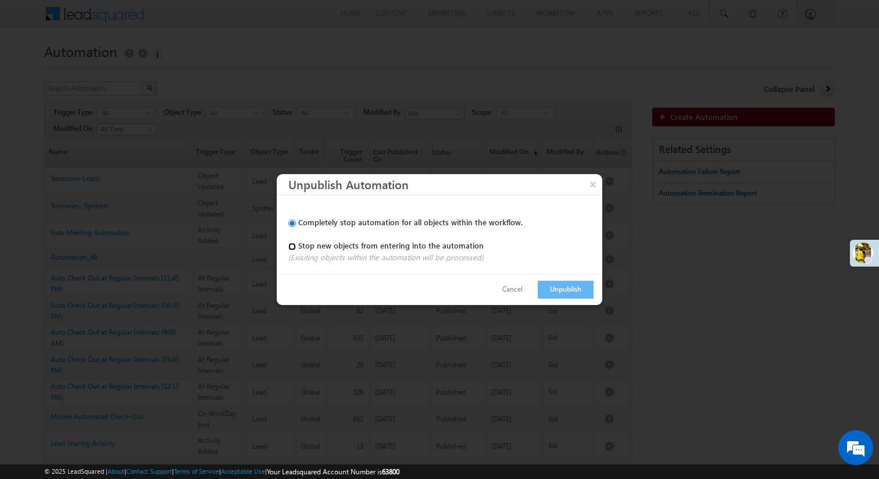
click at [292, 247] on input "Stop new objects from entering into the automation" at bounding box center [292, 246] width 8 height 8
radio input "true"
click at [568, 287] on button "Unpublish" at bounding box center [566, 289] width 56 height 18
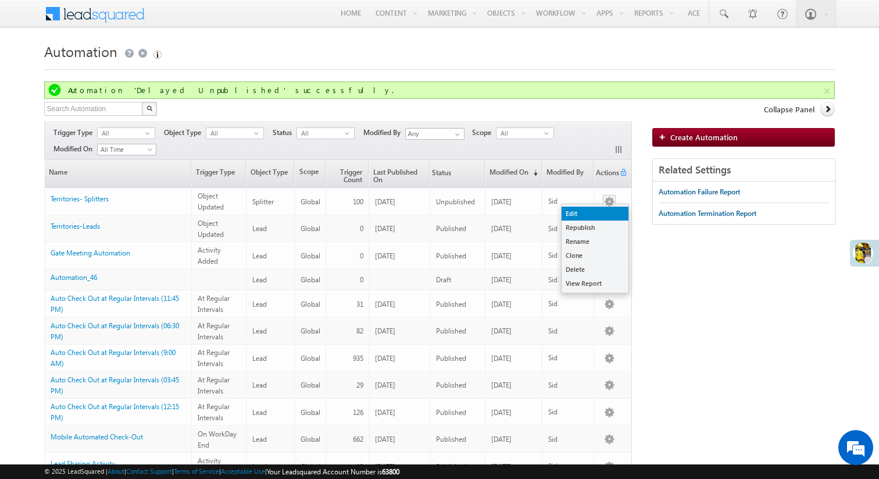
click at [601, 212] on link "Edit" at bounding box center [595, 213] width 67 height 14
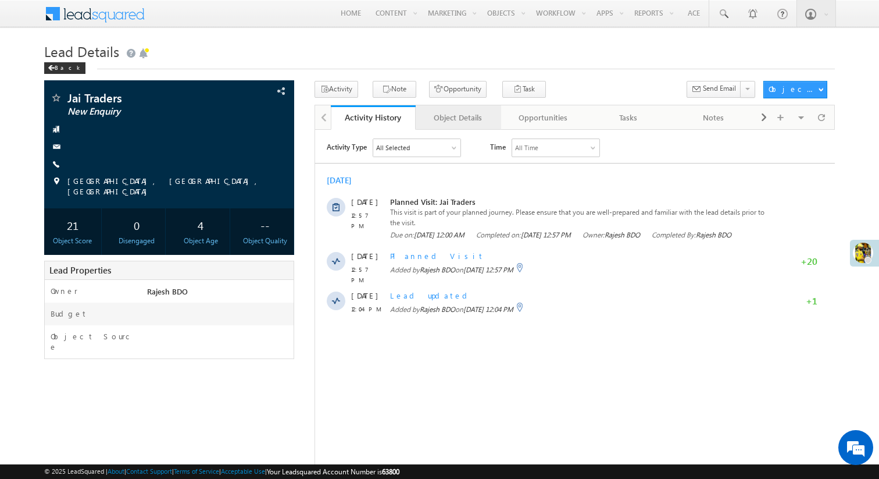
click at [452, 122] on div "Object Details" at bounding box center [458, 117] width 66 height 14
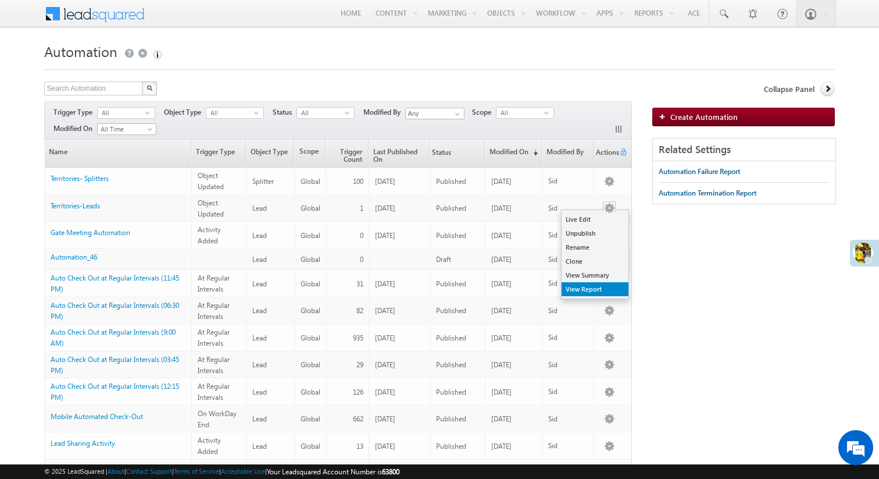
click at [598, 284] on link "View Report" at bounding box center [595, 289] width 67 height 14
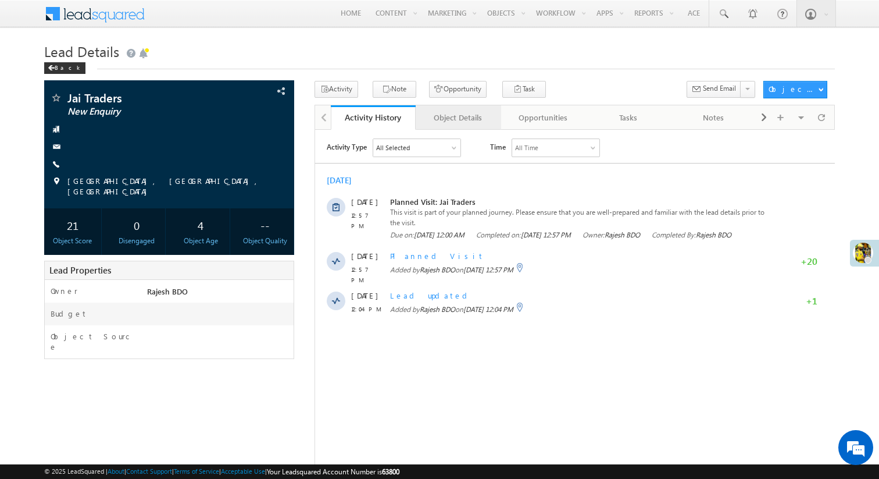
click at [459, 119] on div "Object Details" at bounding box center [458, 117] width 66 height 14
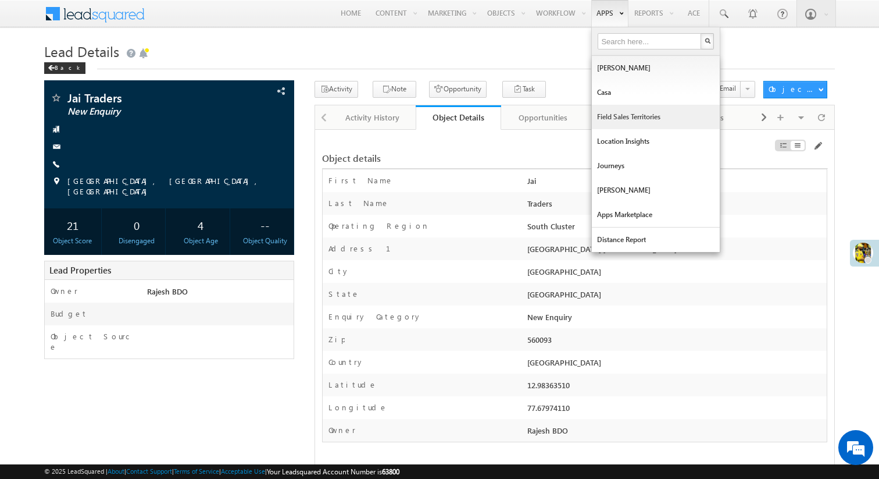
click at [615, 116] on link "Field Sales Territories" at bounding box center [656, 117] width 128 height 24
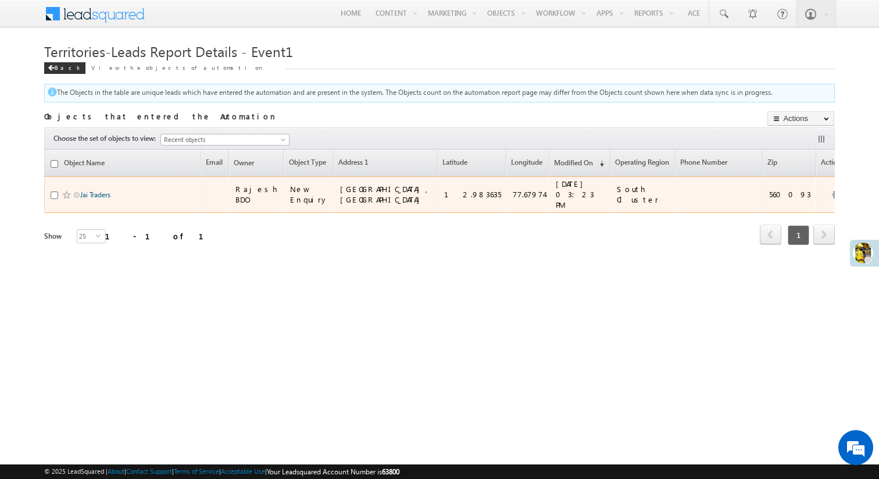
click at [95, 195] on link "Jai Traders" at bounding box center [95, 194] width 30 height 9
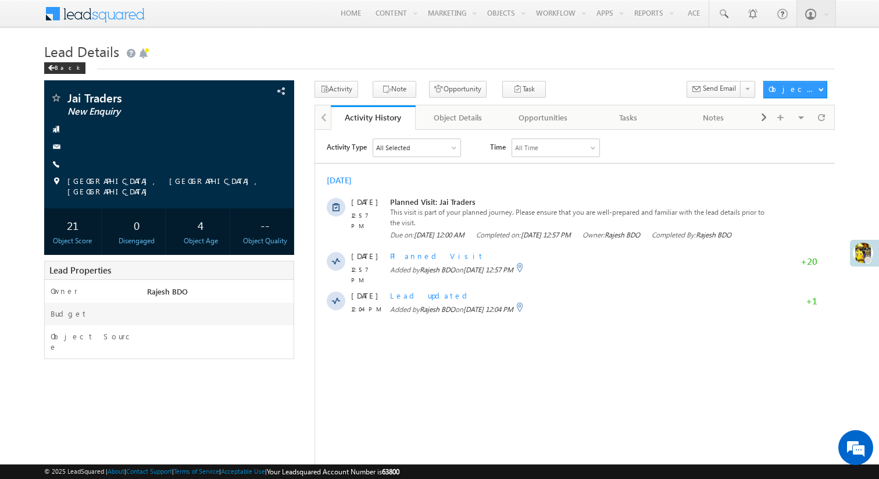
click at [441, 149] on div "All Selected" at bounding box center [416, 146] width 87 height 17
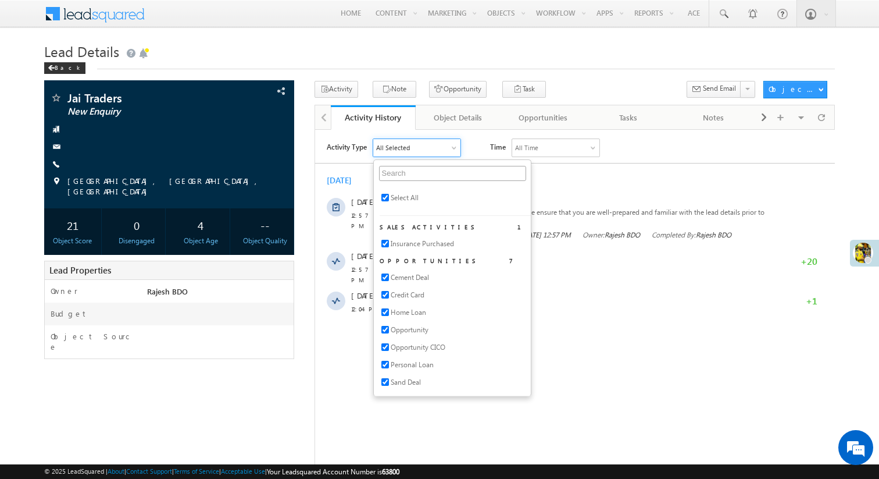
click at [441, 149] on div "All Selected" at bounding box center [416, 146] width 87 height 17
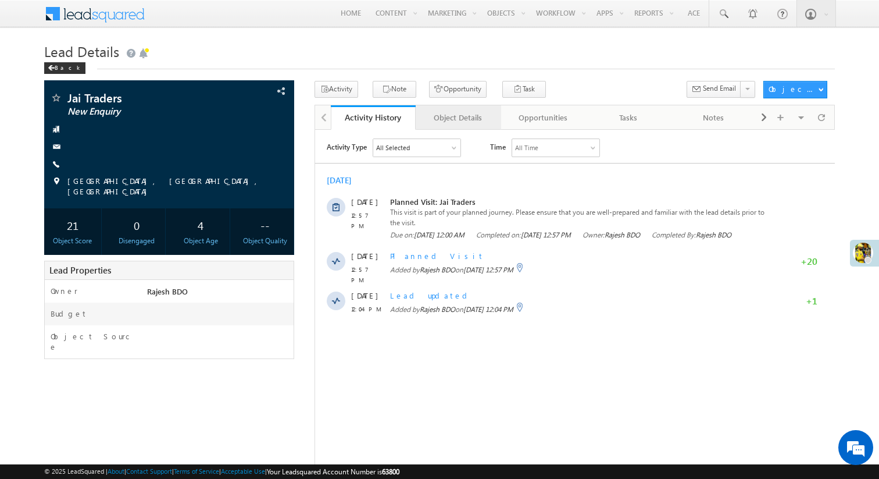
click at [448, 117] on div "Object Details" at bounding box center [458, 117] width 66 height 14
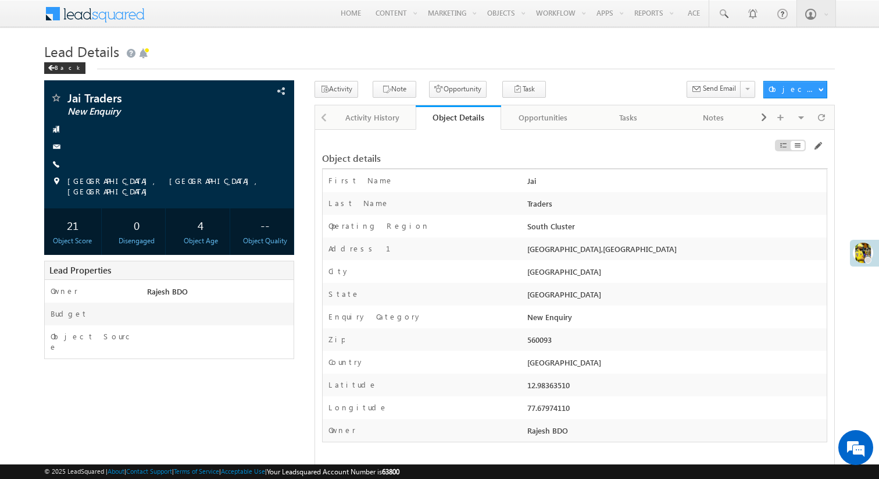
drag, startPoint x: 527, startPoint y: 251, endPoint x: 799, endPoint y: 255, distance: 271.6
click at [799, 255] on div "Kaggadaspura Main Road,Kaggadasapura,Bengaluru, 560093,Karnataka,India" at bounding box center [676, 251] width 303 height 16
copy div "Kaggadaspura Main Road,Kaggadasapura,Bengaluru, 560093,Karnataka,India"
click at [714, 201] on div "Traders" at bounding box center [676, 206] width 303 height 16
click at [815, 148] on span at bounding box center [817, 145] width 9 height 9
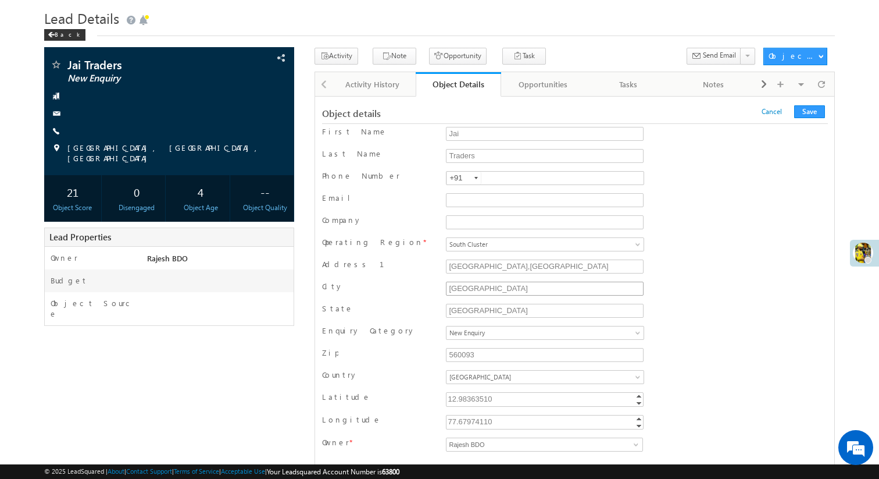
scroll to position [34, 0]
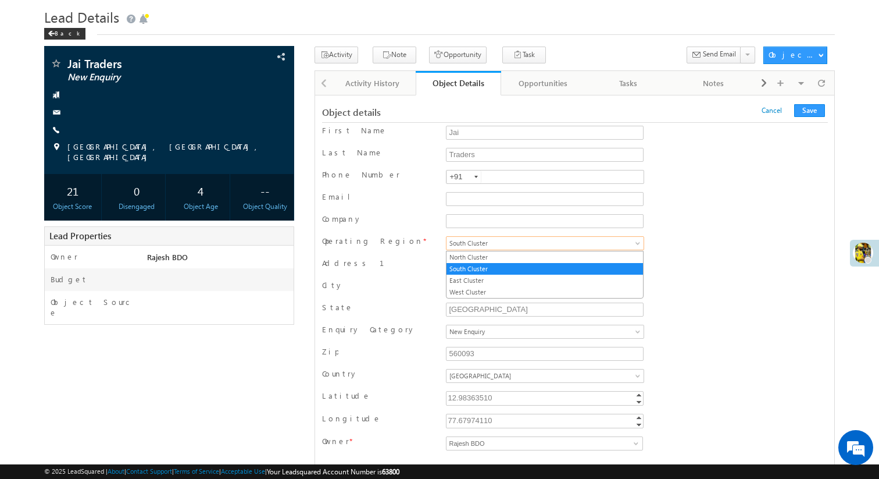
click at [610, 240] on span "South Cluster" at bounding box center [537, 243] width 181 height 10
click at [551, 279] on link "East Cluster" at bounding box center [545, 280] width 197 height 10
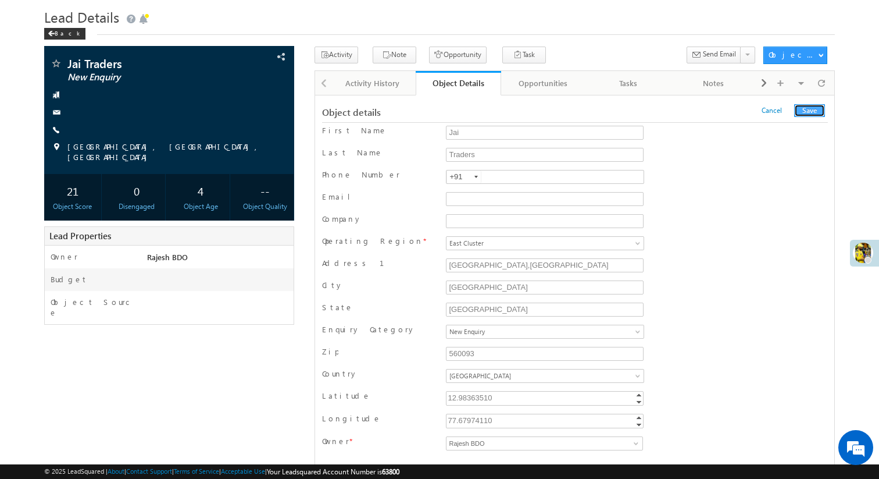
click at [815, 115] on button "Save" at bounding box center [809, 110] width 31 height 13
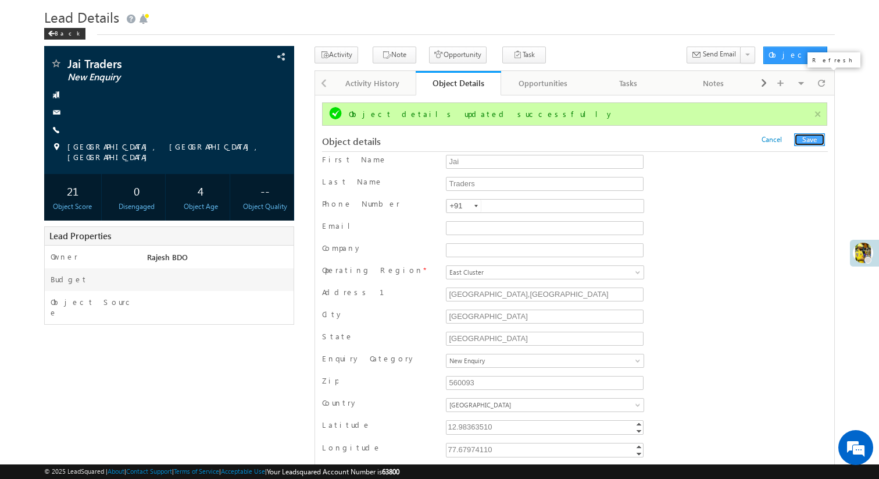
scroll to position [0, 0]
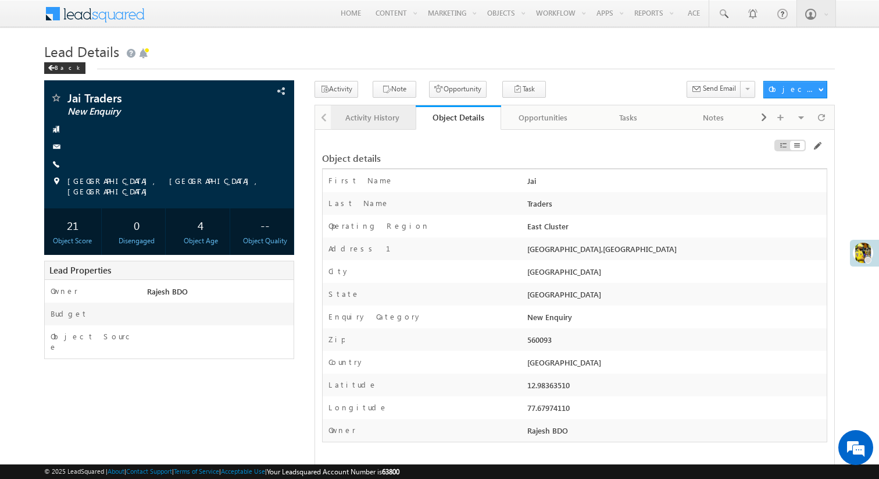
click at [383, 116] on div "Activity History" at bounding box center [373, 117] width 66 height 14
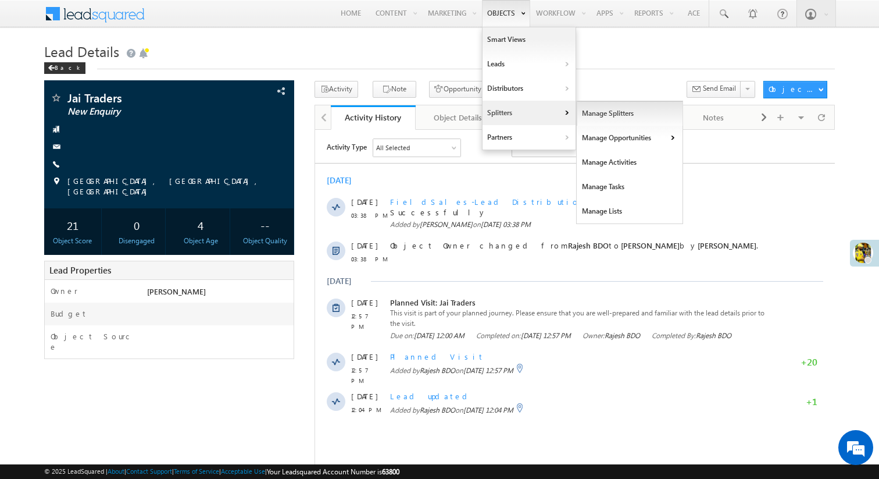
click at [583, 113] on link "Manage Splitters" at bounding box center [630, 113] width 106 height 24
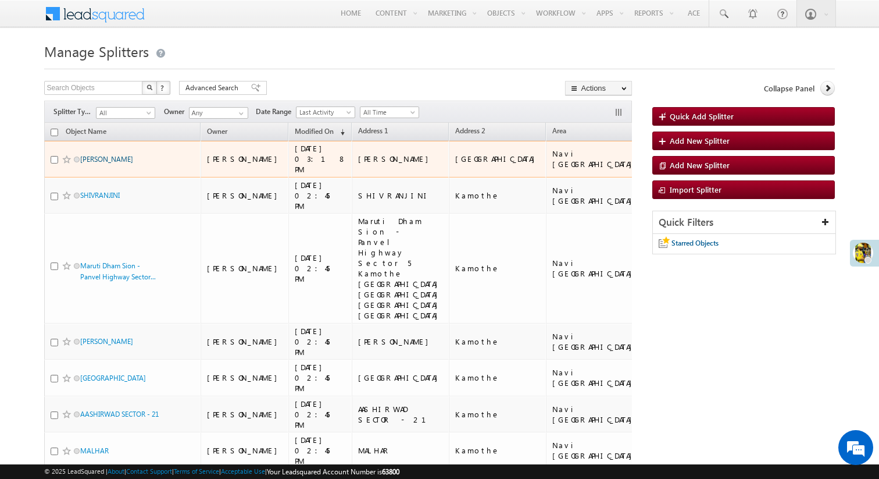
click at [84, 160] on link "[PERSON_NAME]" at bounding box center [106, 159] width 53 height 9
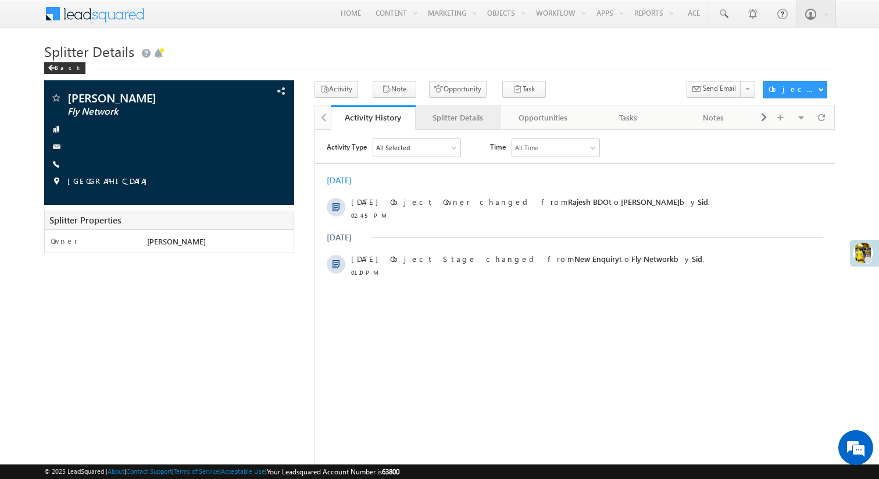
click at [447, 121] on div "Splitter Details" at bounding box center [458, 117] width 66 height 14
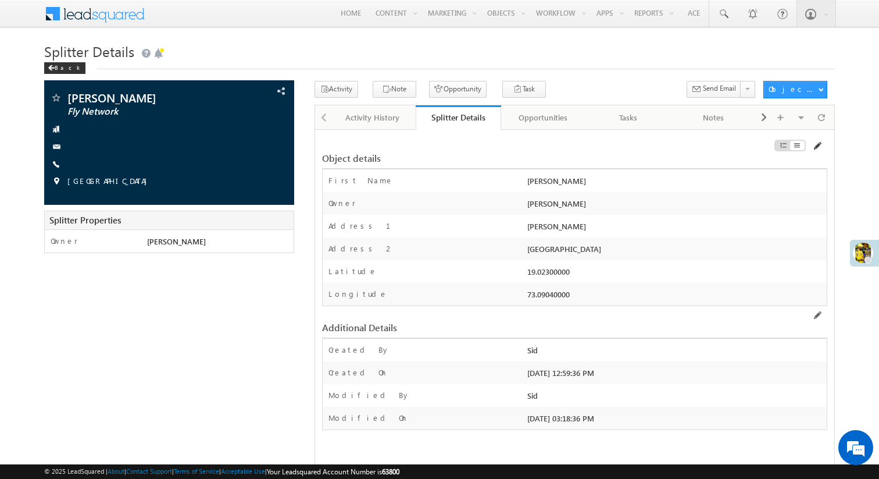
click at [816, 144] on span at bounding box center [816, 145] width 9 height 9
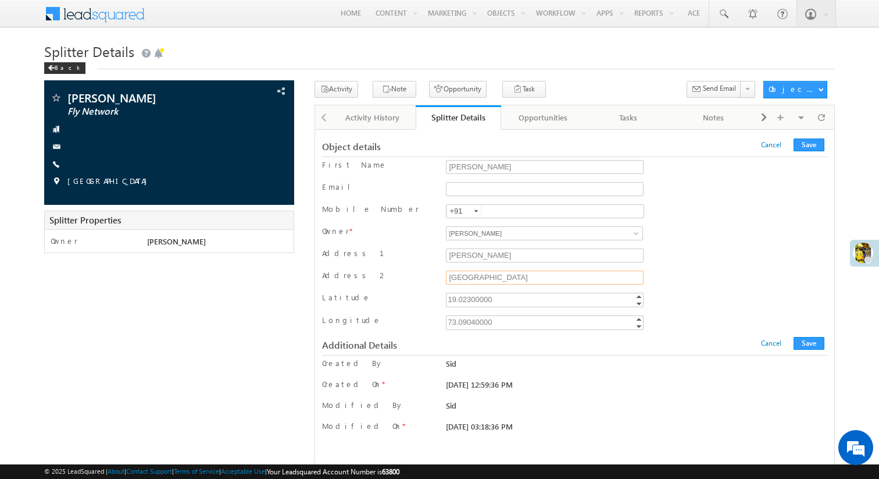
click at [525, 279] on input "Kamothe Main Area" at bounding box center [544, 277] width 197 height 14
type input "Kamothe Main Area 2"
click at [815, 146] on button "Save" at bounding box center [809, 144] width 31 height 13
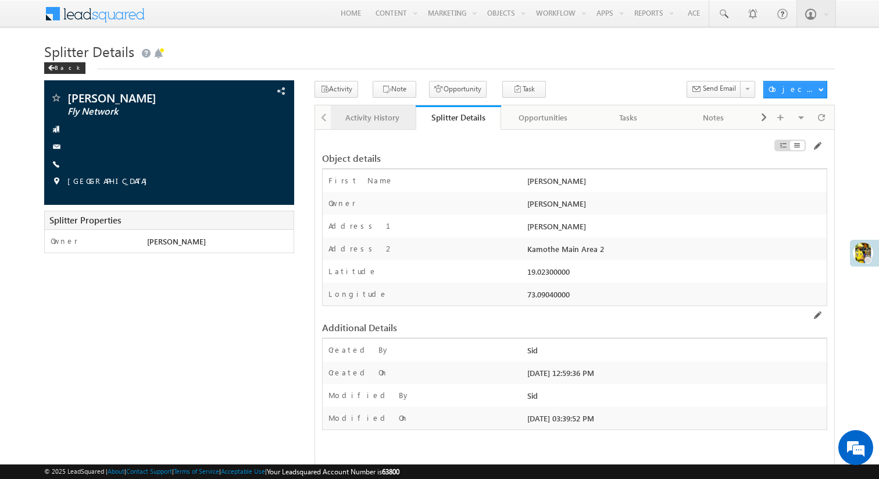
click at [369, 124] on div "Activity History" at bounding box center [373, 117] width 66 height 14
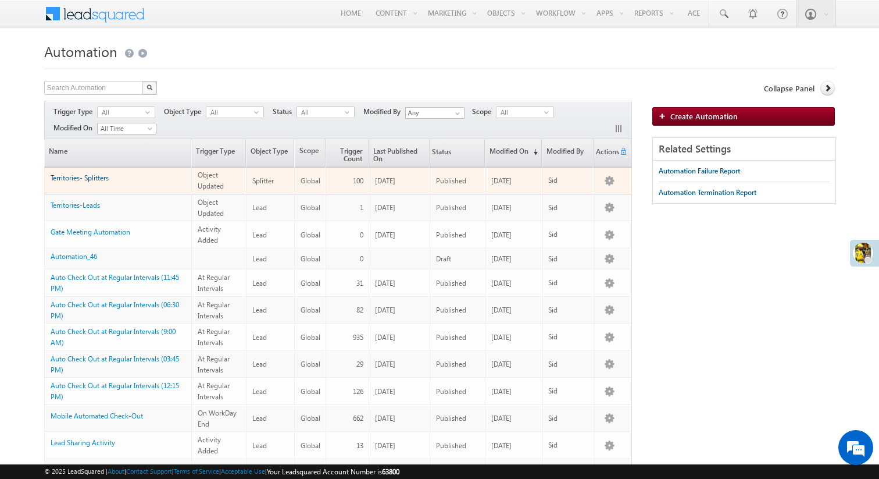
click at [84, 178] on link "Territories- Splitters" at bounding box center [80, 177] width 58 height 9
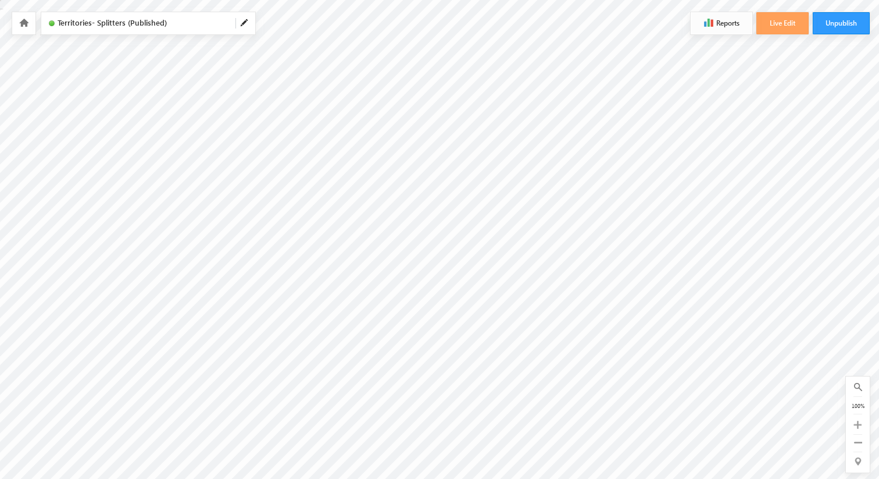
click at [723, 23] on button "Reports" at bounding box center [722, 23] width 62 height 22
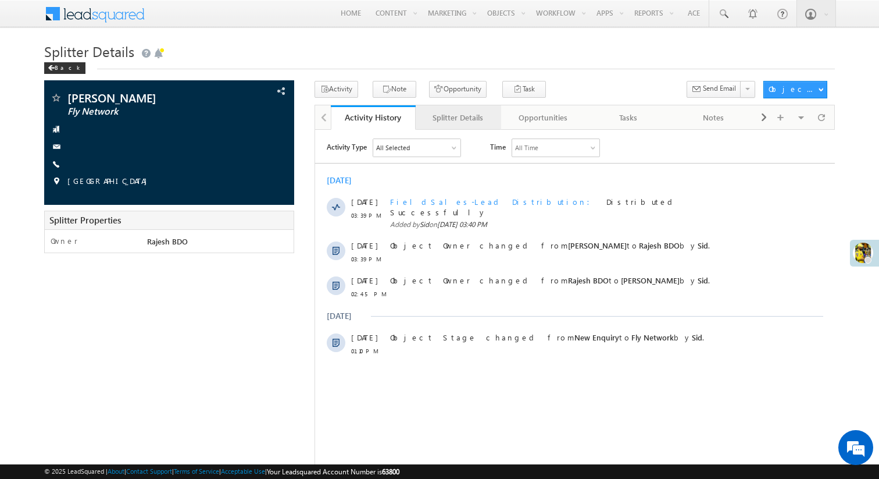
click at [458, 112] on div "Splitter Details" at bounding box center [458, 117] width 66 height 14
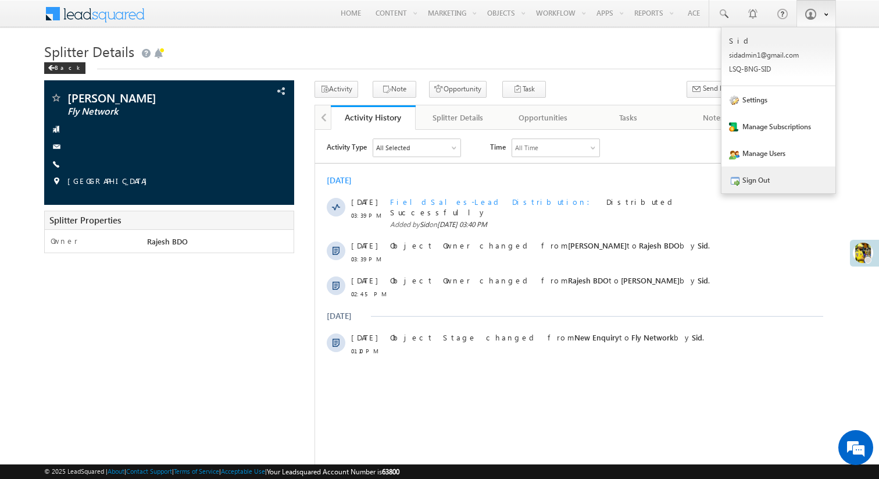
click at [759, 188] on link "Sign Out" at bounding box center [779, 179] width 114 height 27
